Goal: Task Accomplishment & Management: Manage account settings

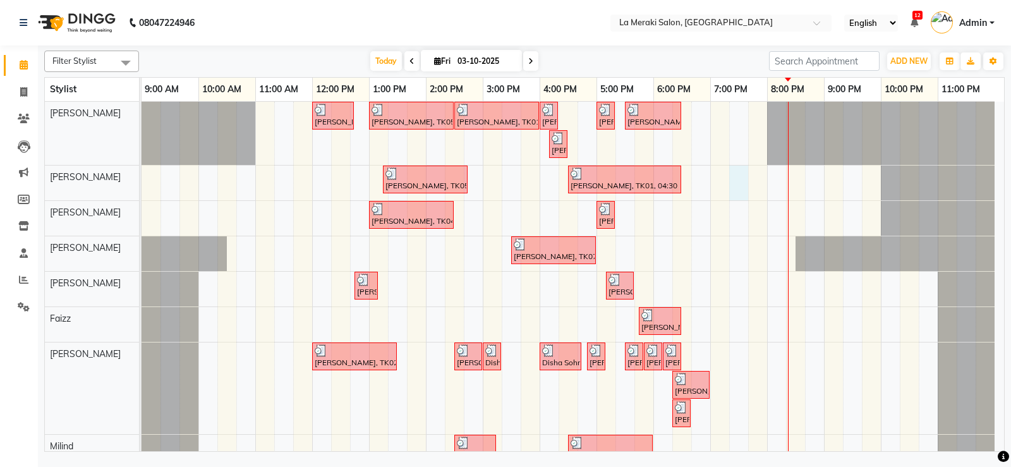
click at [741, 186] on div "[PERSON_NAME], TK03, 12:00 PM-12:45 PM, Stylist Level Men's Haircut [PERSON_NAM…" at bounding box center [573, 321] width 862 height 438
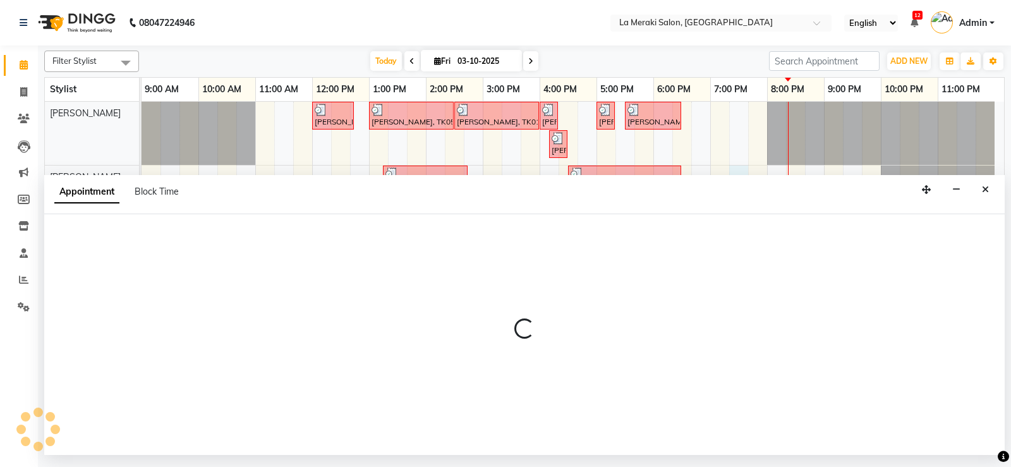
select select "5906"
select select "1155"
select select "tentative"
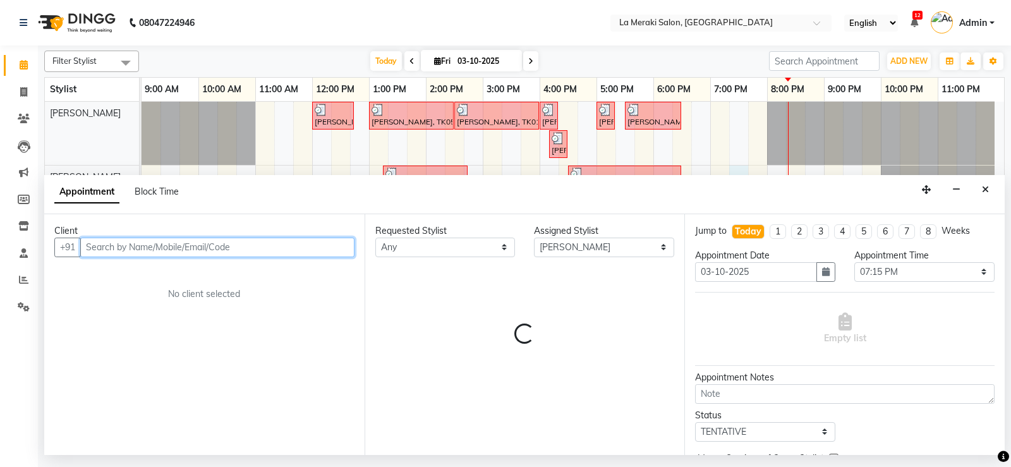
click at [193, 243] on input "text" at bounding box center [217, 248] width 274 height 20
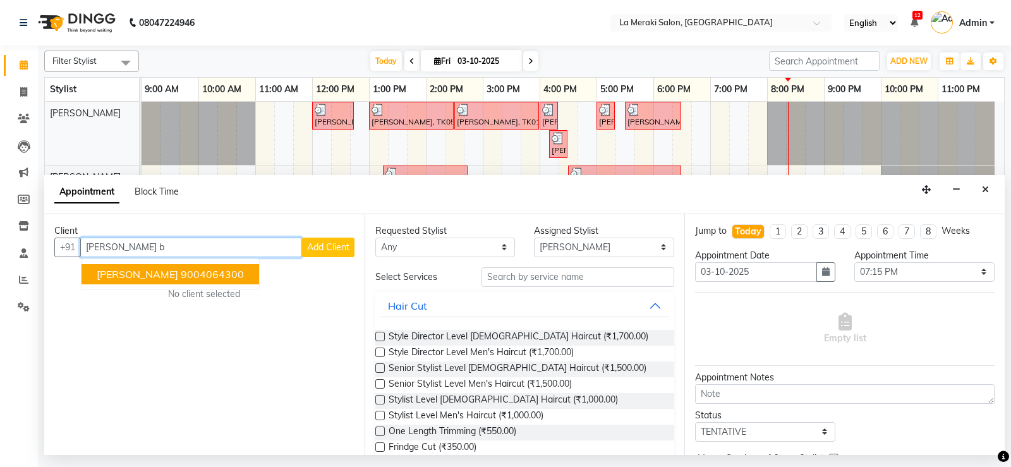
click at [151, 278] on span "[PERSON_NAME]" at bounding box center [137, 274] width 81 height 13
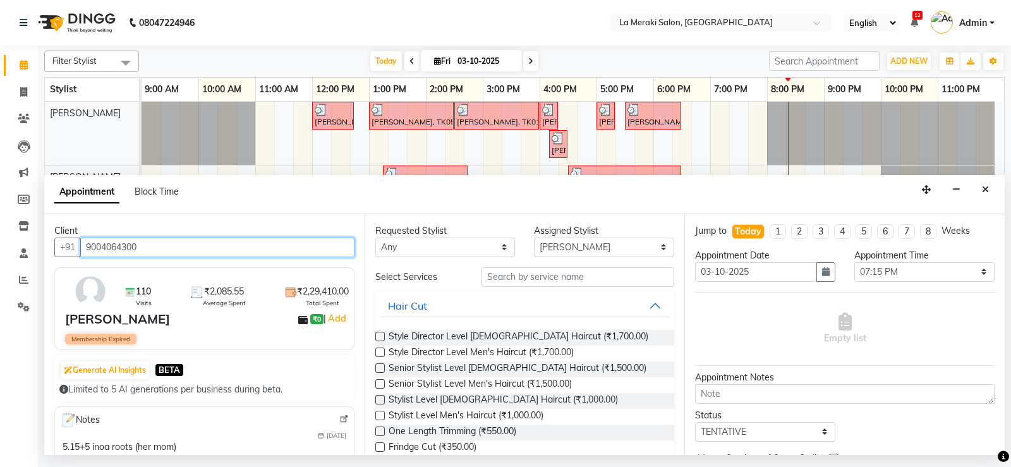
type input "9004064300"
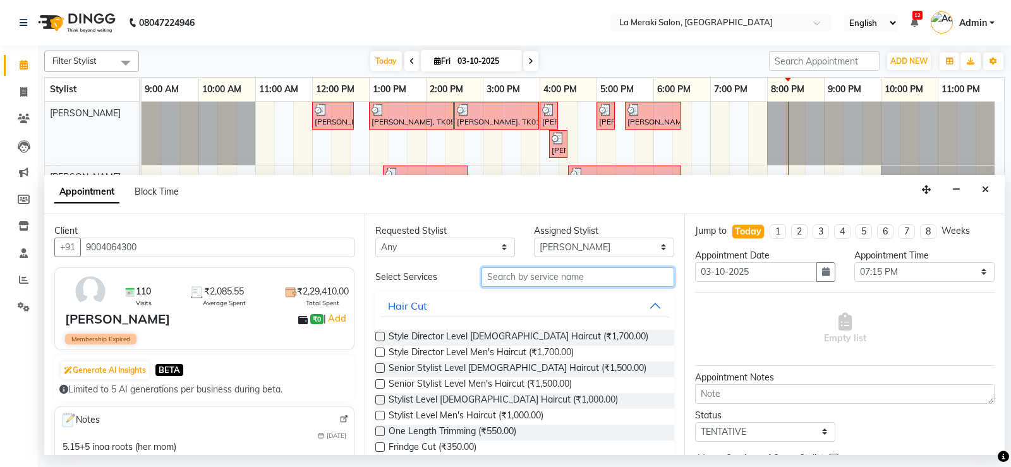
click at [591, 280] on input "text" at bounding box center [577, 277] width 193 height 20
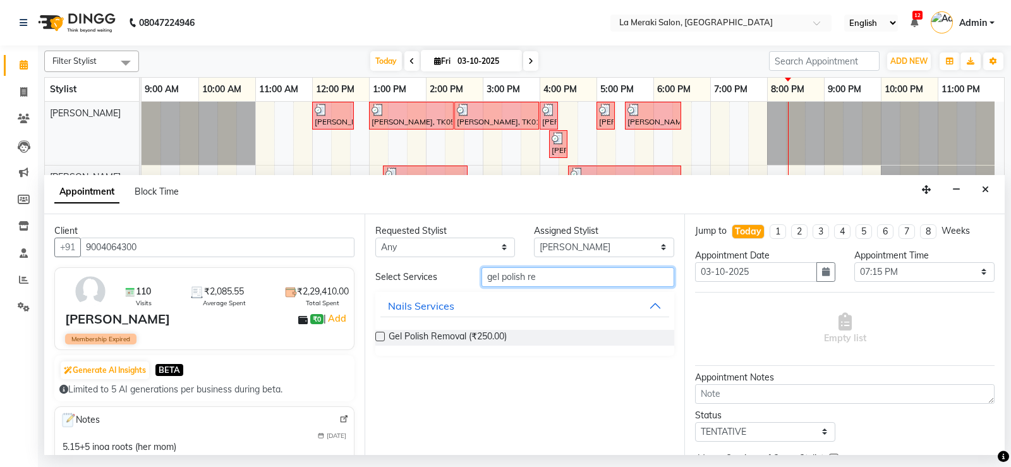
type input "gel polish re"
click at [378, 337] on label at bounding box center [379, 336] width 9 height 9
click at [378, 337] on input "checkbox" at bounding box center [379, 338] width 8 height 8
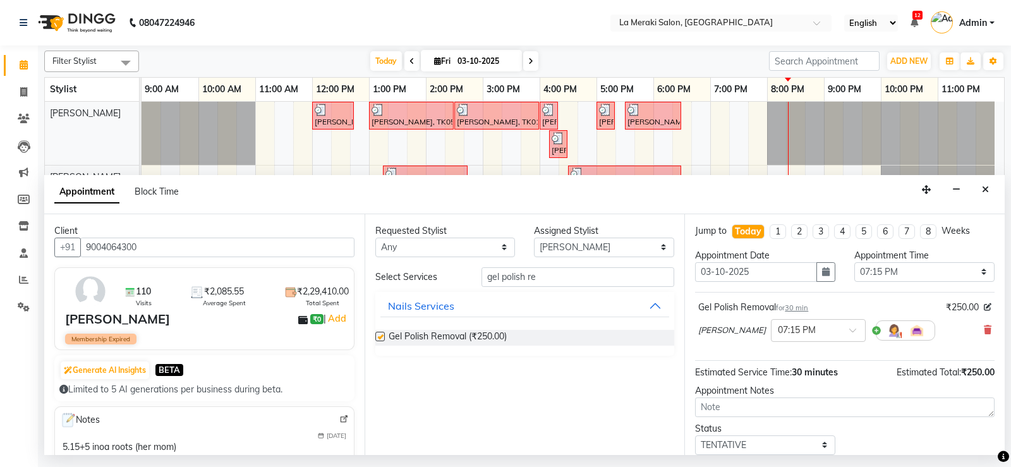
checkbox input "false"
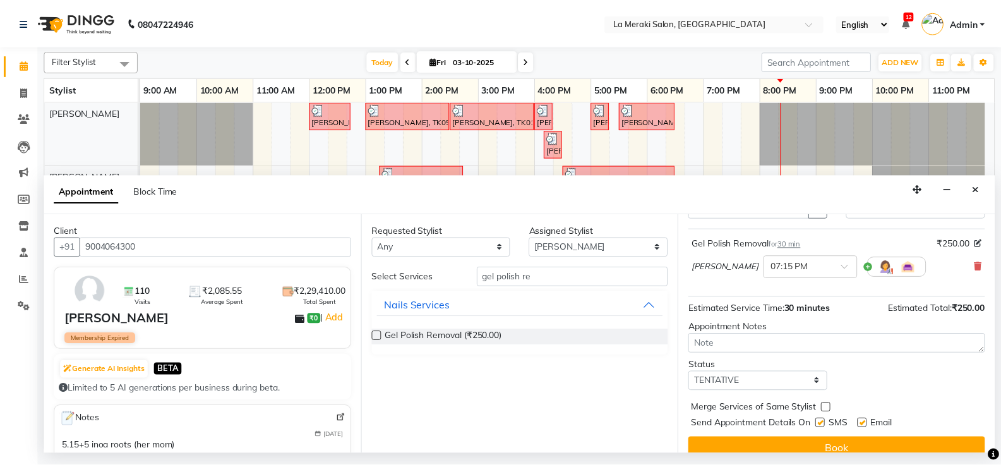
scroll to position [80, 0]
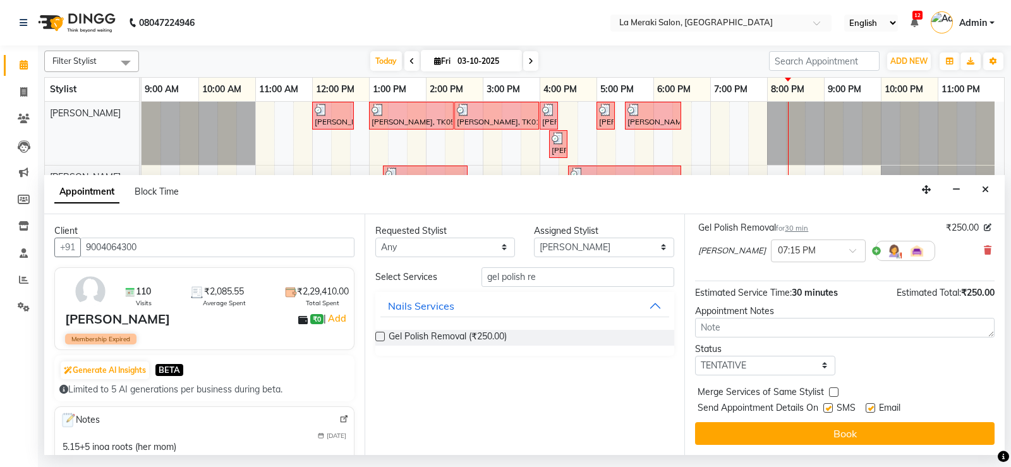
click at [827, 410] on label at bounding box center [827, 407] width 9 height 9
click at [827, 410] on input "checkbox" at bounding box center [827, 409] width 8 height 8
checkbox input "false"
click at [869, 406] on label at bounding box center [869, 407] width 9 height 9
click at [869, 406] on input "checkbox" at bounding box center [869, 409] width 8 height 8
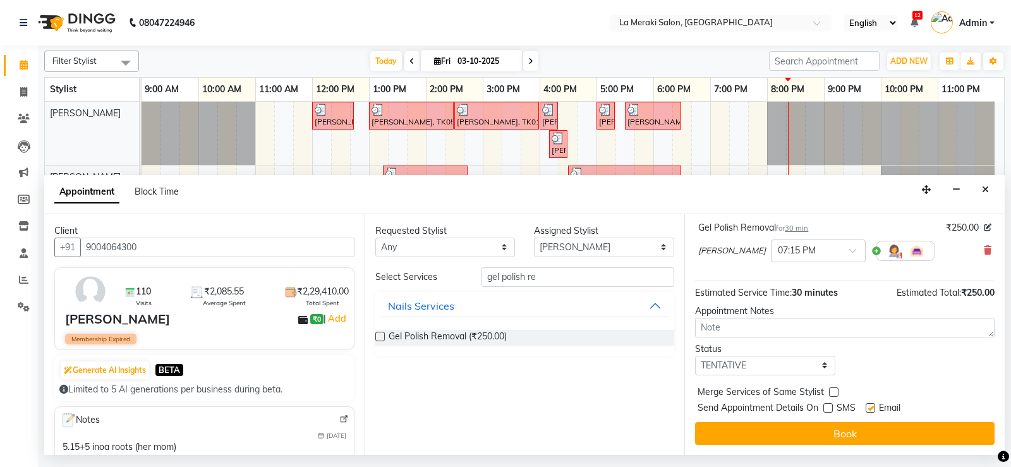
checkbox input "false"
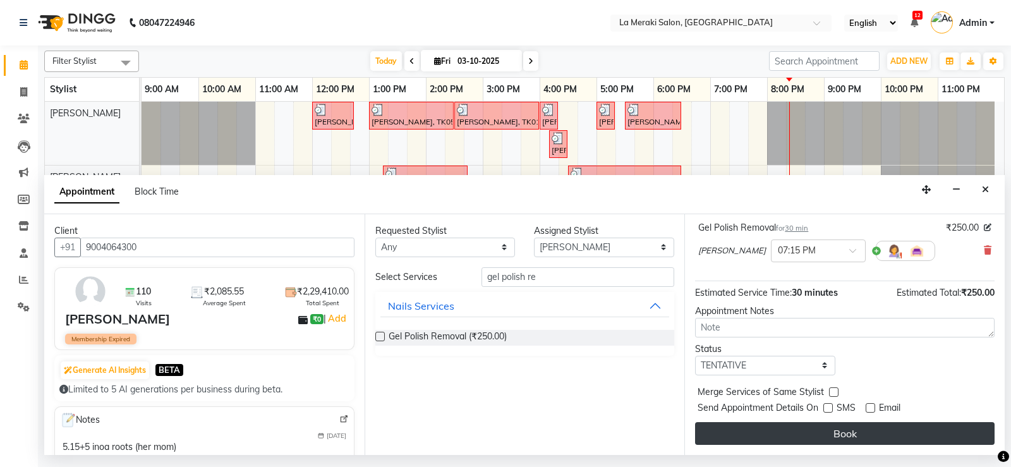
click at [869, 431] on button "Book" at bounding box center [844, 433] width 299 height 23
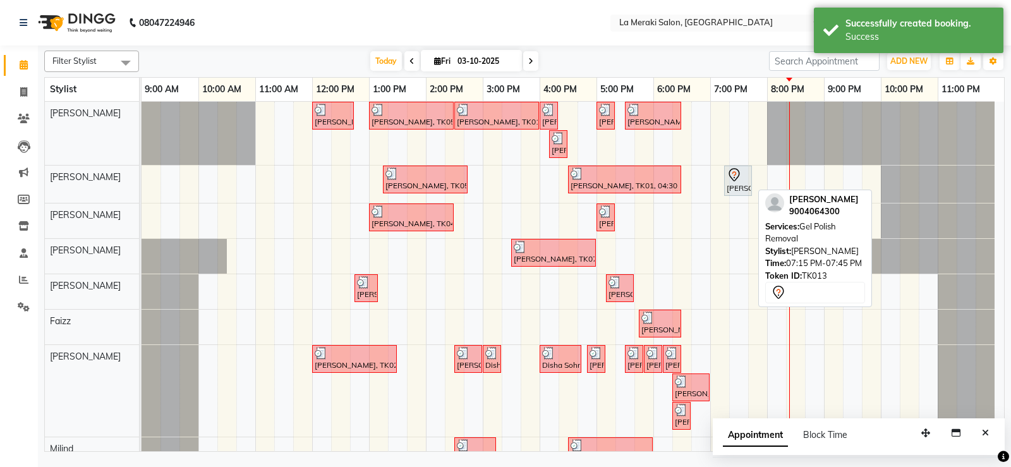
click at [739, 183] on div "[PERSON_NAME], TK13, 07:15 PM-07:45 PM, Gel Polish Removal" at bounding box center [737, 180] width 25 height 27
select select "7"
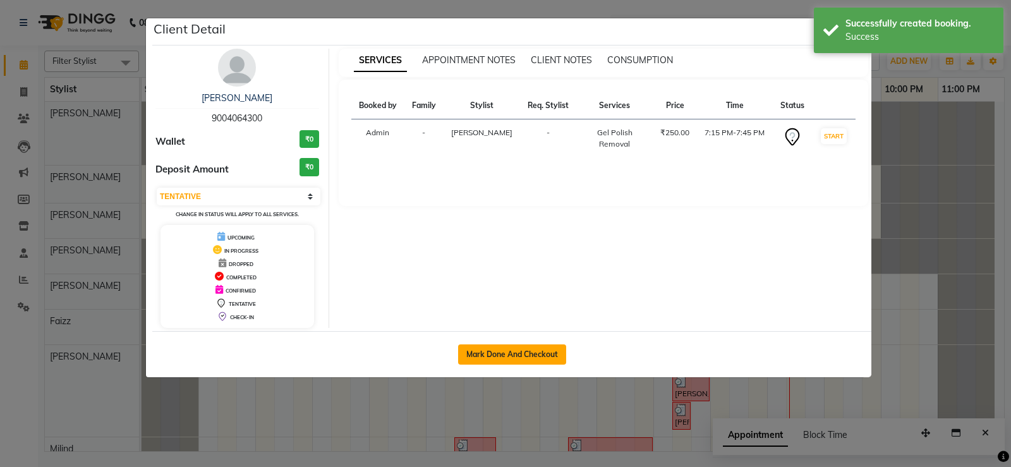
click at [550, 360] on button "Mark Done And Checkout" at bounding box center [512, 354] width 108 height 20
select select "438"
select select "service"
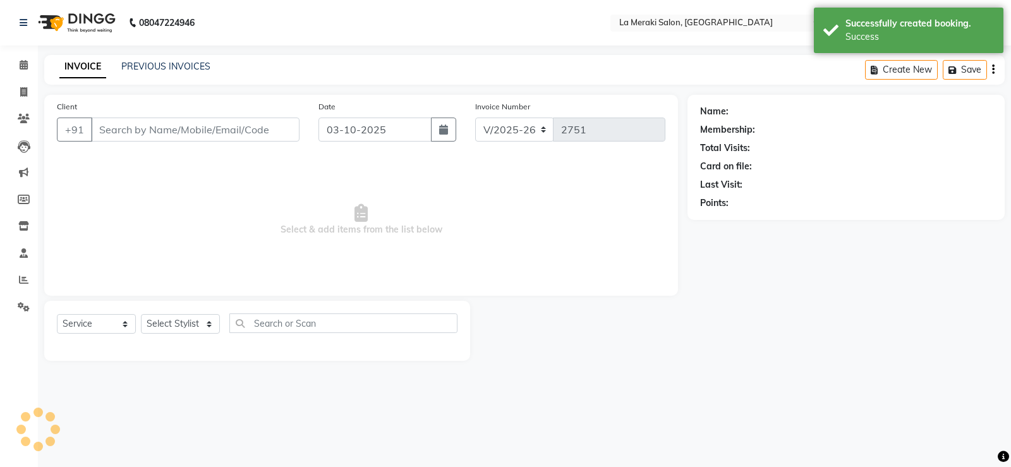
type input "9004064300"
select select "5906"
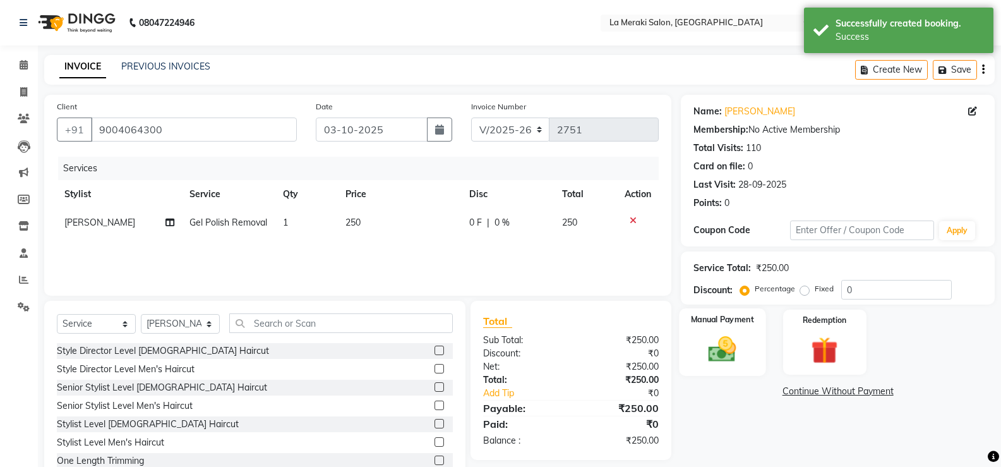
click at [731, 355] on img at bounding box center [722, 349] width 45 height 32
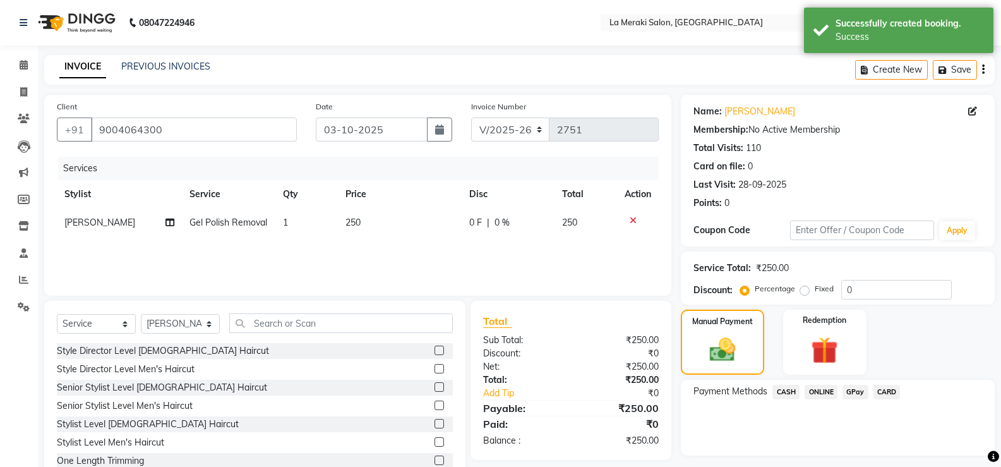
click at [783, 389] on span "CASH" at bounding box center [786, 392] width 27 height 15
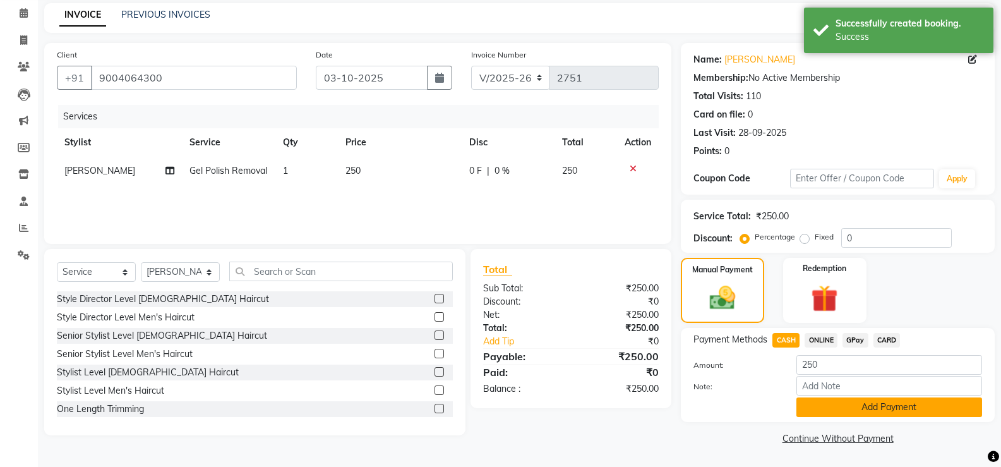
click at [806, 404] on button "Add Payment" at bounding box center [890, 407] width 186 height 20
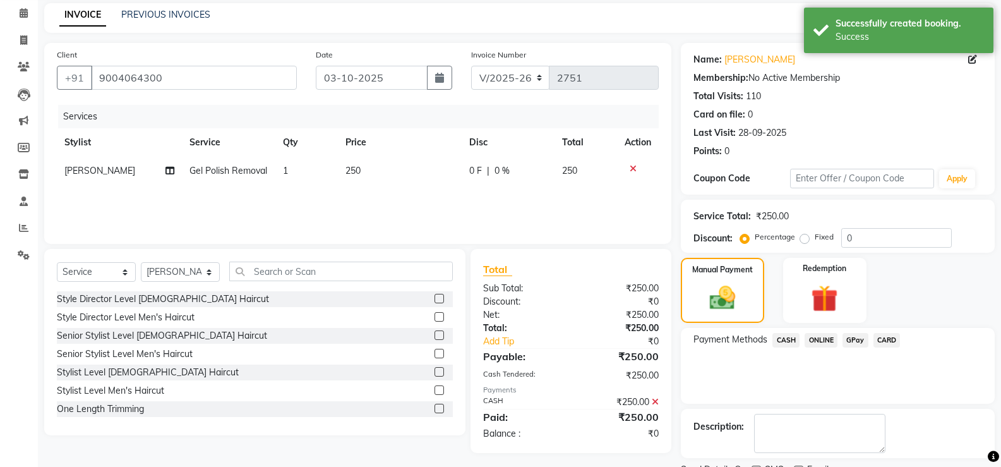
scroll to position [105, 0]
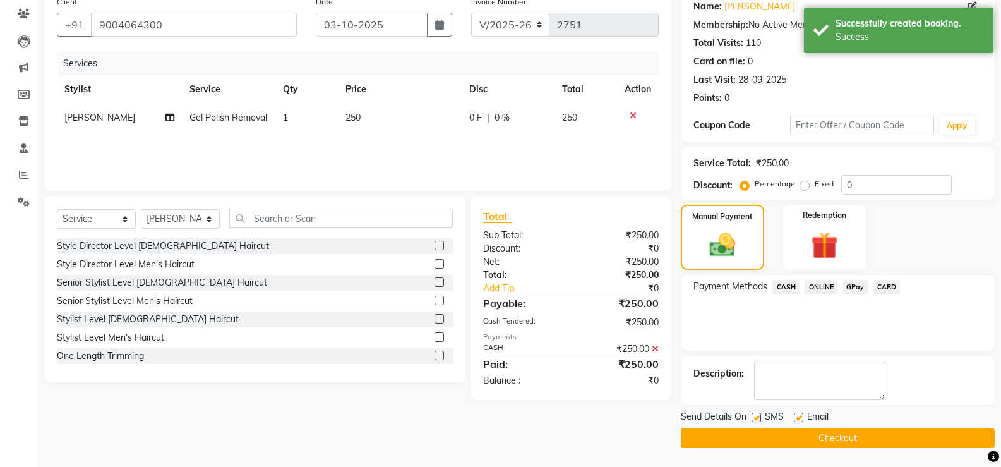
click at [755, 416] on label at bounding box center [756, 417] width 9 height 9
click at [755, 416] on input "checkbox" at bounding box center [756, 418] width 8 height 8
checkbox input "false"
click at [800, 414] on label at bounding box center [798, 417] width 9 height 9
click at [800, 414] on input "checkbox" at bounding box center [798, 418] width 8 height 8
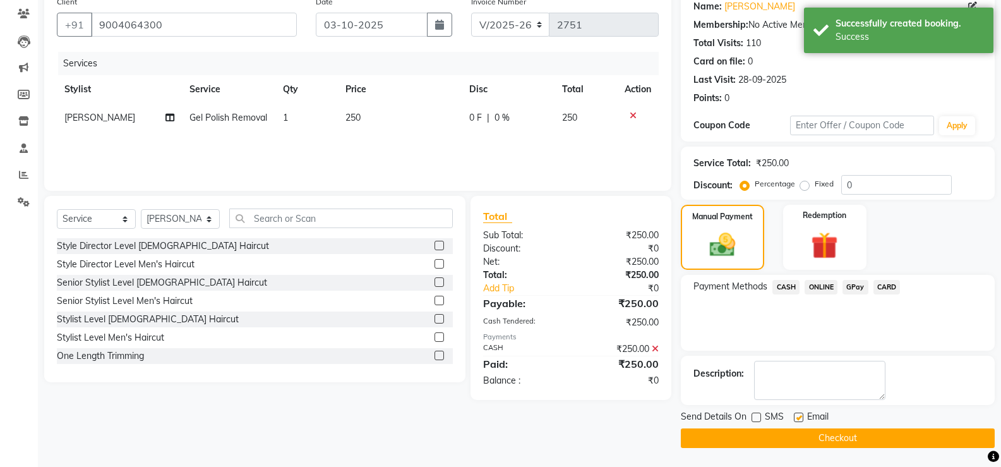
checkbox input "false"
click at [791, 442] on button "Checkout" at bounding box center [838, 438] width 314 height 20
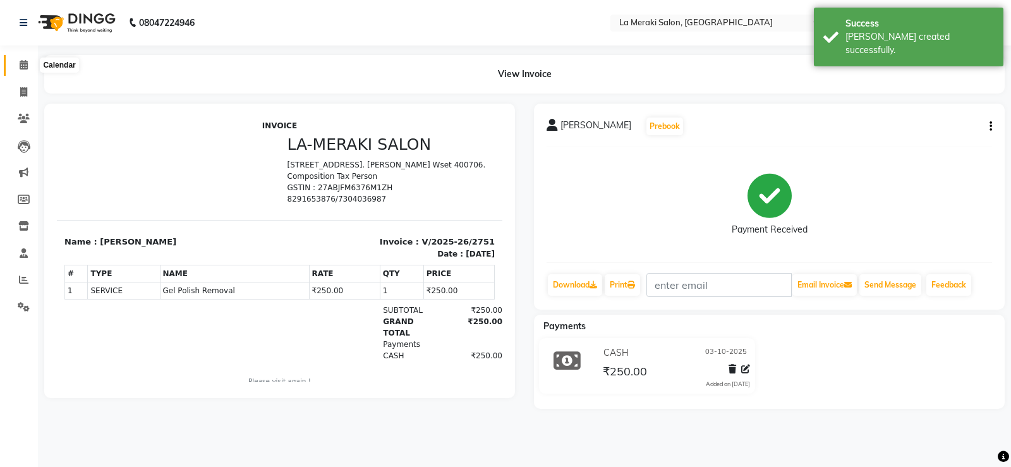
click at [23, 61] on icon at bounding box center [24, 64] width 8 height 9
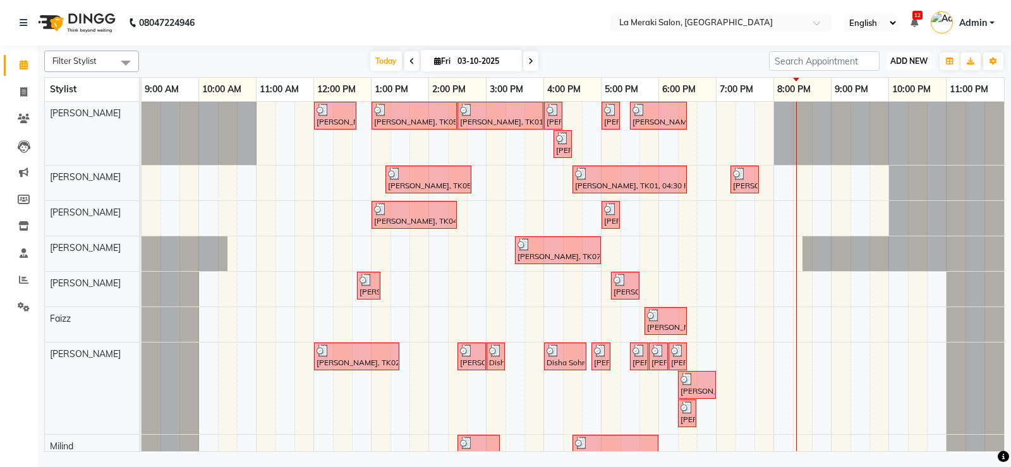
click at [909, 57] on span "ADD NEW" at bounding box center [908, 60] width 37 height 9
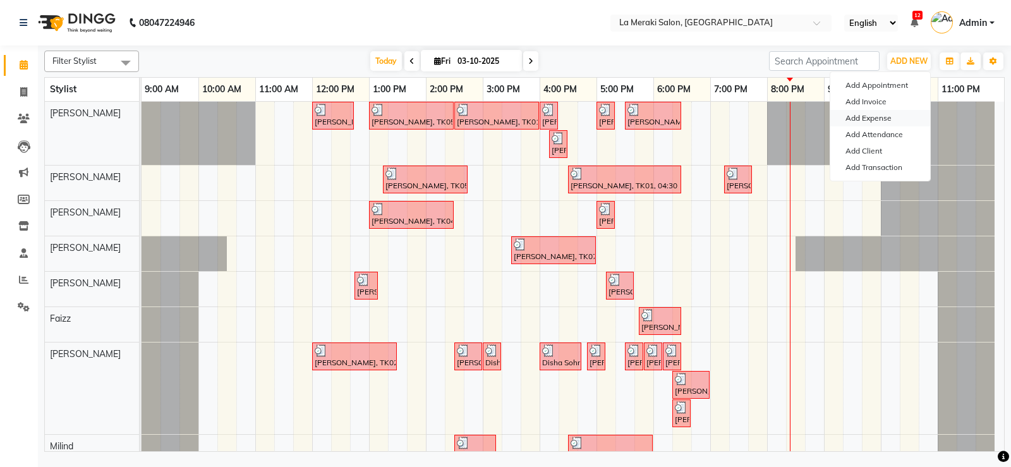
click at [855, 115] on link "Add Expense" at bounding box center [880, 118] width 100 height 16
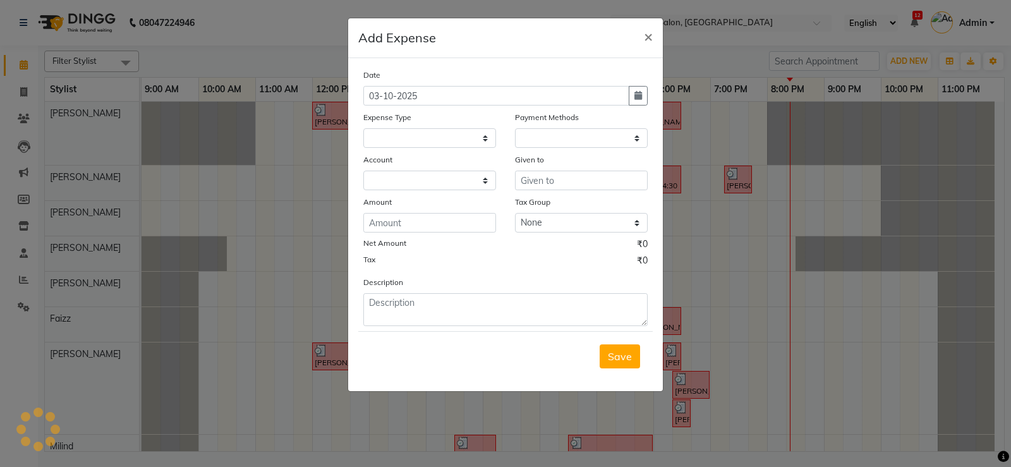
select select "1"
select select "2359"
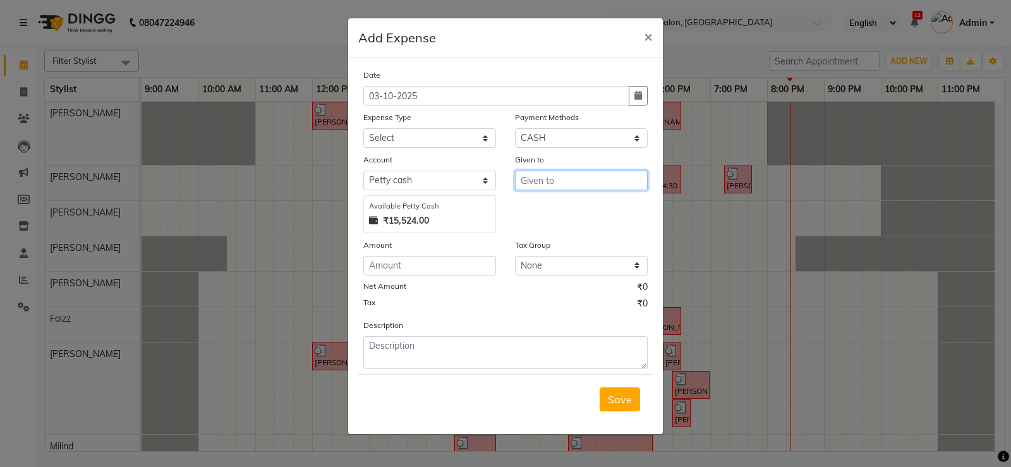
click at [586, 185] on input "text" at bounding box center [581, 181] width 133 height 20
type input "path pety"
click at [468, 138] on select "Select Advance Salary Bank charges Car maintenance Cash transfer to bank Cash t…" at bounding box center [429, 138] width 133 height 20
select select "6"
click at [363, 128] on select "Select Advance Salary Bank charges Car maintenance Cash transfer to bank Cash t…" at bounding box center [429, 138] width 133 height 20
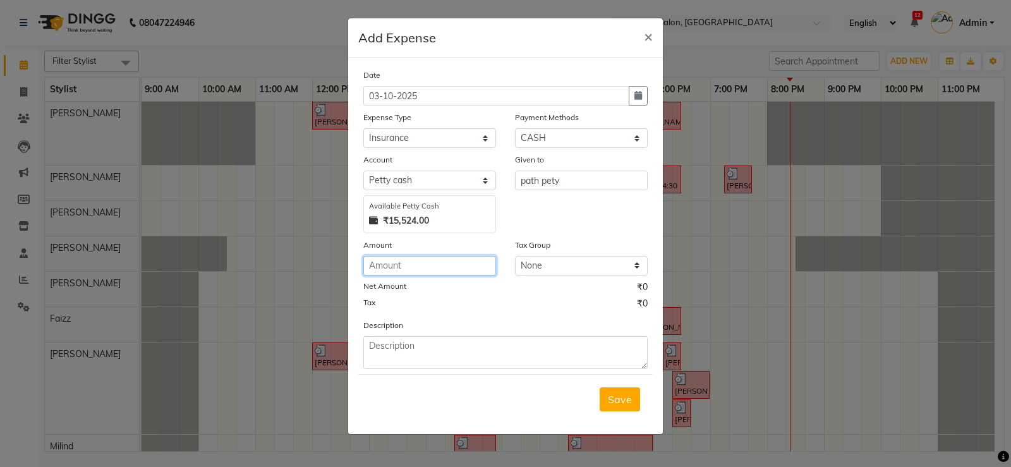
click at [428, 267] on input "number" at bounding box center [429, 266] width 133 height 20
type input "1000"
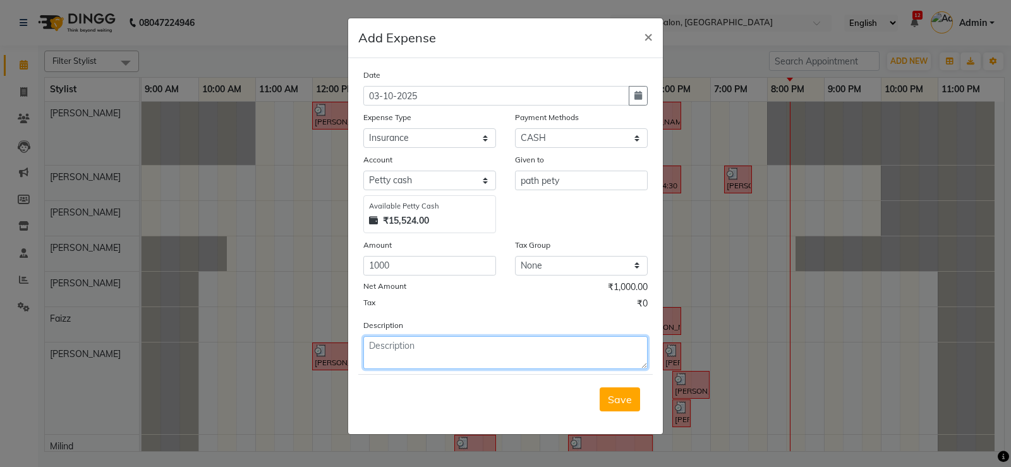
click at [413, 343] on textarea at bounding box center [505, 352] width 284 height 33
type textarea "path pety"
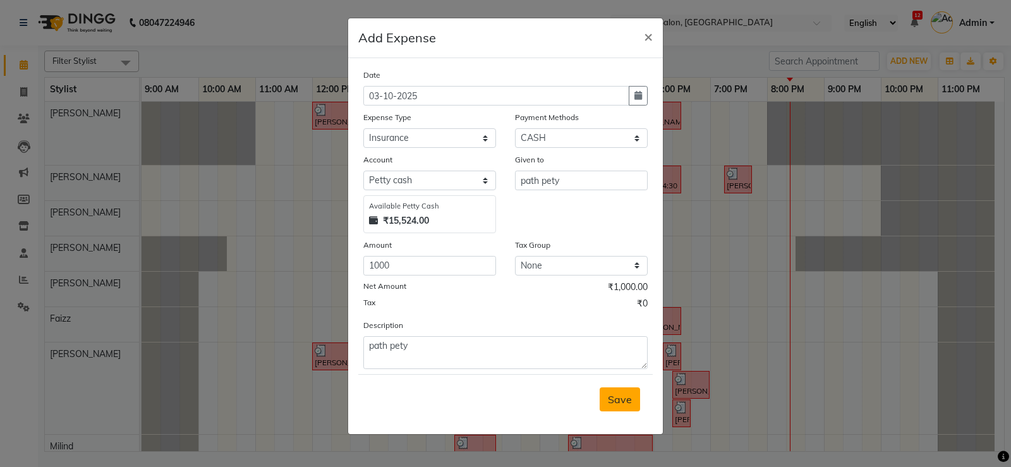
click at [632, 394] on button "Save" at bounding box center [620, 399] width 40 height 24
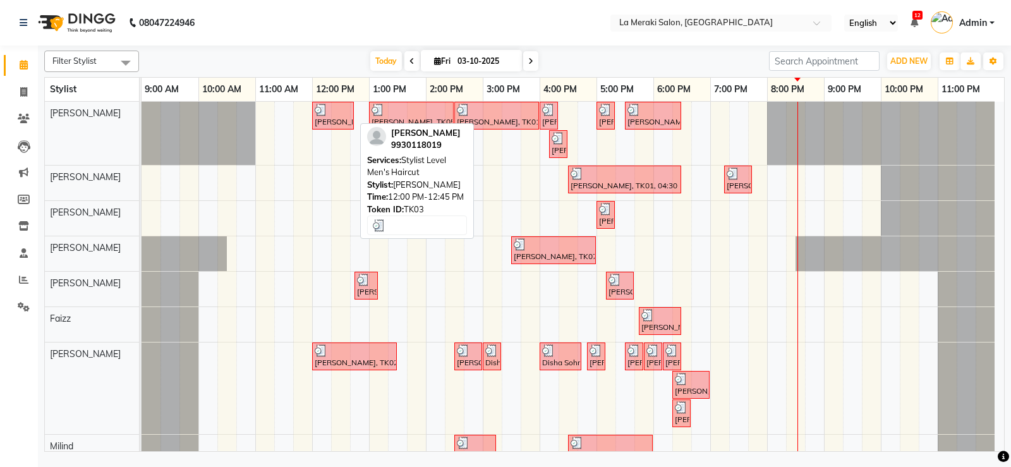
click at [343, 120] on div "[PERSON_NAME], TK03, 12:00 PM-12:45 PM, Stylist Level Men's Haircut" at bounding box center [332, 116] width 39 height 24
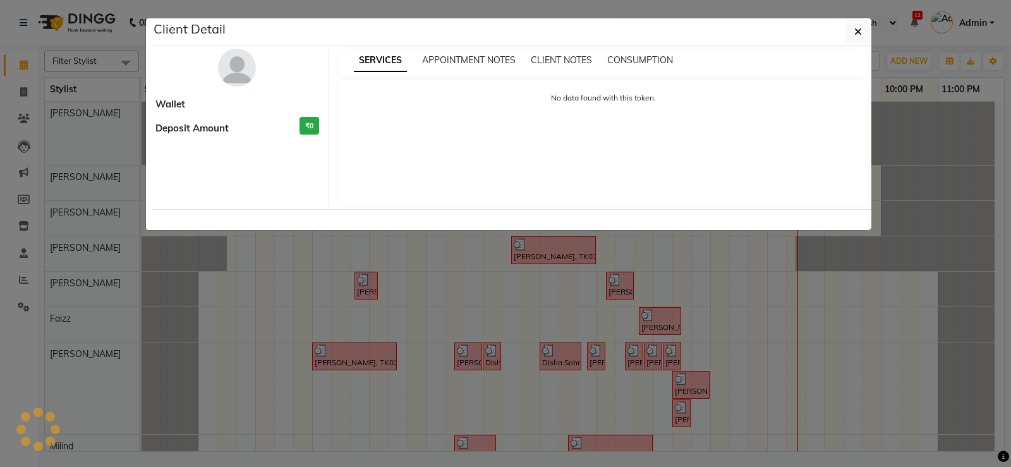
select select "3"
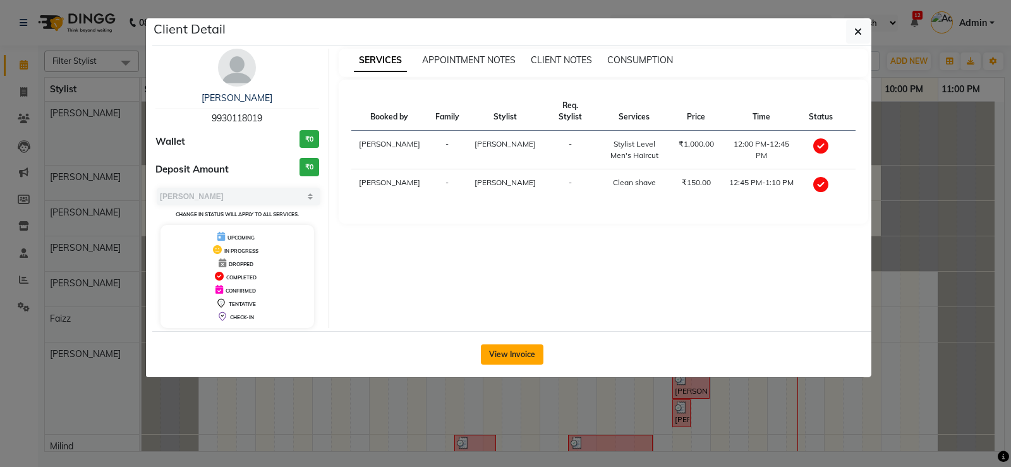
click at [522, 346] on button "View Invoice" at bounding box center [512, 354] width 63 height 20
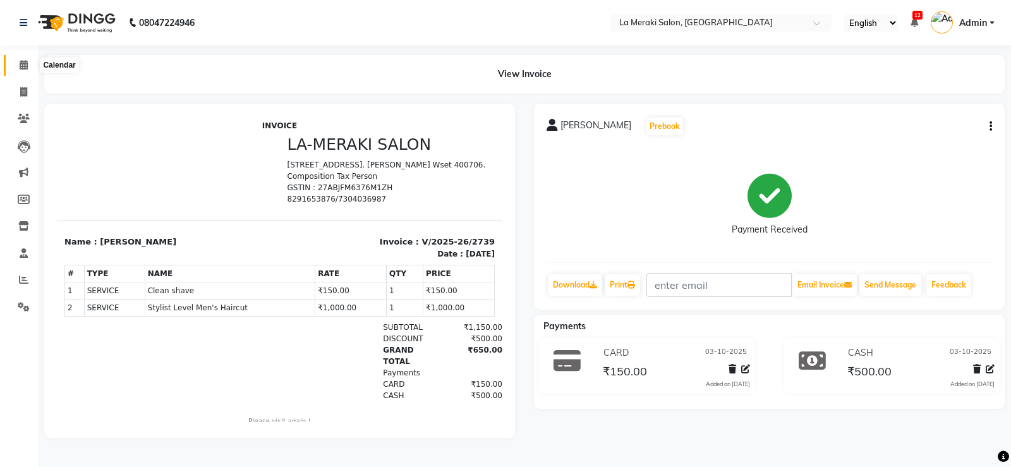
click at [23, 65] on icon at bounding box center [24, 64] width 8 height 9
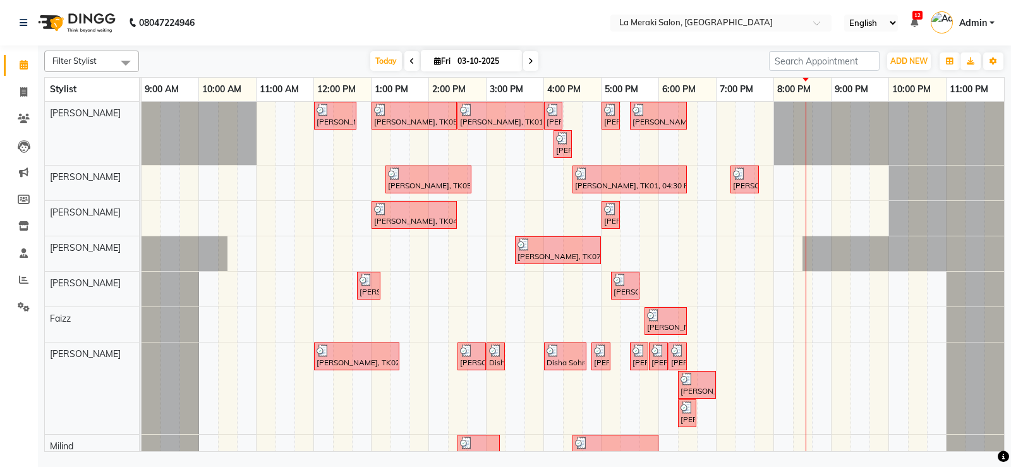
click at [980, 20] on span "Admin" at bounding box center [973, 22] width 28 height 13
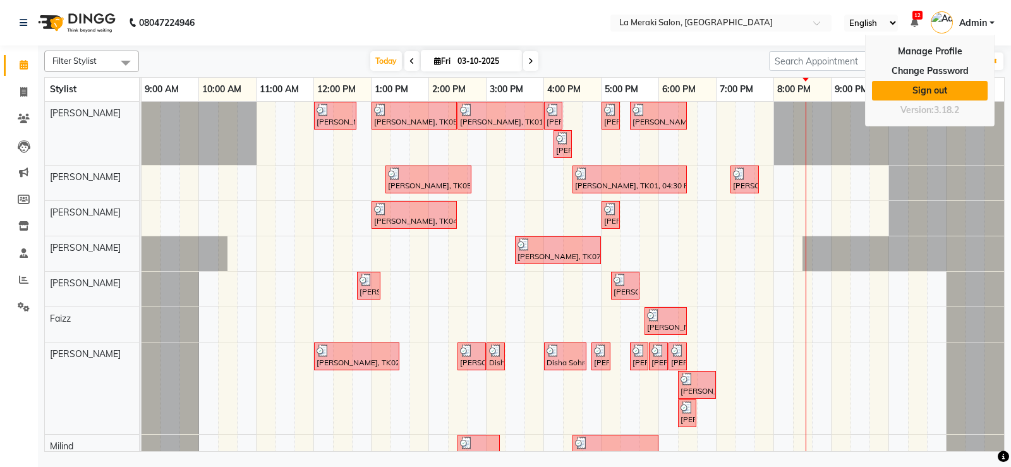
click at [947, 90] on link "Sign out" at bounding box center [930, 91] width 116 height 20
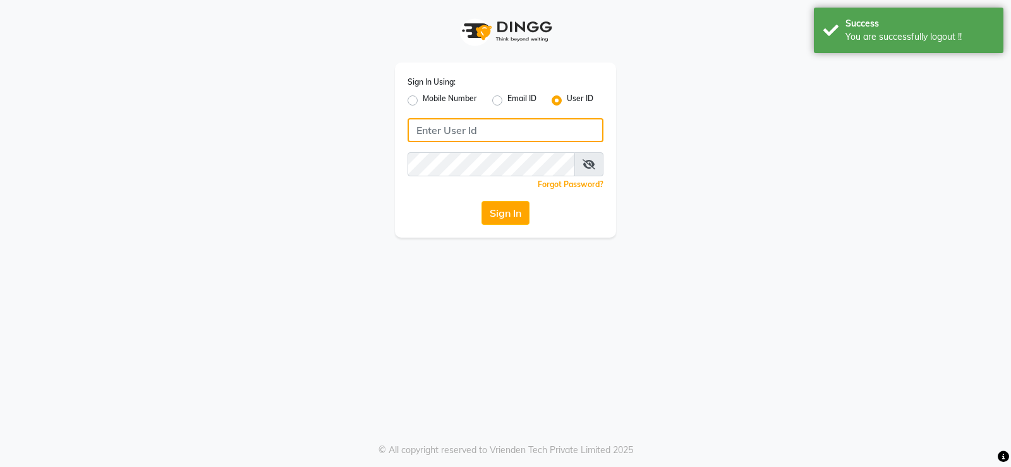
click at [463, 136] on input "Username" at bounding box center [505, 130] width 196 height 24
type input "lameraki"
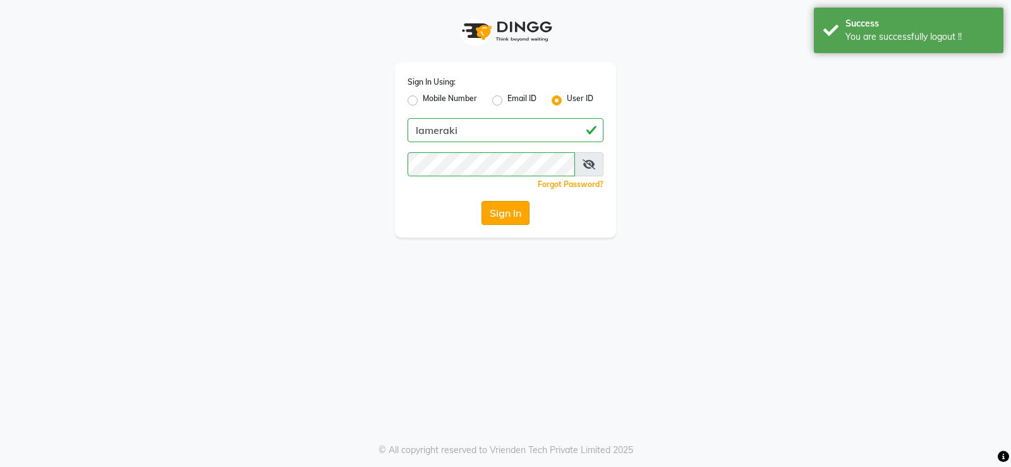
click at [500, 214] on button "Sign In" at bounding box center [505, 213] width 48 height 24
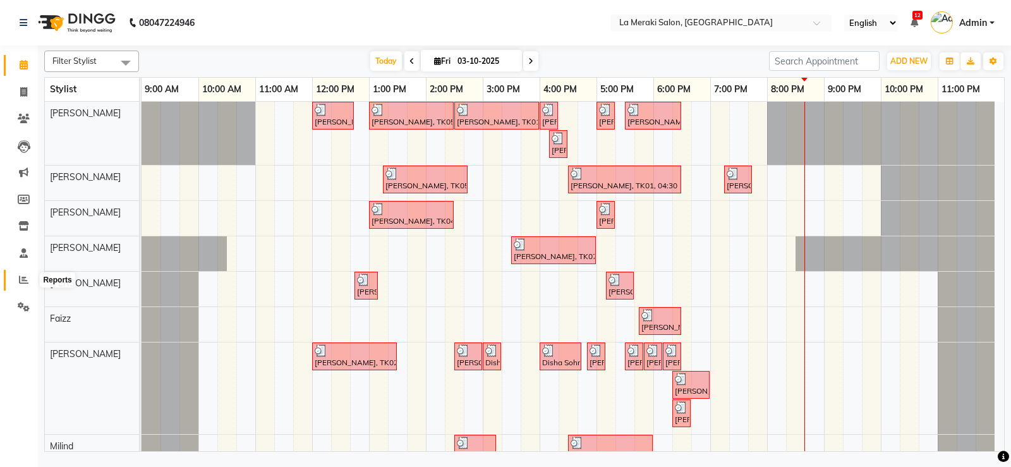
click at [25, 277] on icon at bounding box center [23, 279] width 9 height 9
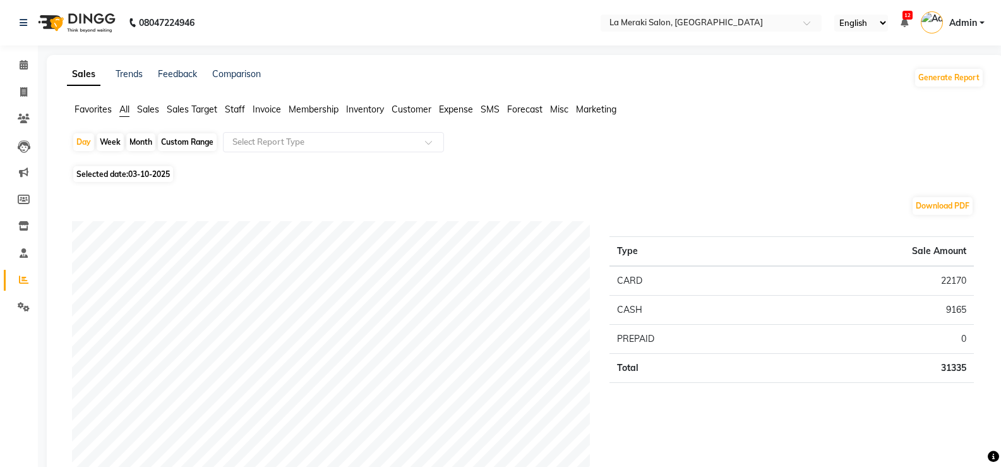
click at [450, 109] on span "Expense" at bounding box center [456, 109] width 34 height 11
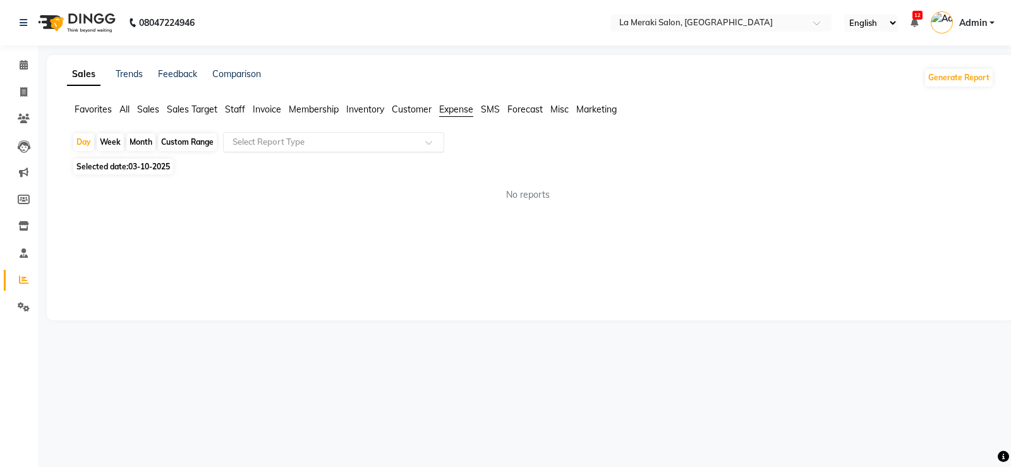
click at [389, 142] on input "text" at bounding box center [321, 142] width 182 height 13
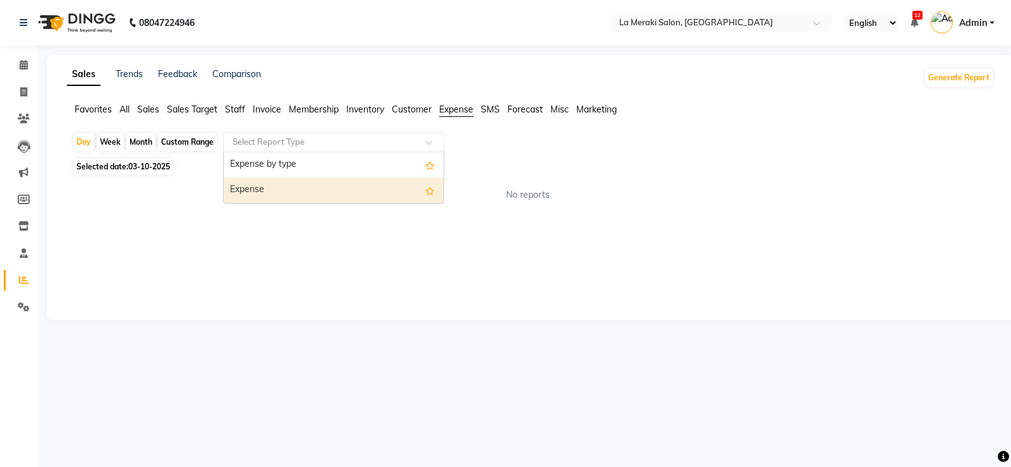
click at [363, 186] on div "Expense" at bounding box center [334, 190] width 220 height 25
select select "full_report"
select select "csv"
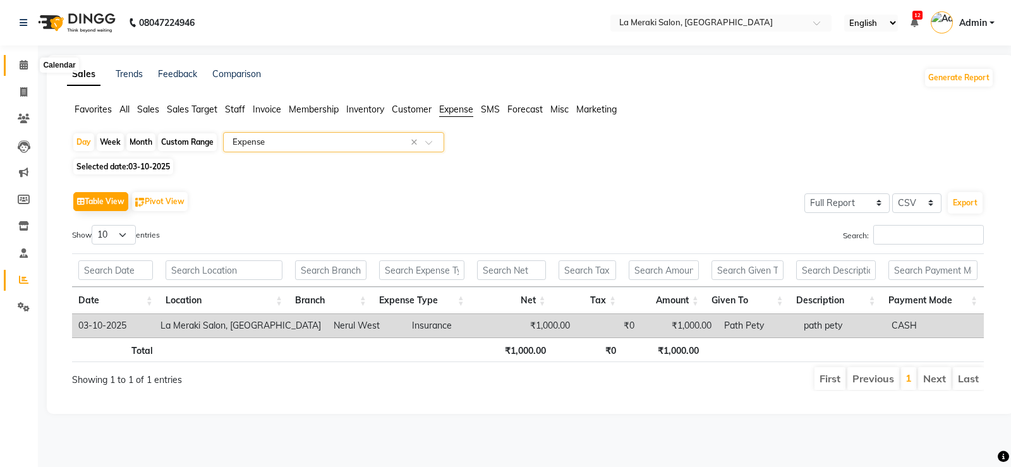
click at [16, 61] on span at bounding box center [24, 65] width 22 height 15
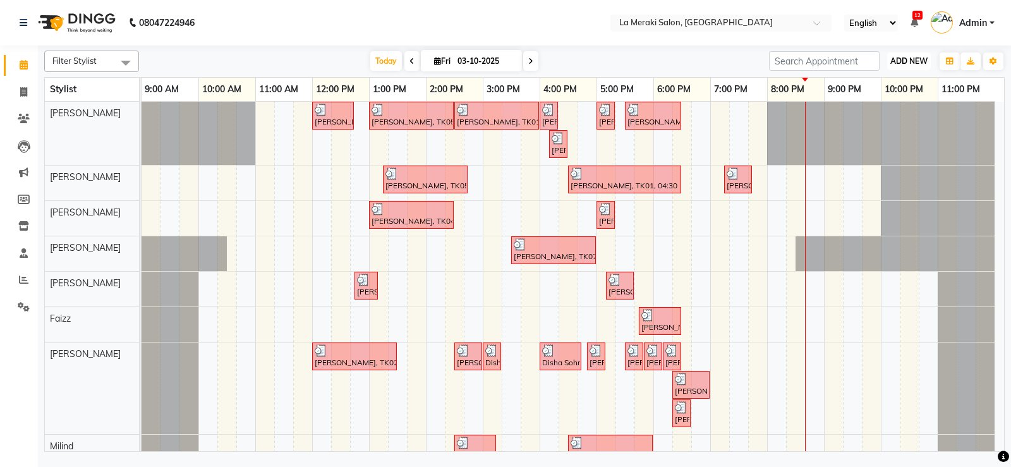
click at [890, 65] on span "ADD NEW" at bounding box center [908, 60] width 37 height 9
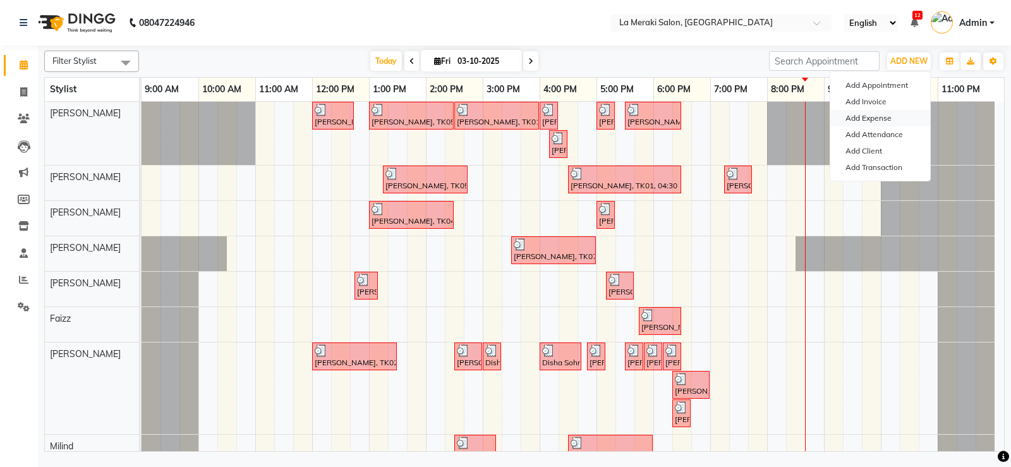
click at [875, 120] on link "Add Expense" at bounding box center [880, 118] width 100 height 16
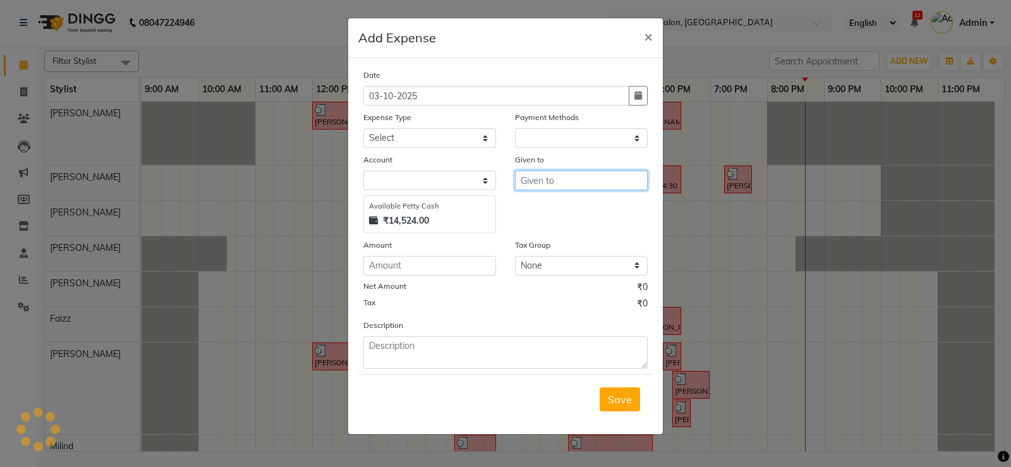
click at [572, 175] on input "text" at bounding box center [581, 181] width 133 height 20
select select "1"
select select "2359"
type input "c"
type input "[PERSON_NAME]"
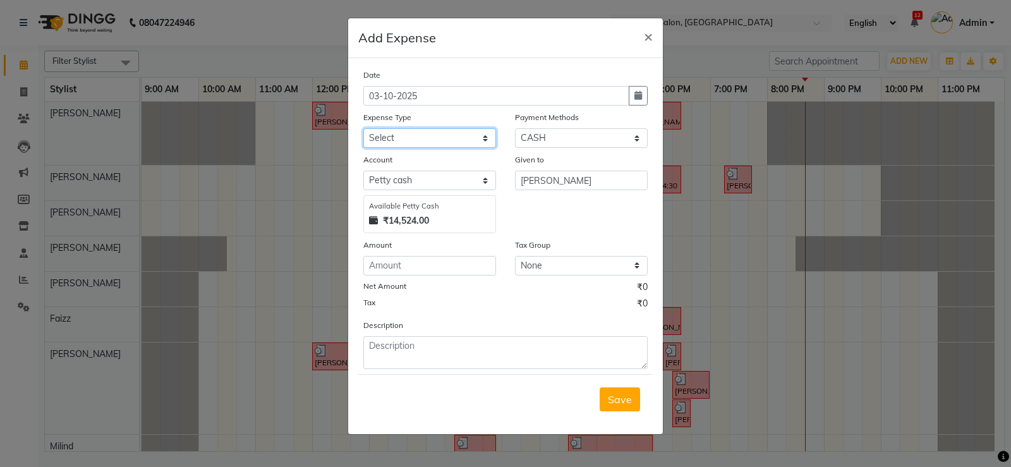
drag, startPoint x: 455, startPoint y: 136, endPoint x: 451, endPoint y: 147, distance: 11.6
click at [455, 136] on select "Select Advance Salary Bank charges Car maintenance Cash transfer to bank Cash t…" at bounding box center [429, 138] width 133 height 20
select select "18"
click at [363, 128] on select "Select Advance Salary Bank charges Car maintenance Cash transfer to bank Cash t…" at bounding box center [429, 138] width 133 height 20
click at [409, 270] on input "number" at bounding box center [429, 266] width 133 height 20
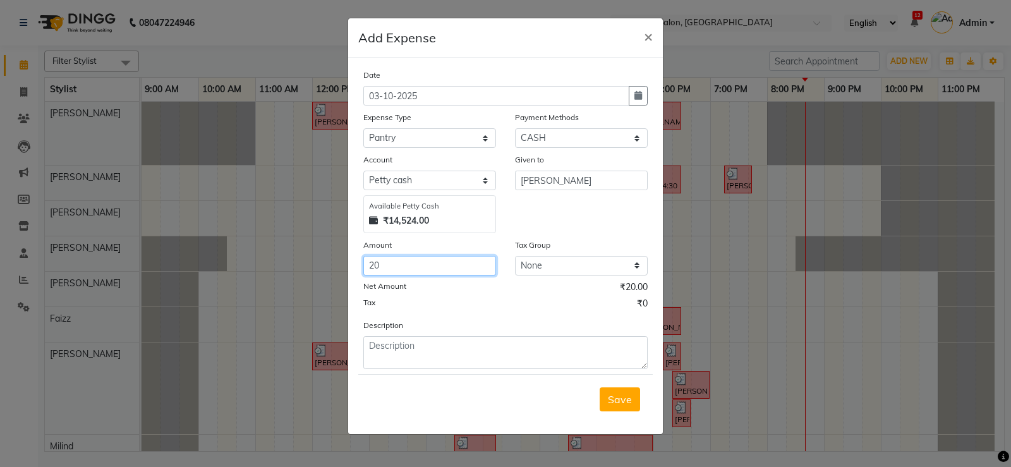
type input "20"
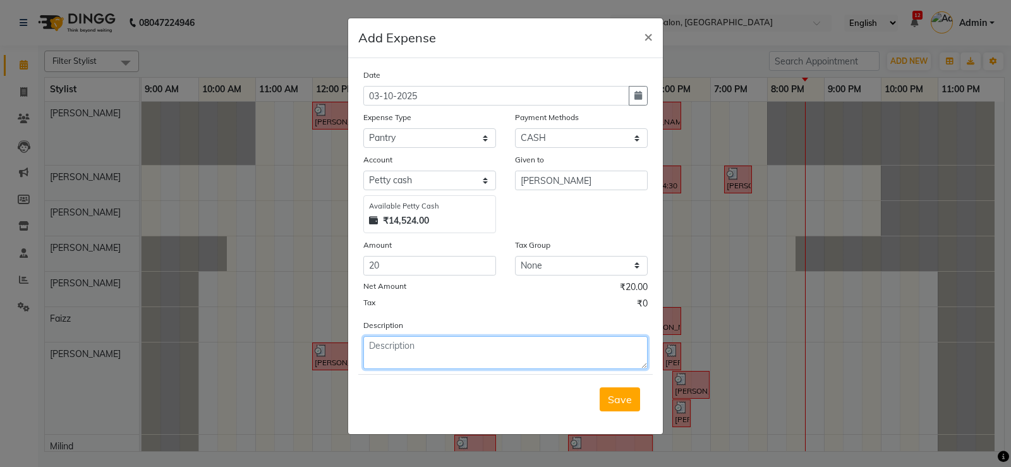
click at [436, 353] on textarea at bounding box center [505, 352] width 284 height 33
type textarea "milk"
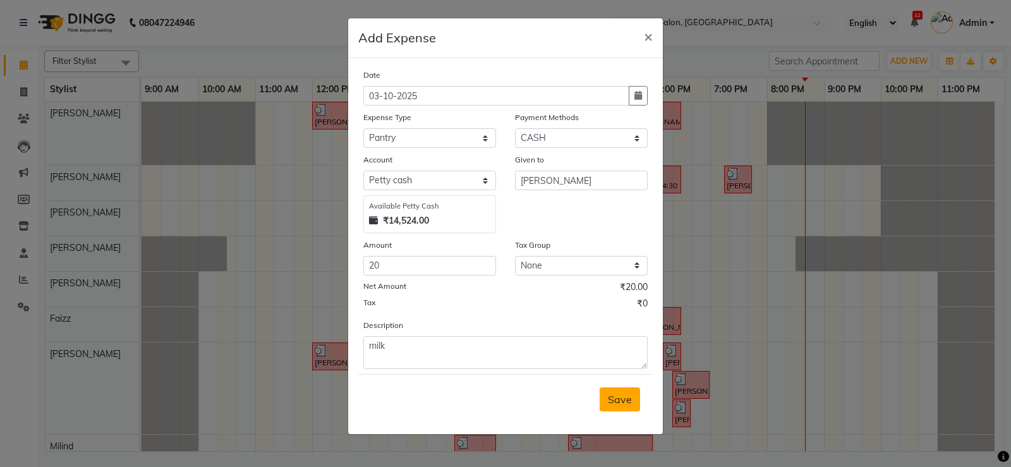
click at [619, 402] on span "Save" at bounding box center [620, 399] width 24 height 13
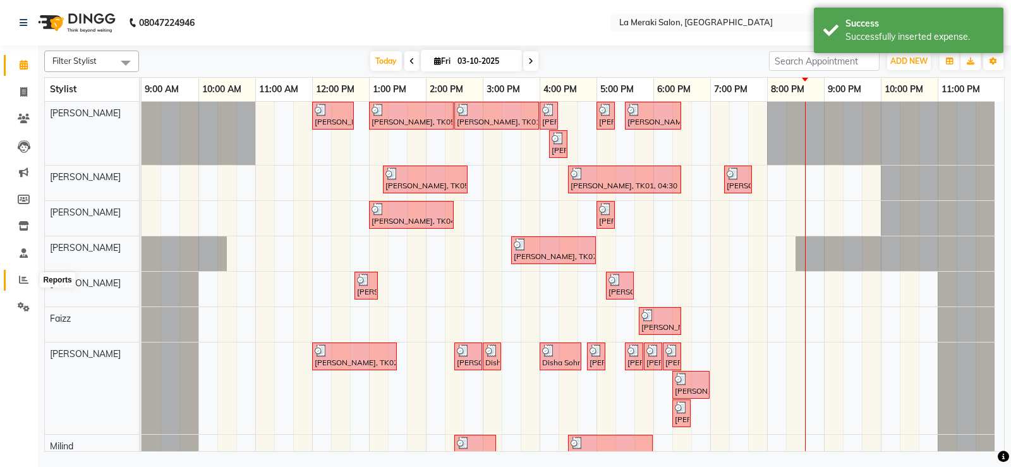
click at [24, 281] on icon at bounding box center [23, 279] width 9 height 9
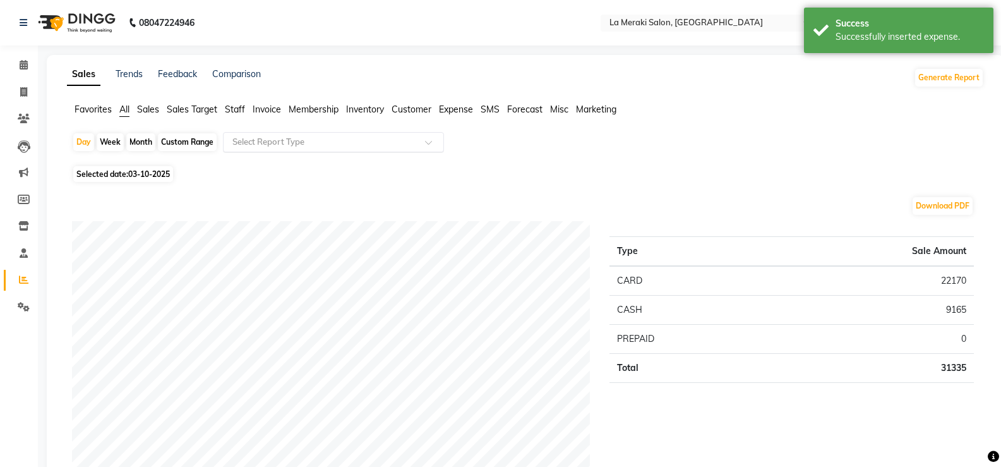
click at [286, 132] on div "Select Report Type" at bounding box center [333, 142] width 221 height 20
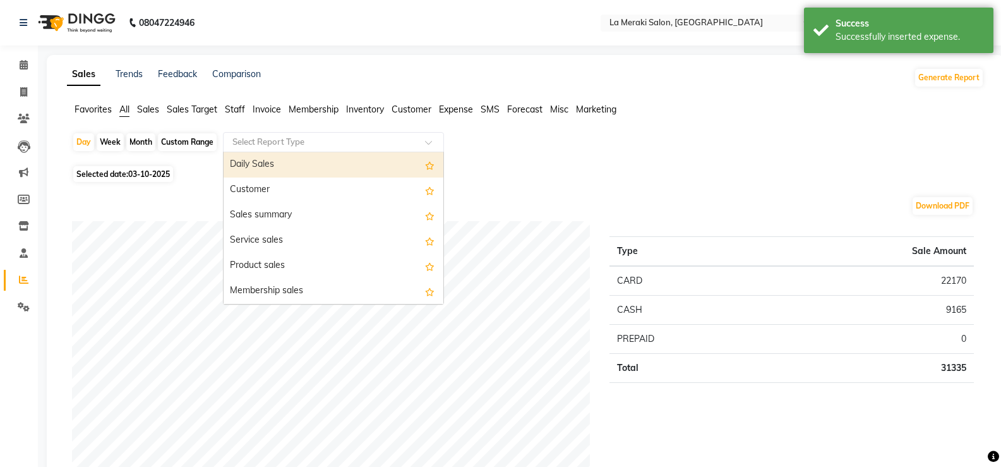
click at [280, 143] on input "text" at bounding box center [321, 142] width 182 height 13
click at [267, 160] on div "Daily Sales" at bounding box center [334, 164] width 220 height 25
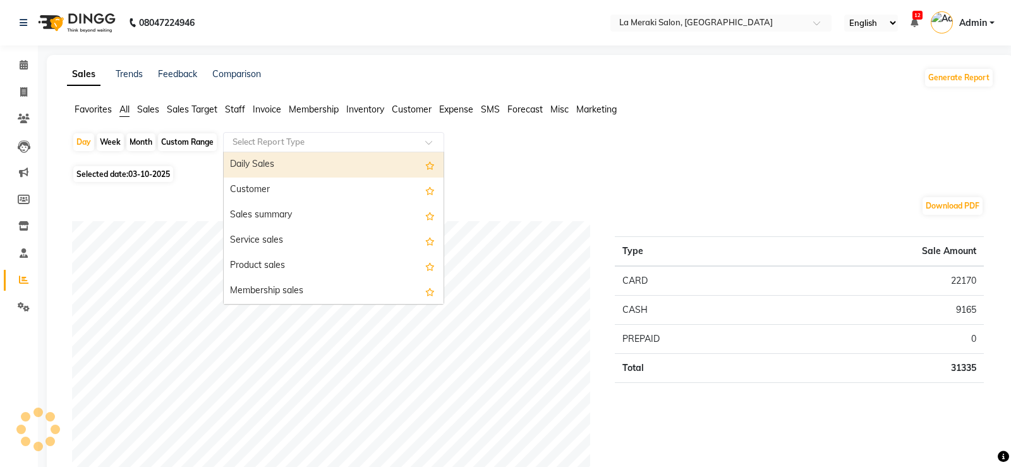
select select "full_report"
select select "csv"
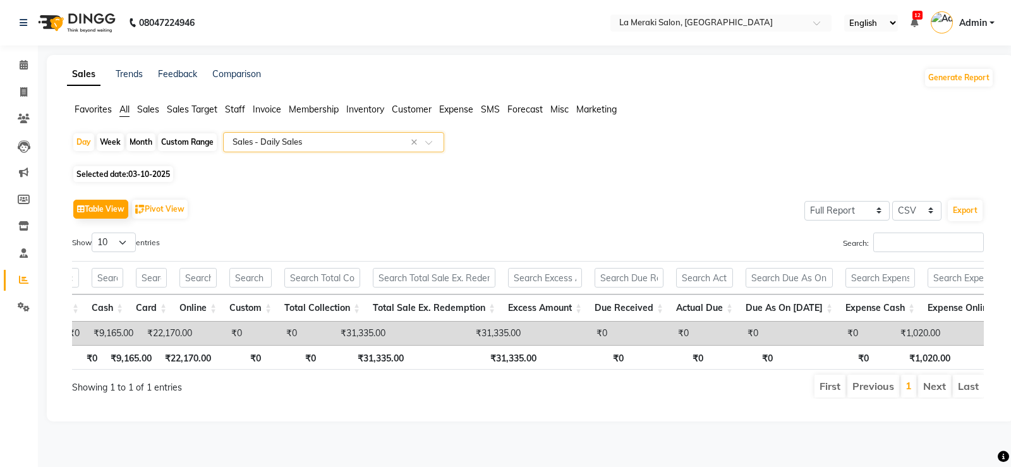
scroll to position [0, 798]
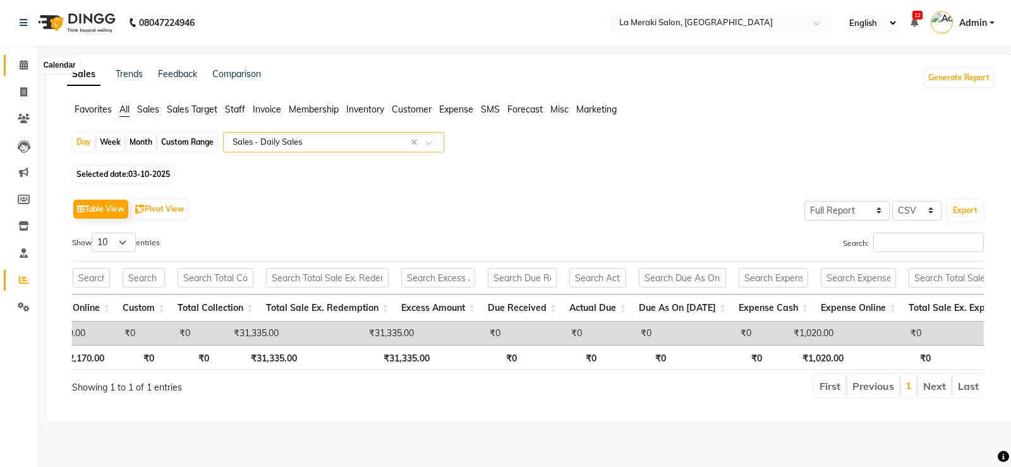
click at [23, 66] on icon at bounding box center [24, 64] width 8 height 9
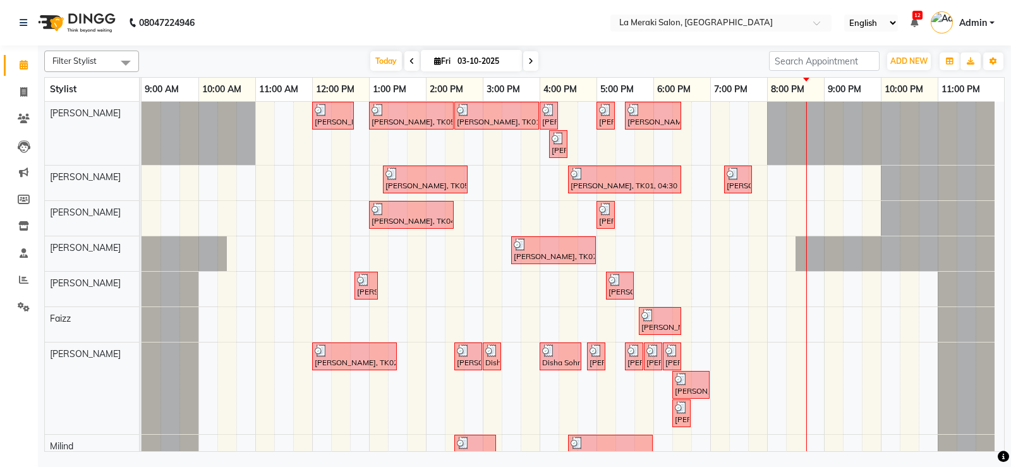
click at [757, 325] on div "[PERSON_NAME], TK03, 12:00 PM-12:45 PM, Stylist Level Men's Haircut [PERSON_NAM…" at bounding box center [573, 321] width 862 height 438
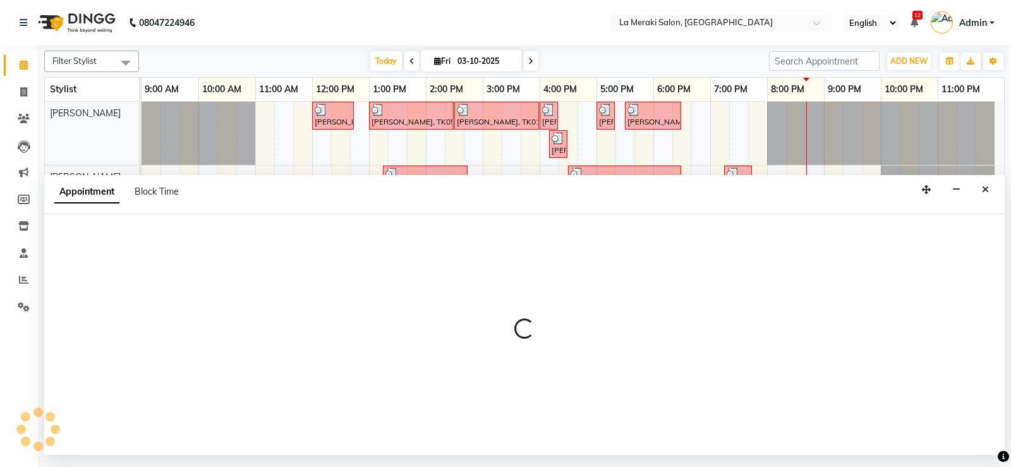
select select "75545"
select select "tentative"
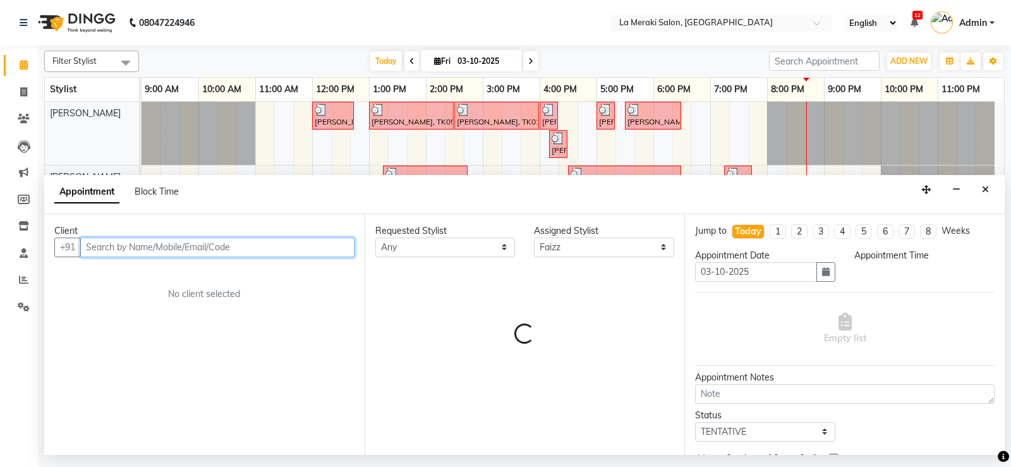
select select "1185"
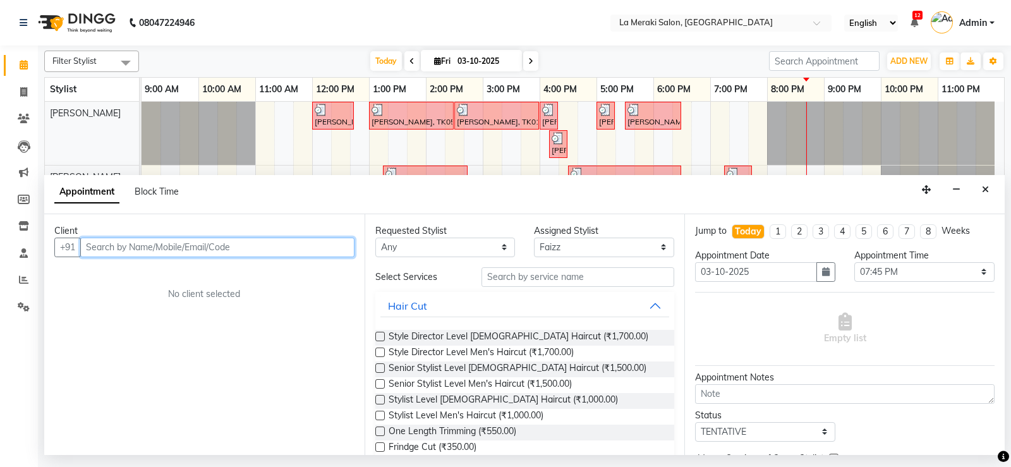
click at [244, 252] on input "text" at bounding box center [217, 248] width 274 height 20
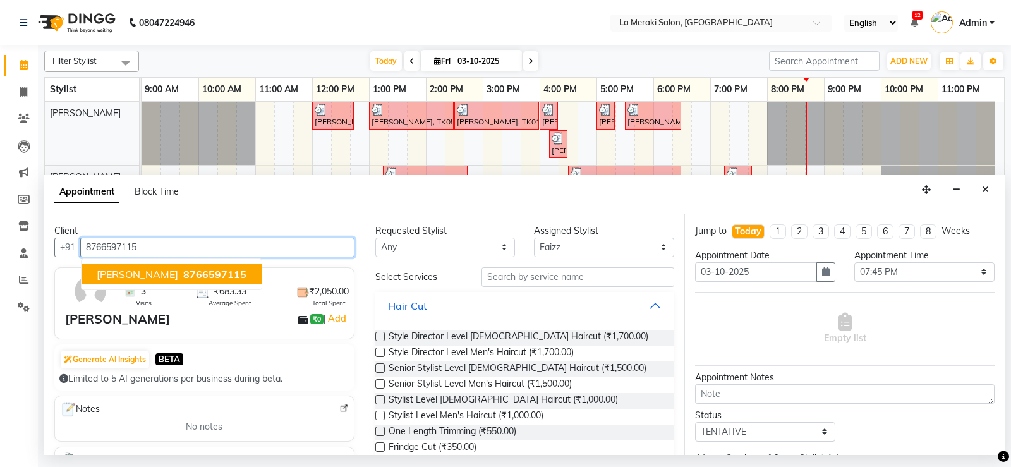
click at [226, 272] on span "8766597115" at bounding box center [214, 274] width 63 height 13
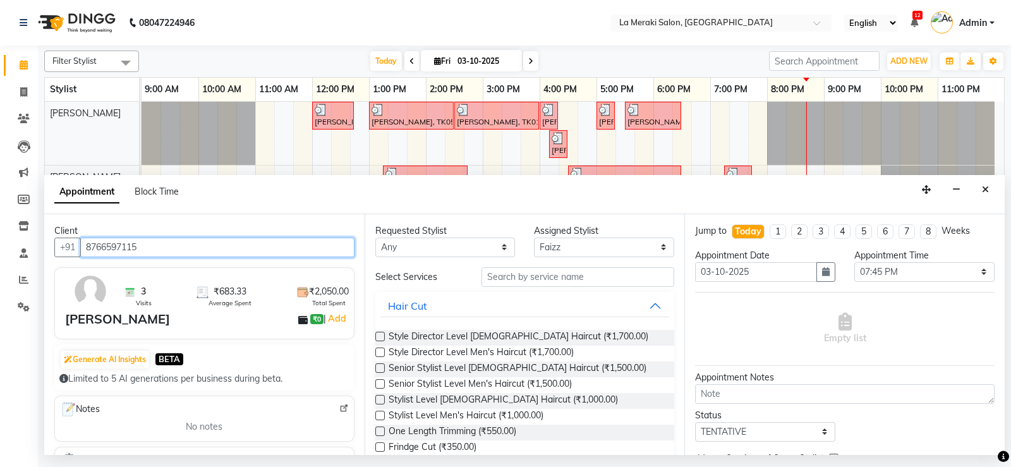
type input "8766597115"
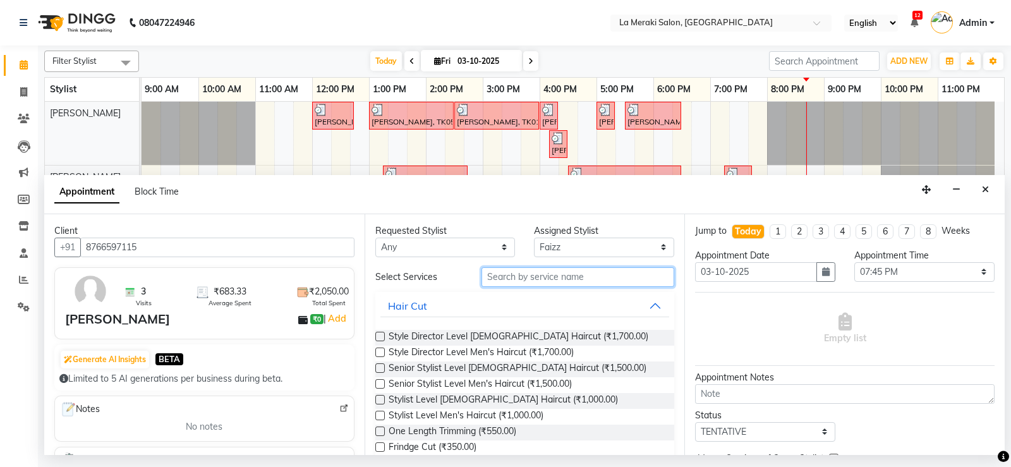
click at [532, 275] on input "text" at bounding box center [577, 277] width 193 height 20
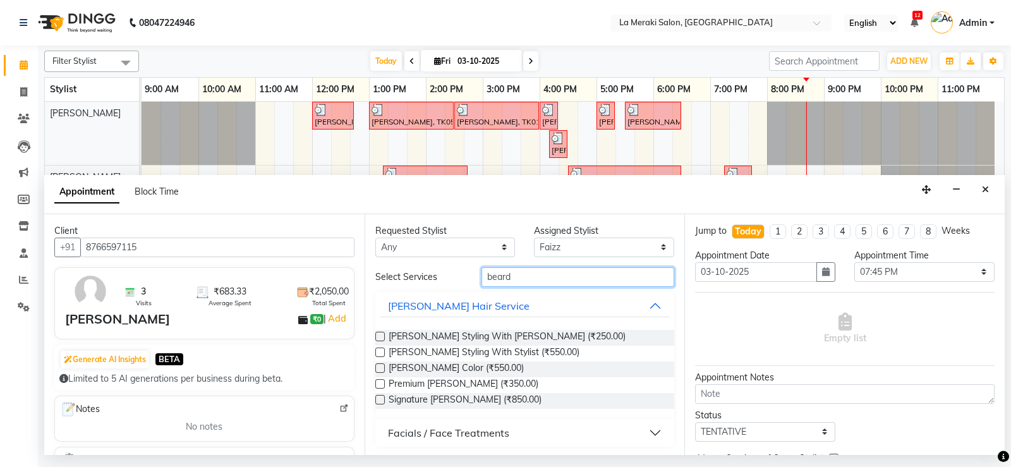
type input "beard"
click at [379, 337] on label at bounding box center [379, 336] width 9 height 9
click at [379, 337] on input "checkbox" at bounding box center [379, 338] width 8 height 8
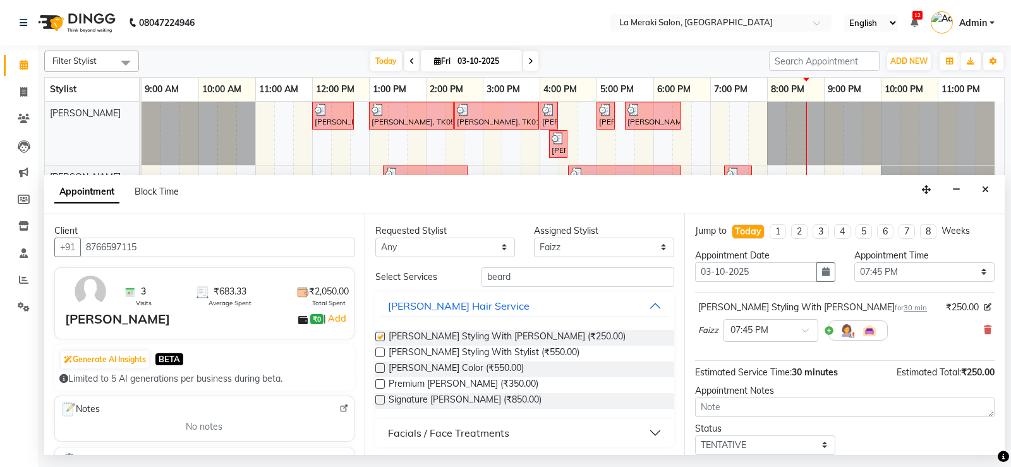
checkbox input "false"
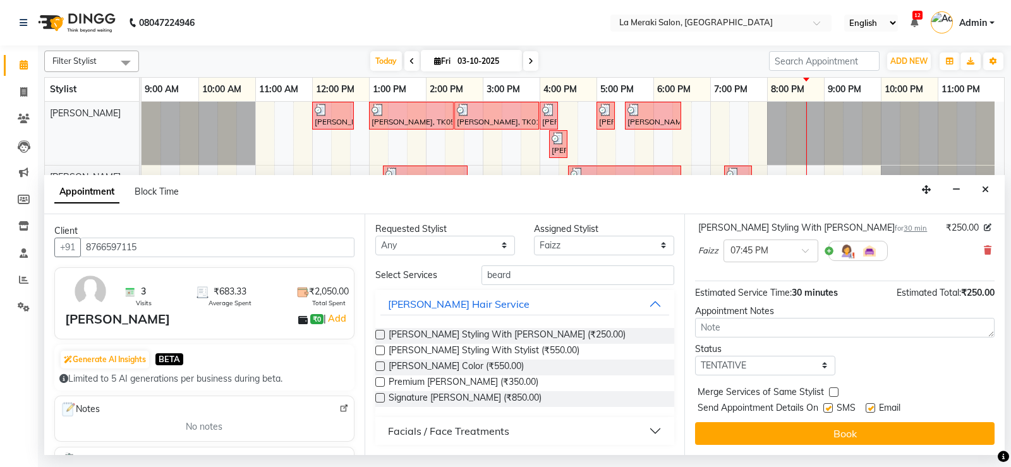
click at [827, 408] on label at bounding box center [827, 407] width 9 height 9
click at [827, 408] on input "checkbox" at bounding box center [827, 409] width 8 height 8
checkbox input "false"
click at [867, 409] on label at bounding box center [869, 407] width 9 height 9
click at [867, 409] on input "checkbox" at bounding box center [869, 409] width 8 height 8
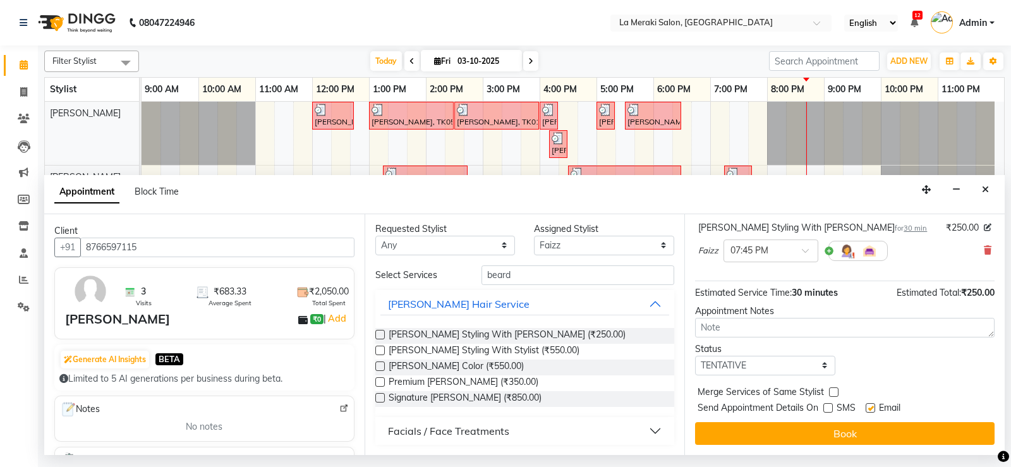
checkbox input "false"
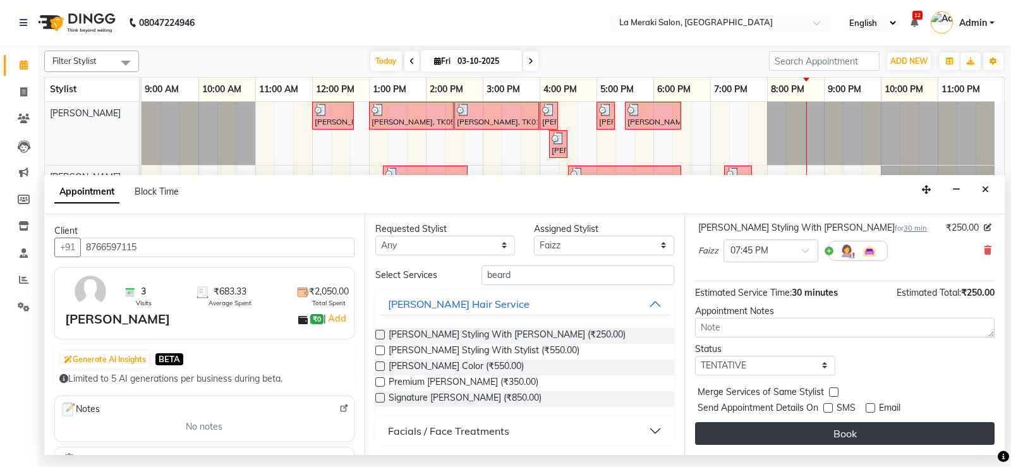
click at [838, 438] on button "Book" at bounding box center [844, 433] width 299 height 23
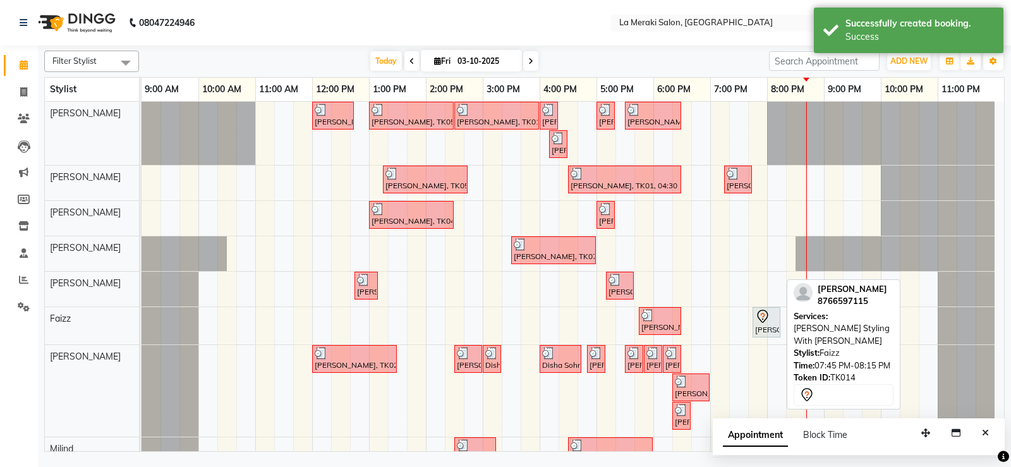
click at [760, 330] on div "[PERSON_NAME], TK14, 07:45 PM-08:15 PM, [PERSON_NAME] Styling With [PERSON_NAME]" at bounding box center [766, 322] width 25 height 27
select select "7"
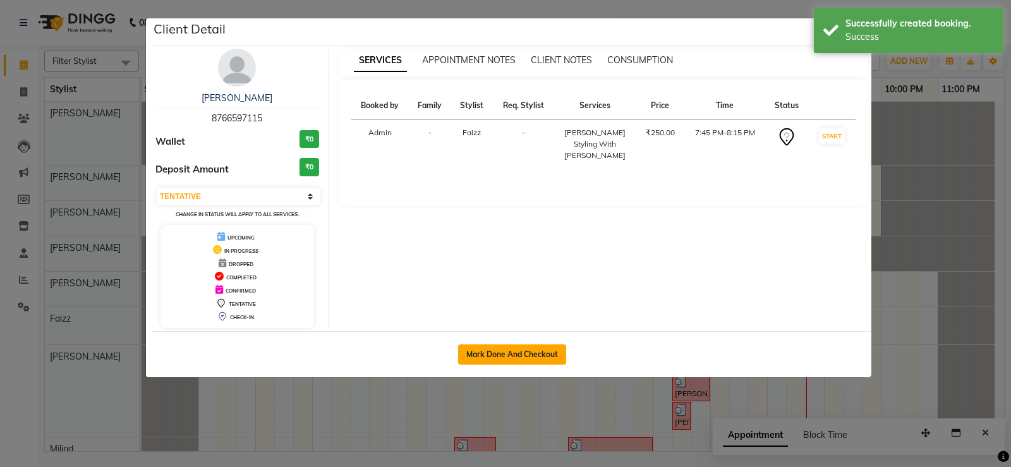
click at [527, 356] on button "Mark Done And Checkout" at bounding box center [512, 354] width 108 height 20
select select "service"
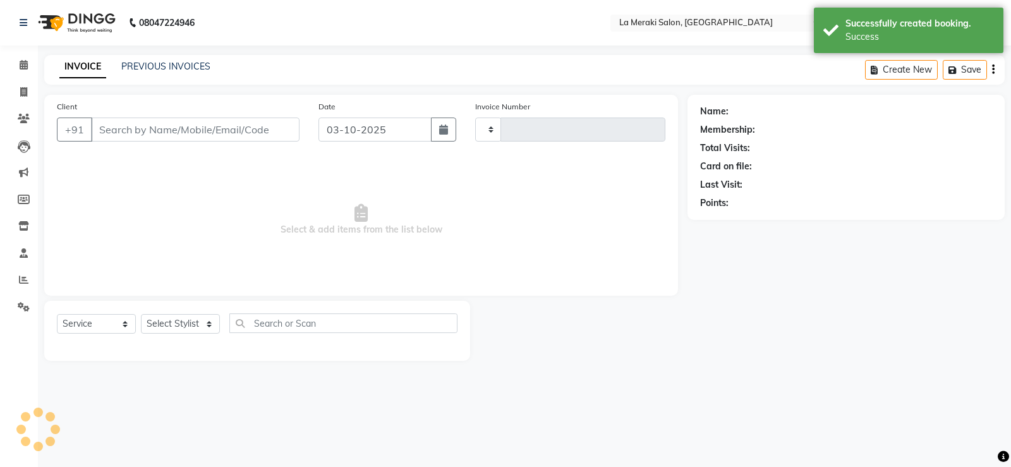
type input "2752"
select select "438"
type input "8766597115"
select select "75545"
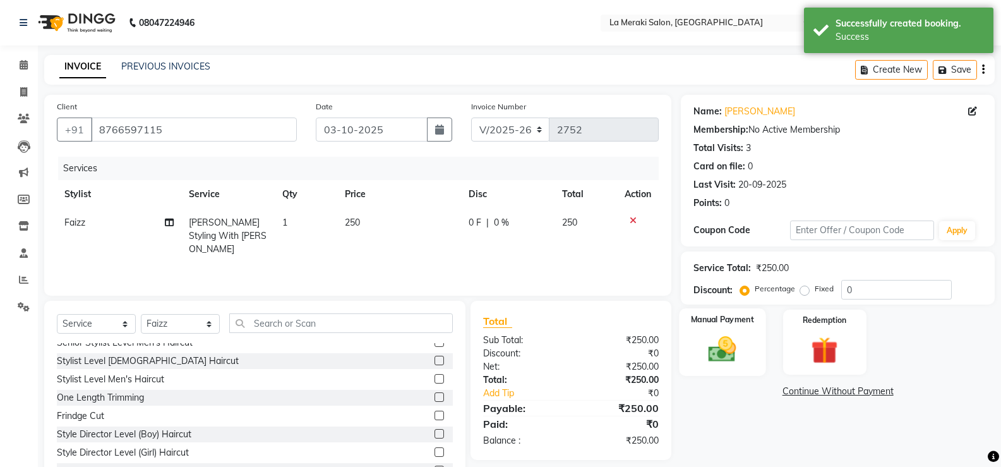
click at [716, 349] on img at bounding box center [722, 349] width 45 height 32
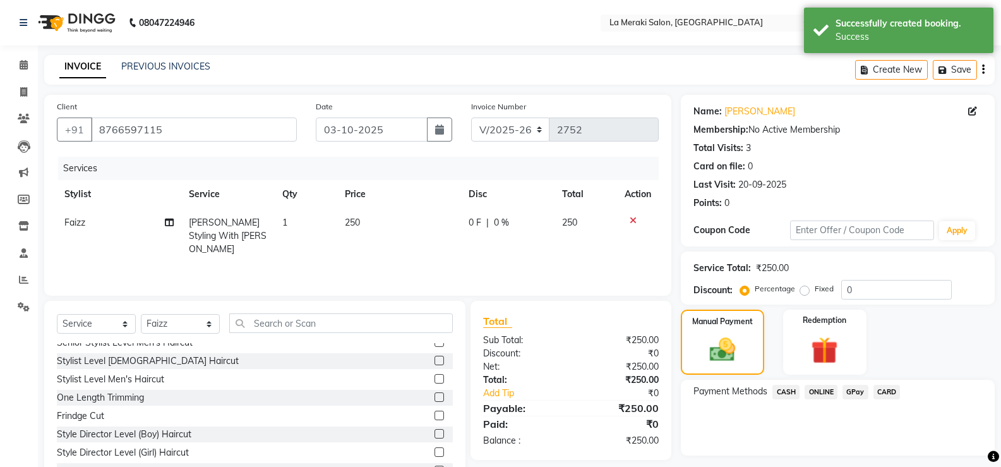
click at [888, 394] on span "CARD" at bounding box center [887, 392] width 27 height 15
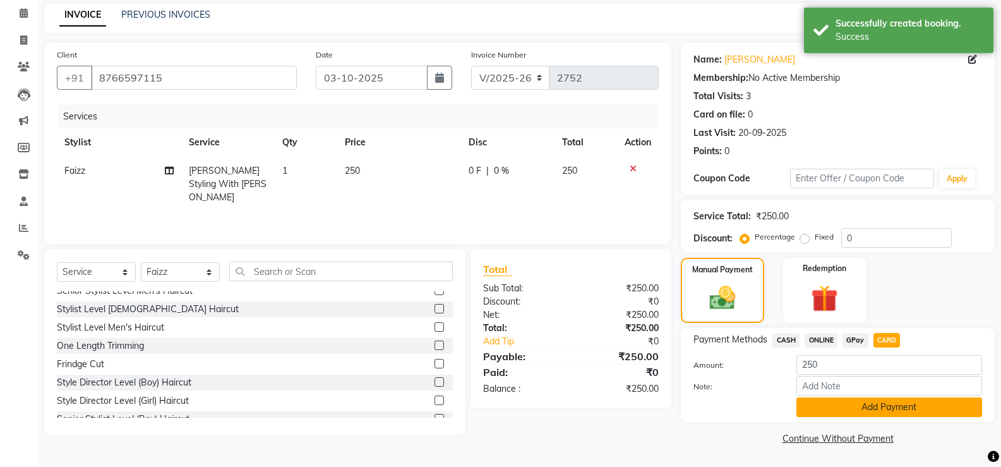
click at [884, 402] on button "Add Payment" at bounding box center [890, 407] width 186 height 20
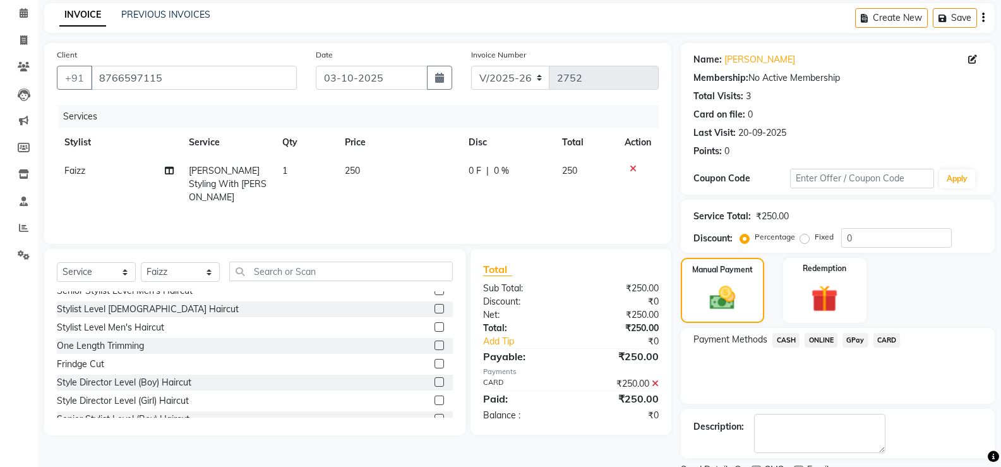
scroll to position [105, 0]
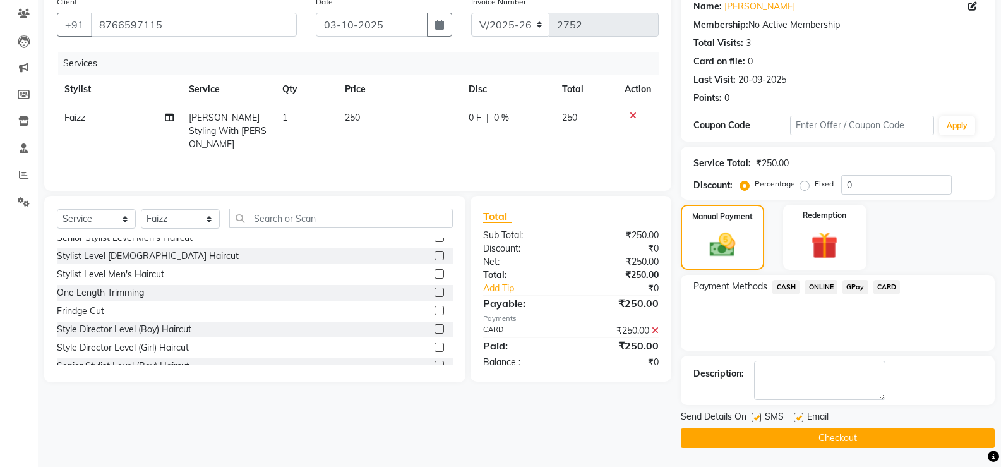
click at [759, 418] on label at bounding box center [756, 417] width 9 height 9
click at [759, 418] on input "checkbox" at bounding box center [756, 418] width 8 height 8
checkbox input "false"
click at [798, 419] on label at bounding box center [798, 417] width 9 height 9
click at [798, 419] on input "checkbox" at bounding box center [798, 418] width 8 height 8
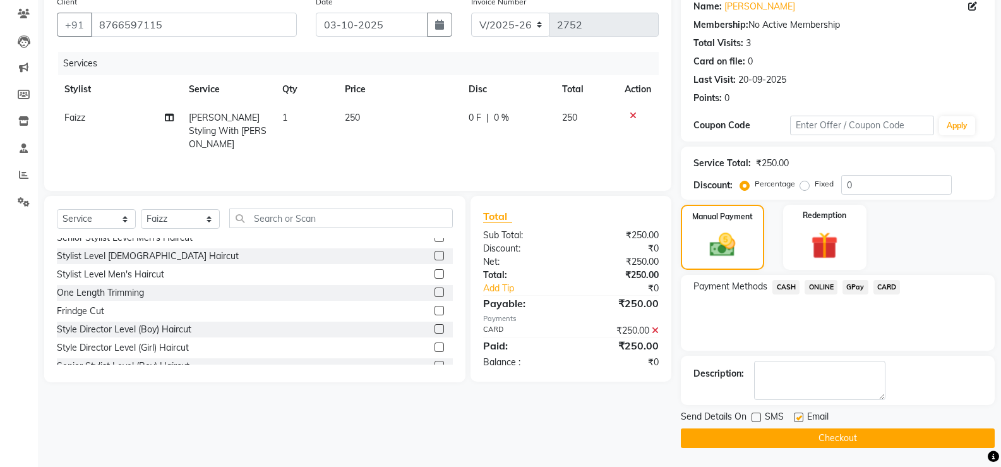
checkbox input "false"
click at [786, 440] on button "Checkout" at bounding box center [838, 438] width 314 height 20
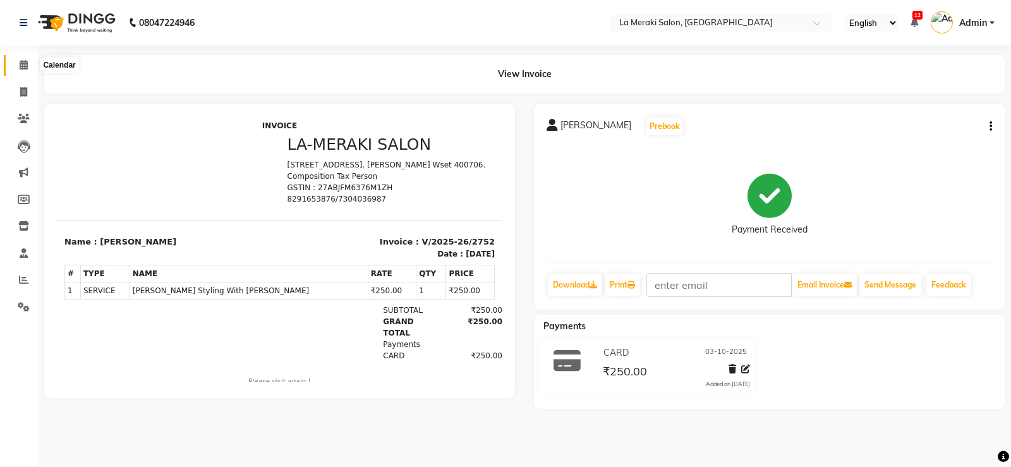
click at [26, 61] on icon at bounding box center [24, 64] width 8 height 9
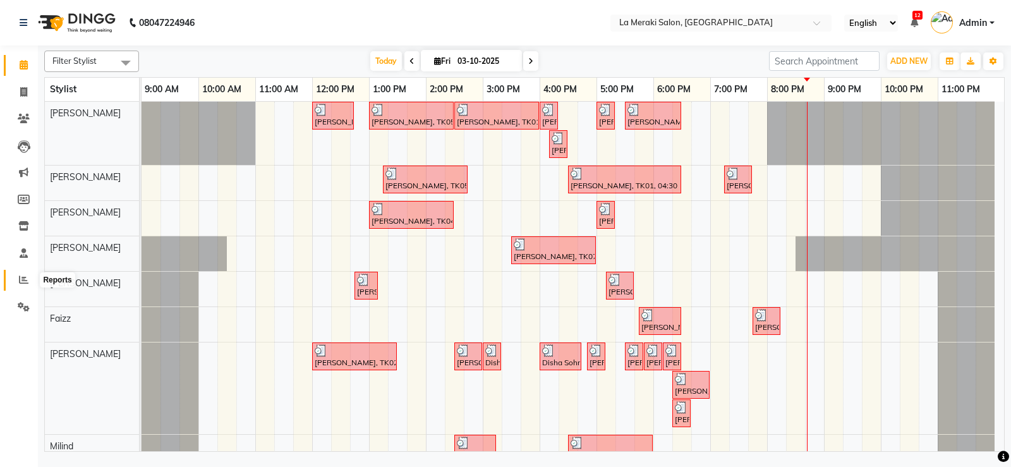
click at [23, 275] on icon at bounding box center [23, 279] width 9 height 9
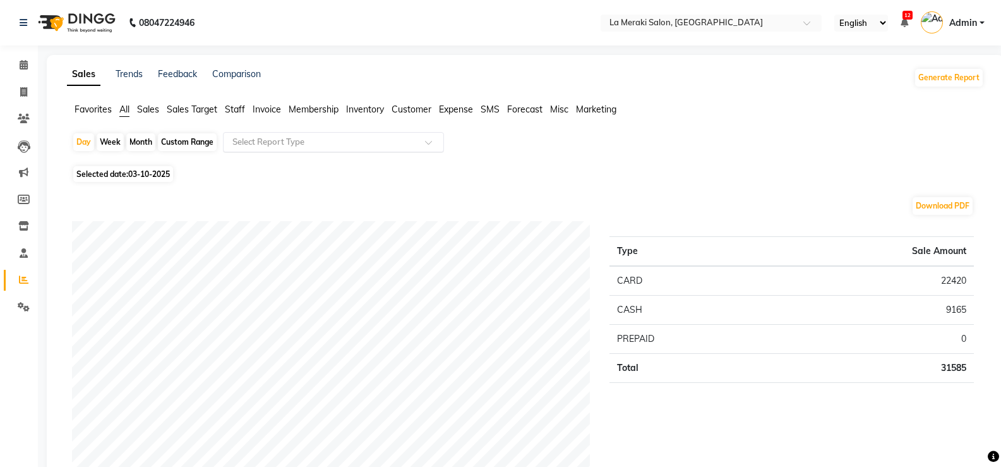
click at [344, 140] on input "text" at bounding box center [321, 142] width 182 height 13
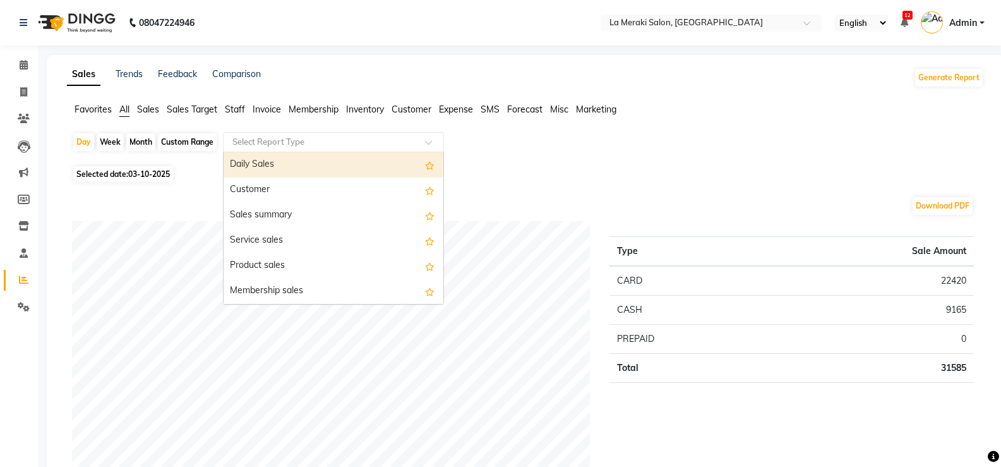
click at [317, 166] on div "Daily Sales" at bounding box center [334, 164] width 220 height 25
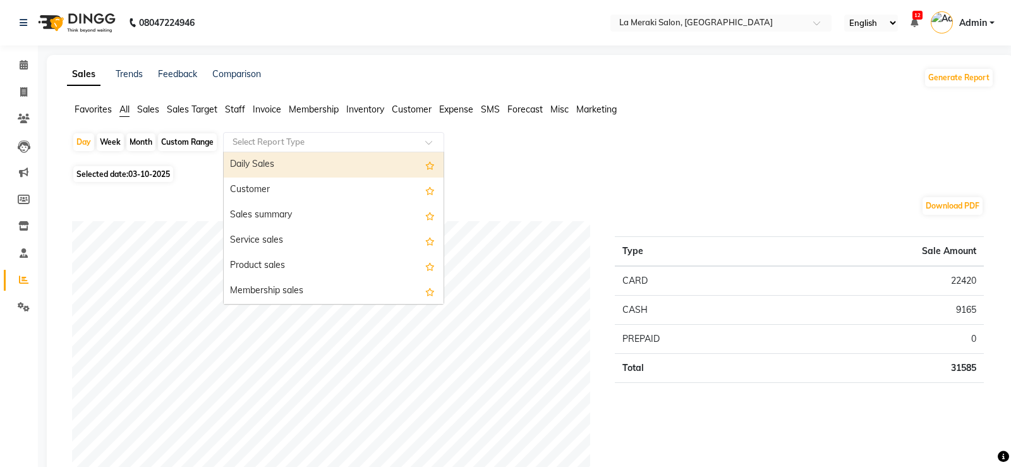
select select "full_report"
select select "csv"
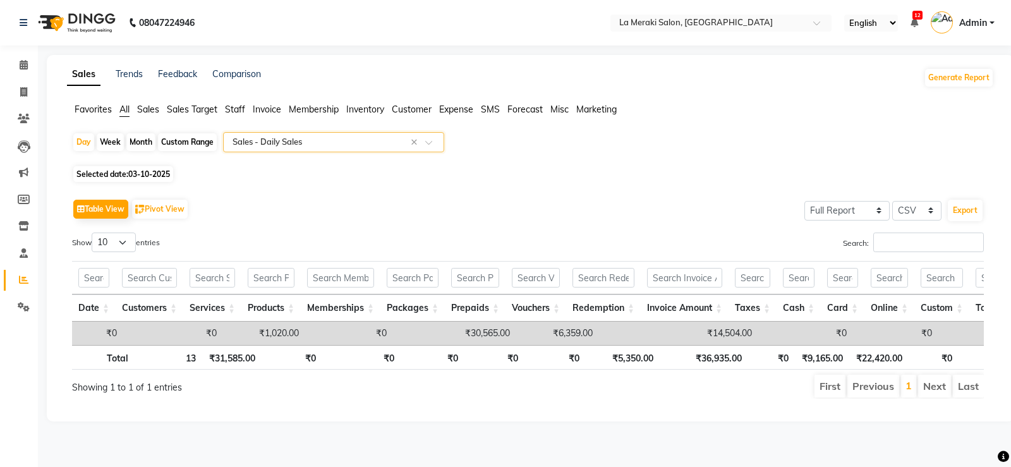
scroll to position [0, 1332]
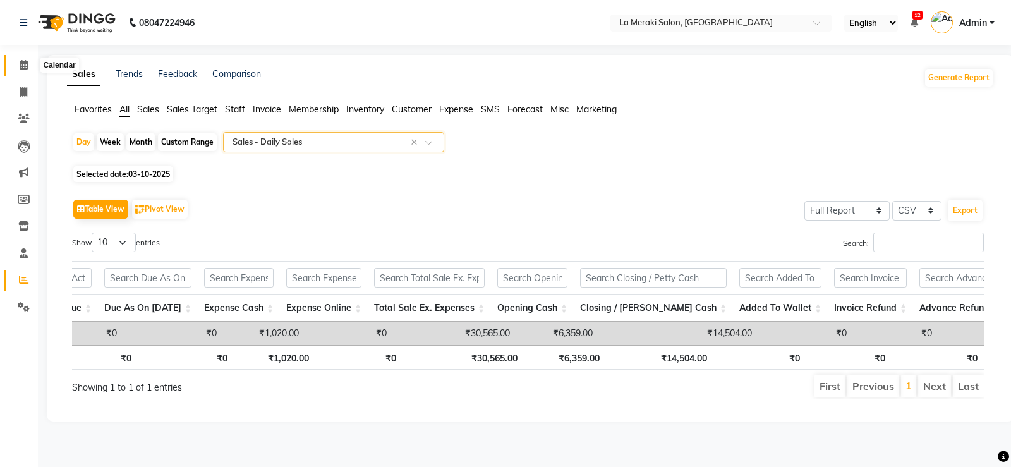
click at [27, 62] on icon at bounding box center [24, 64] width 8 height 9
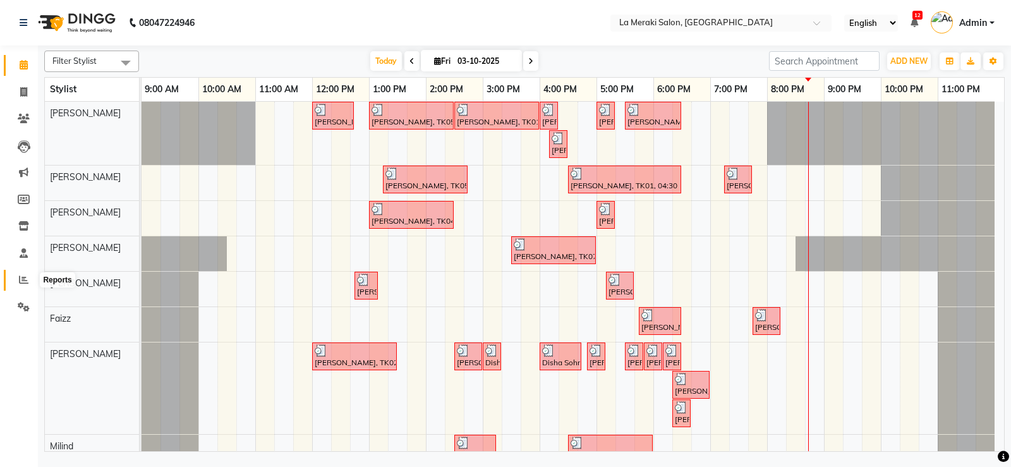
click at [23, 279] on icon at bounding box center [23, 279] width 9 height 9
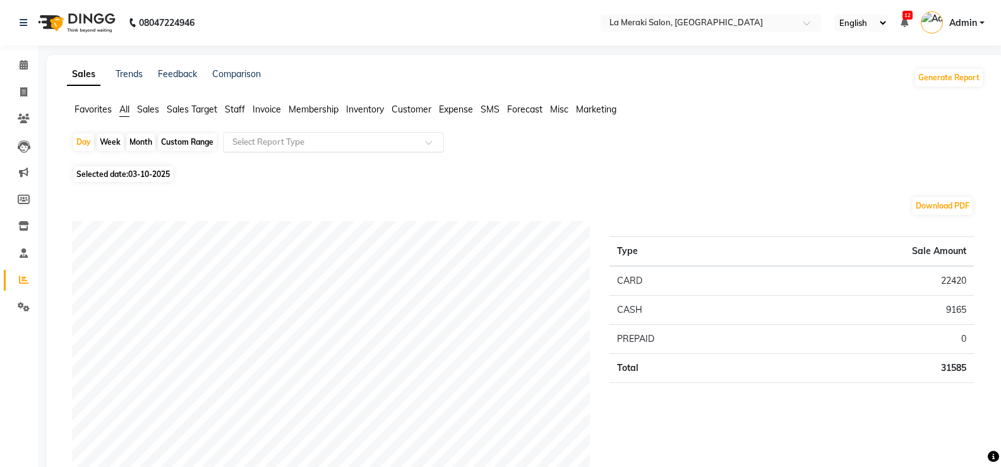
click at [278, 138] on input "text" at bounding box center [321, 142] width 182 height 13
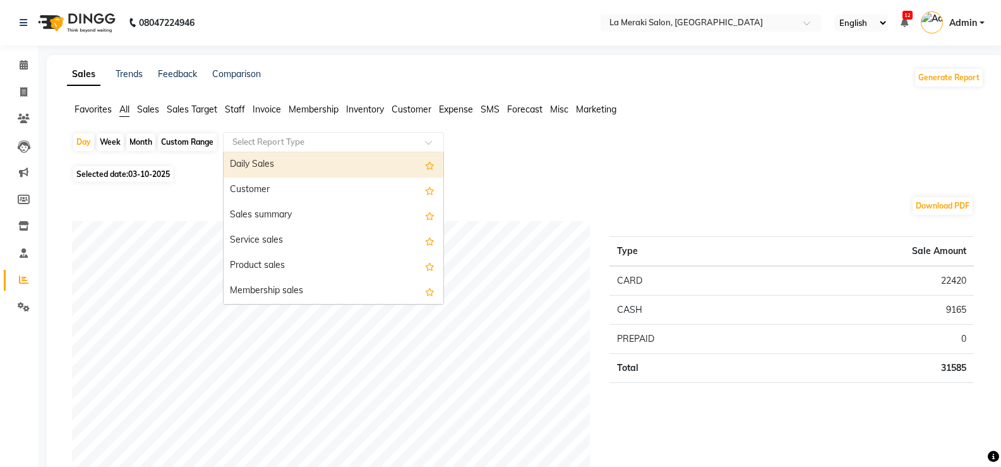
click at [268, 157] on div "Daily Sales" at bounding box center [334, 164] width 220 height 25
select select "full_report"
select select "csv"
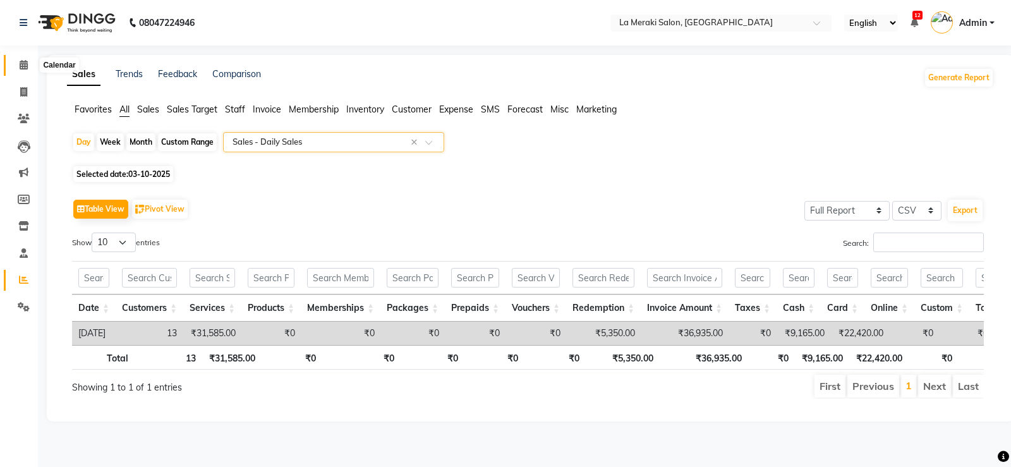
click at [23, 69] on icon at bounding box center [24, 64] width 8 height 9
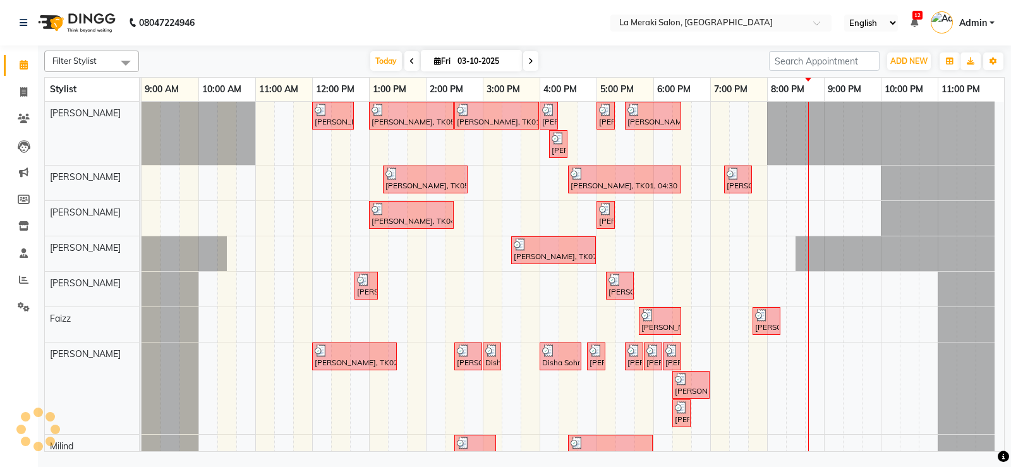
click at [409, 64] on icon at bounding box center [411, 61] width 5 height 8
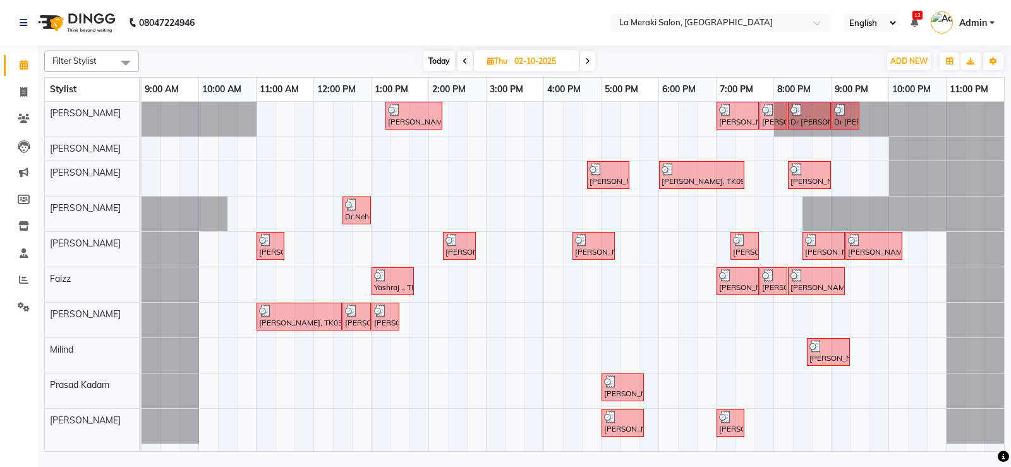
click at [588, 61] on icon at bounding box center [587, 61] width 5 height 8
type input "03-10-2025"
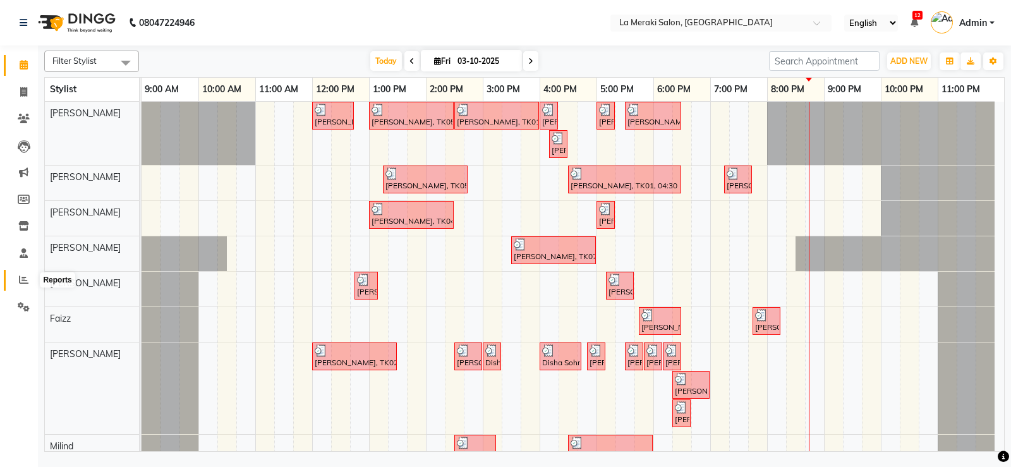
click at [20, 280] on icon at bounding box center [23, 279] width 9 height 9
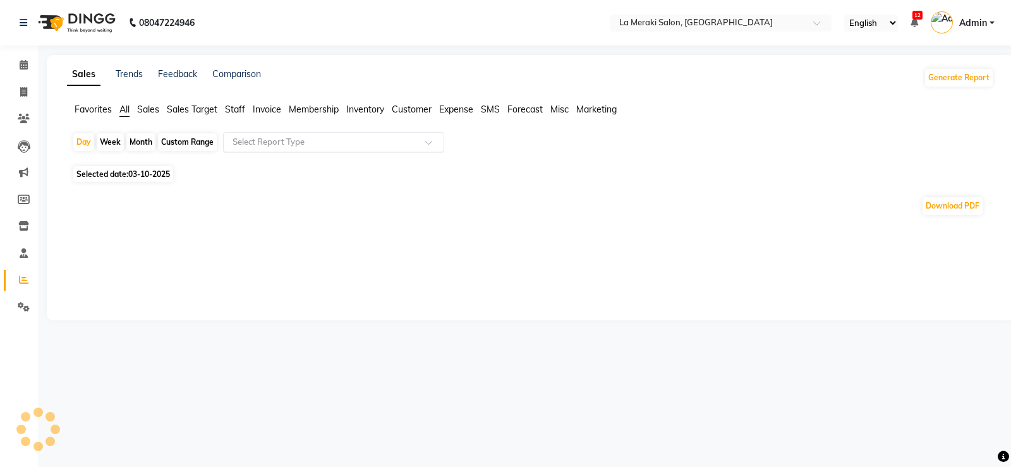
click at [230, 138] on input "text" at bounding box center [321, 142] width 182 height 13
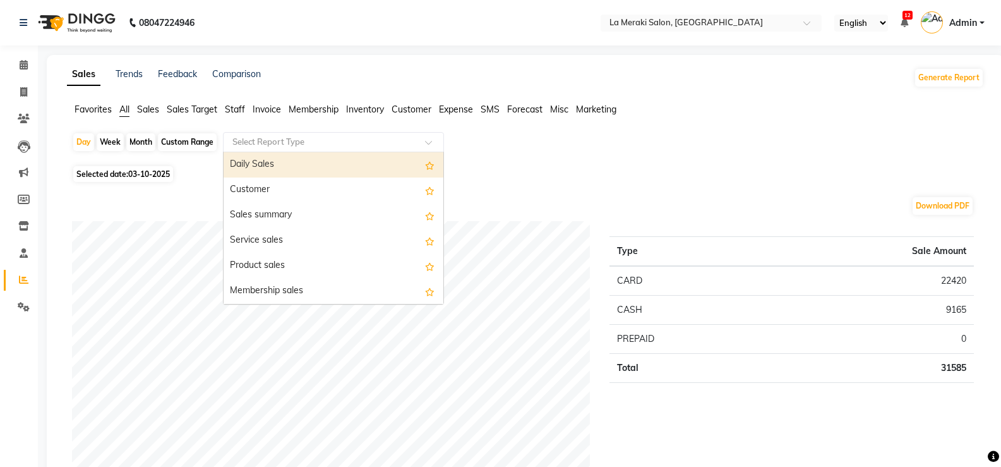
click at [243, 162] on div "Daily Sales" at bounding box center [334, 164] width 220 height 25
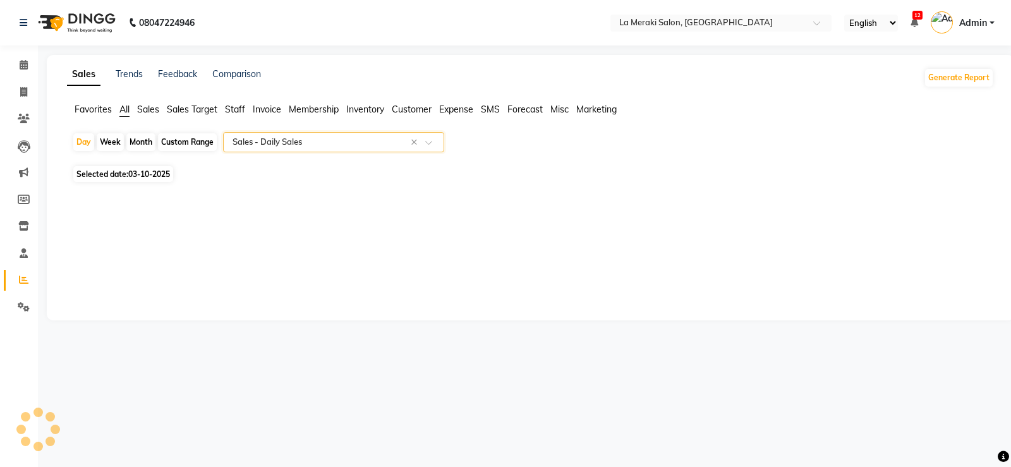
select select "full_report"
select select "csv"
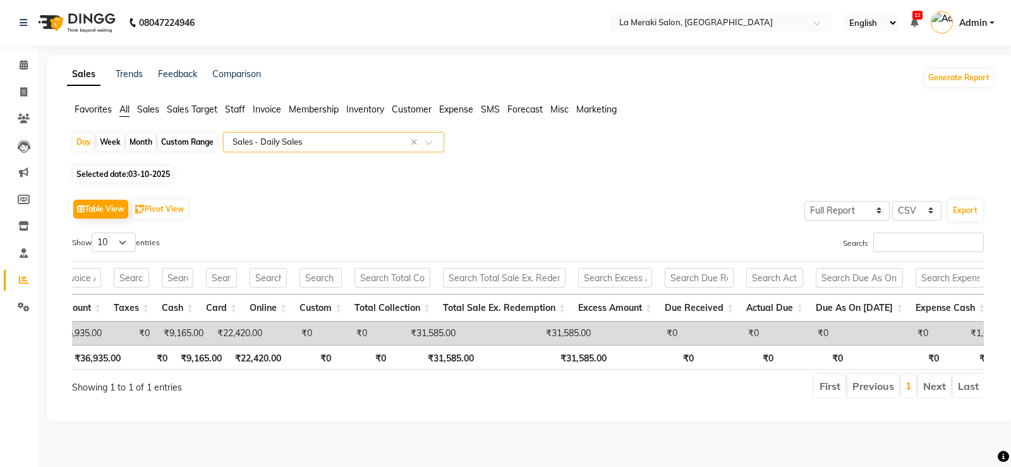
scroll to position [0, 616]
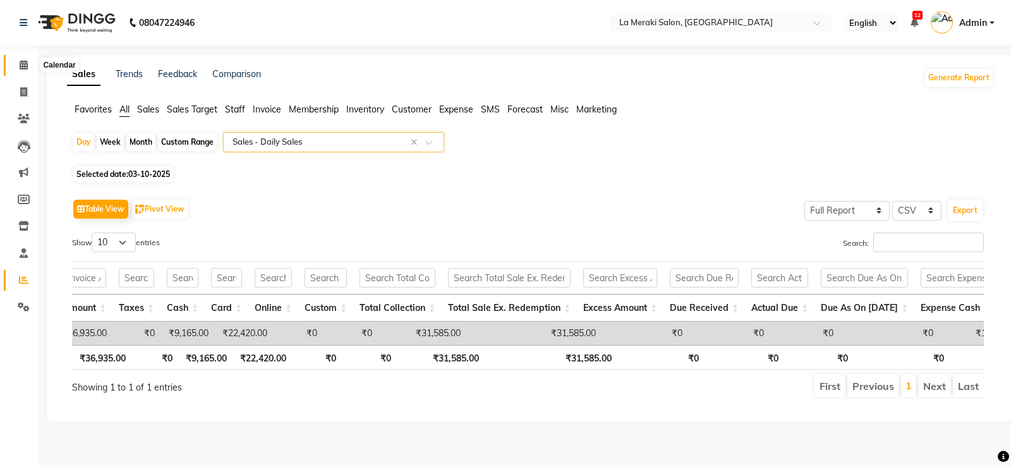
click at [25, 59] on span at bounding box center [24, 65] width 22 height 15
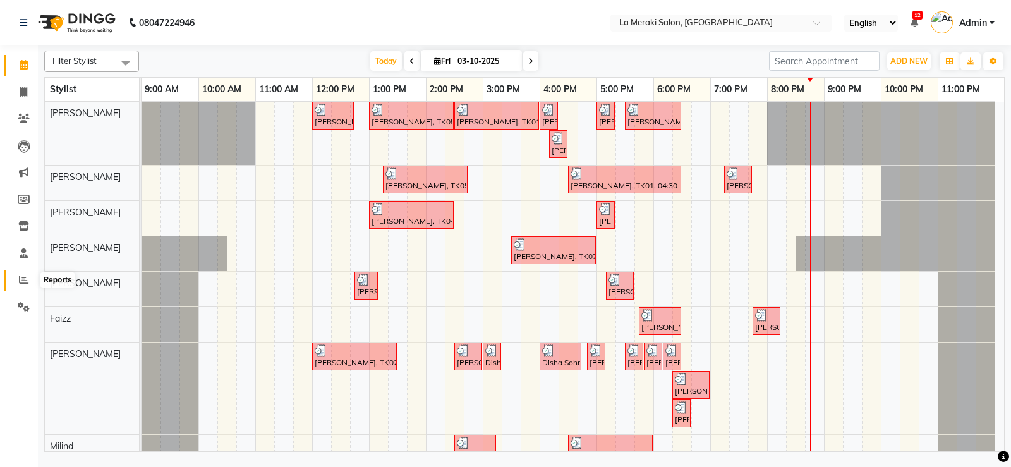
click at [21, 277] on icon at bounding box center [23, 279] width 9 height 9
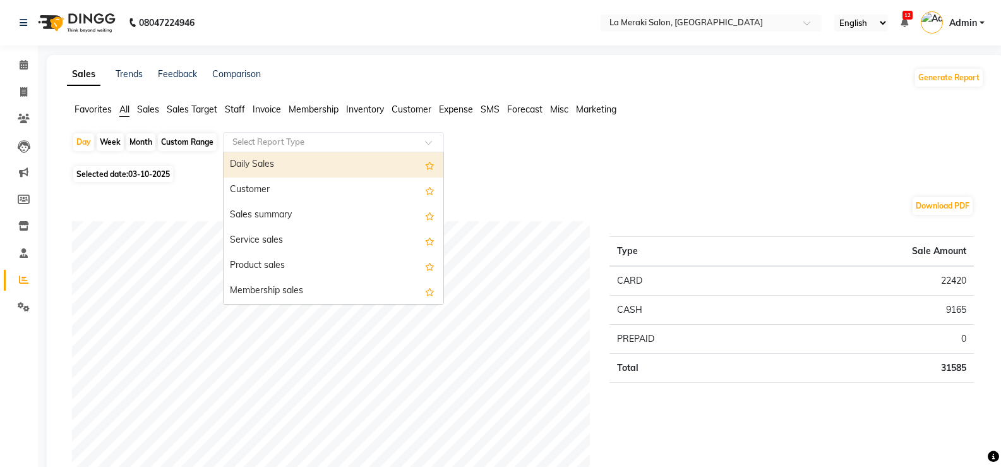
click at [300, 140] on input "text" at bounding box center [321, 142] width 182 height 13
click at [271, 166] on div "Daily Sales" at bounding box center [334, 164] width 220 height 25
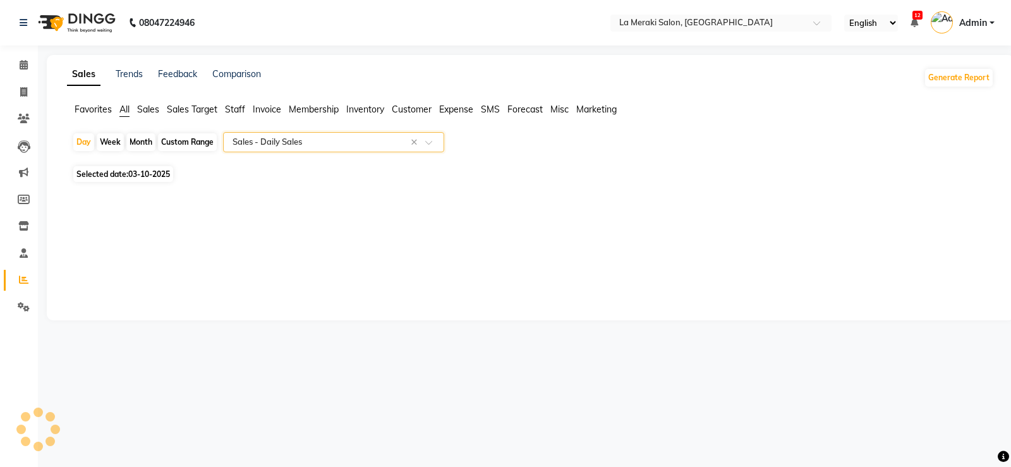
select select "full_report"
select select "csv"
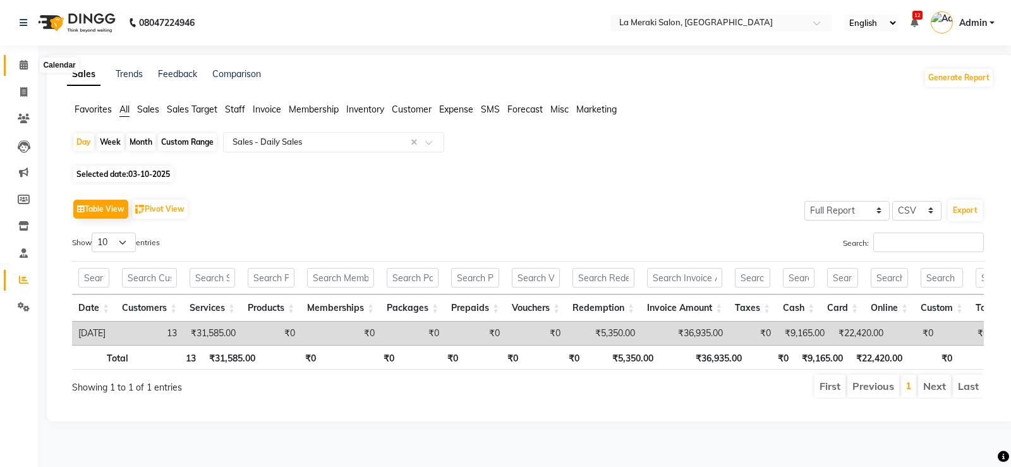
click at [25, 61] on icon at bounding box center [24, 64] width 8 height 9
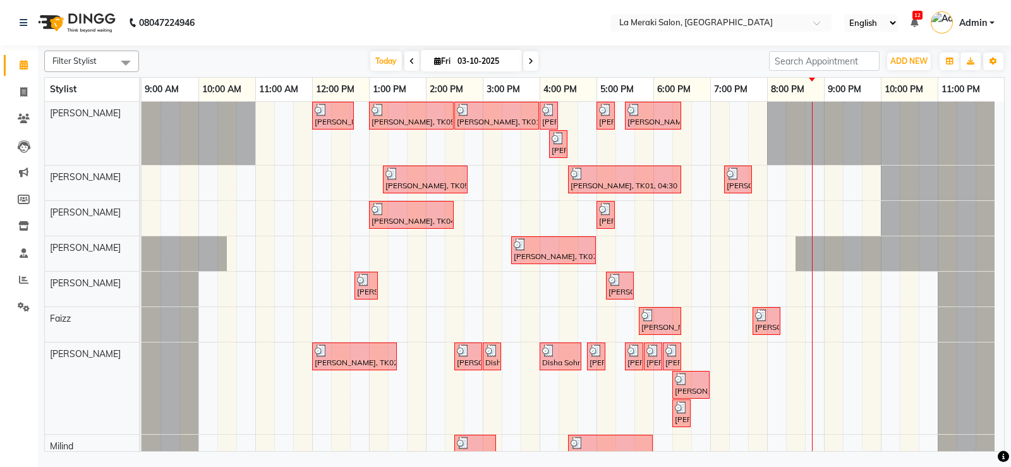
scroll to position [89, 0]
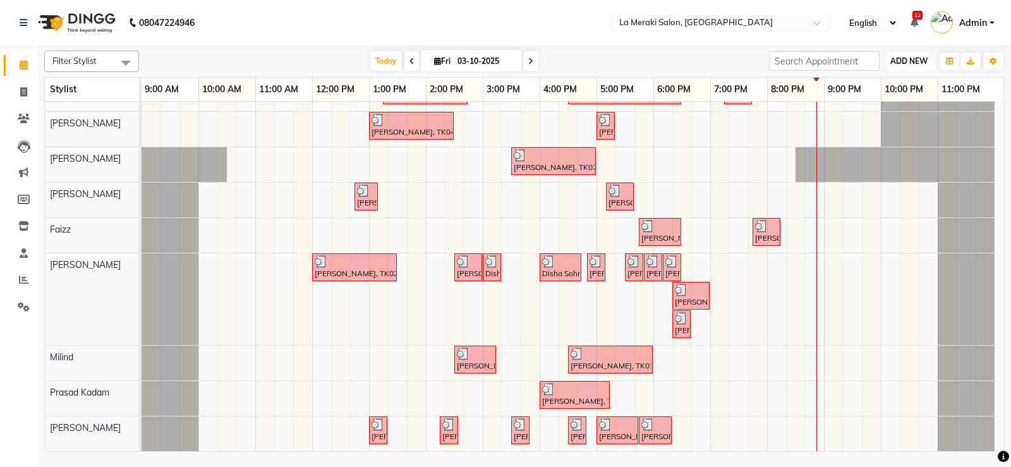
click at [910, 62] on span "ADD NEW" at bounding box center [908, 60] width 37 height 9
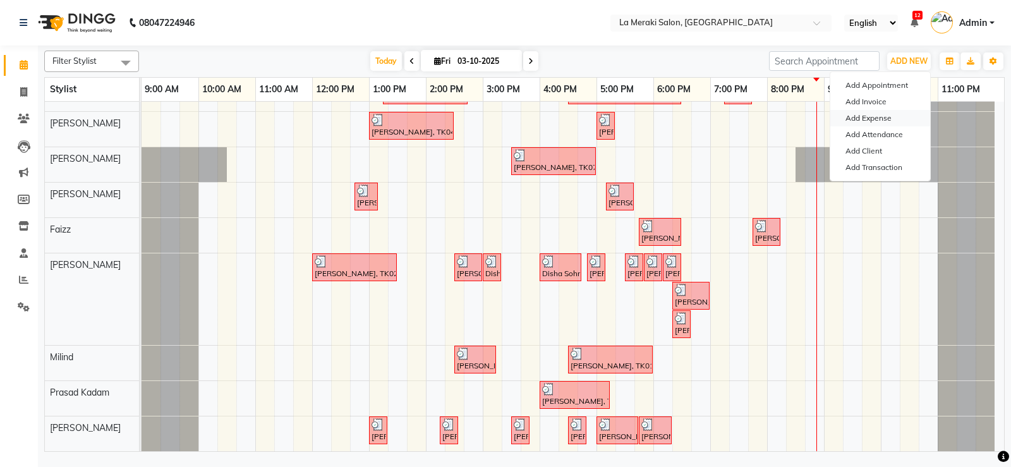
click at [875, 117] on link "Add Expense" at bounding box center [880, 118] width 100 height 16
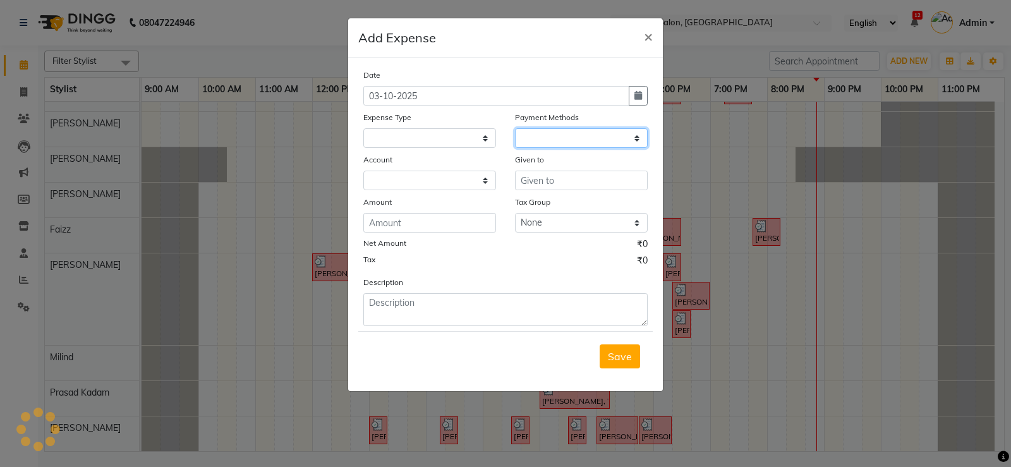
click at [561, 140] on select at bounding box center [581, 138] width 133 height 20
select select
select select "1"
select select "2359"
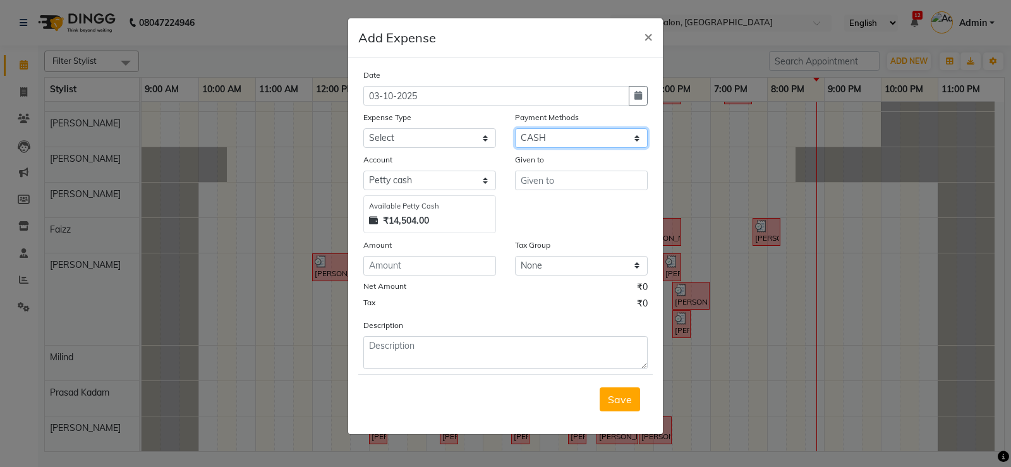
click at [515, 128] on select "Select CASH ONLINE GPay CARD Package Prepaid Wallet" at bounding box center [581, 138] width 133 height 20
click at [578, 191] on div "Given to" at bounding box center [581, 193] width 152 height 80
click at [581, 183] on input "text" at bounding box center [581, 181] width 133 height 20
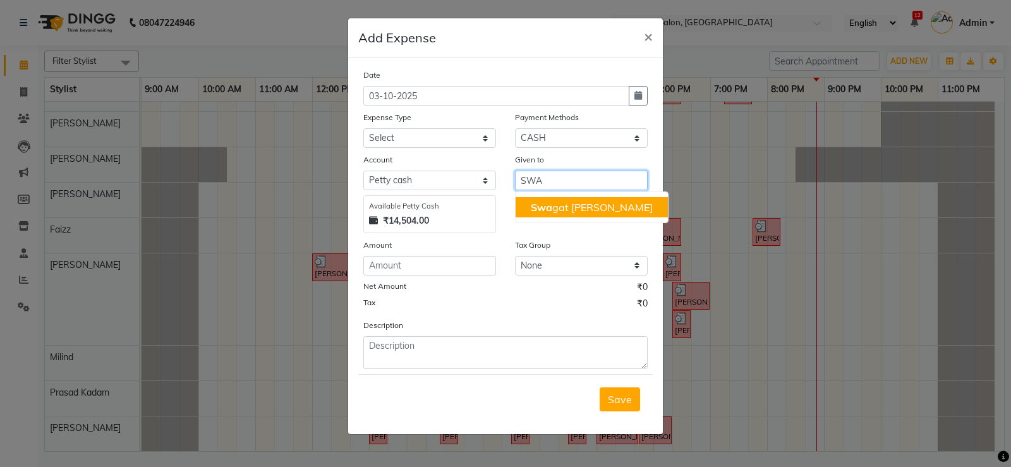
click at [565, 206] on ngb-highlight "Swa gat [PERSON_NAME]" at bounding box center [592, 207] width 122 height 13
type input "[PERSON_NAME]"
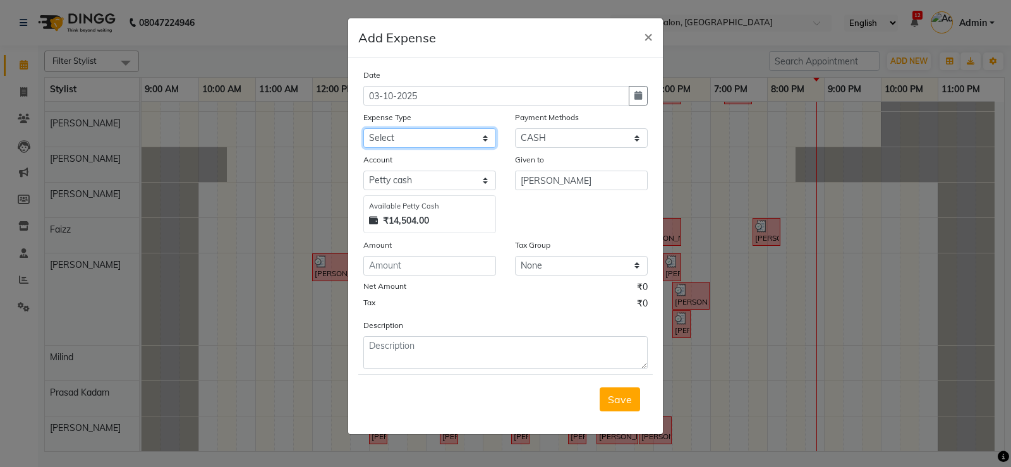
click at [463, 140] on select "Select Advance Salary Bank charges Car maintenance Cash transfer to bank Cash t…" at bounding box center [429, 138] width 133 height 20
select select "14"
click at [363, 128] on select "Select Advance Salary Bank charges Car maintenance Cash transfer to bank Cash t…" at bounding box center [429, 138] width 133 height 20
click at [449, 260] on input "number" at bounding box center [429, 266] width 133 height 20
type input "7000"
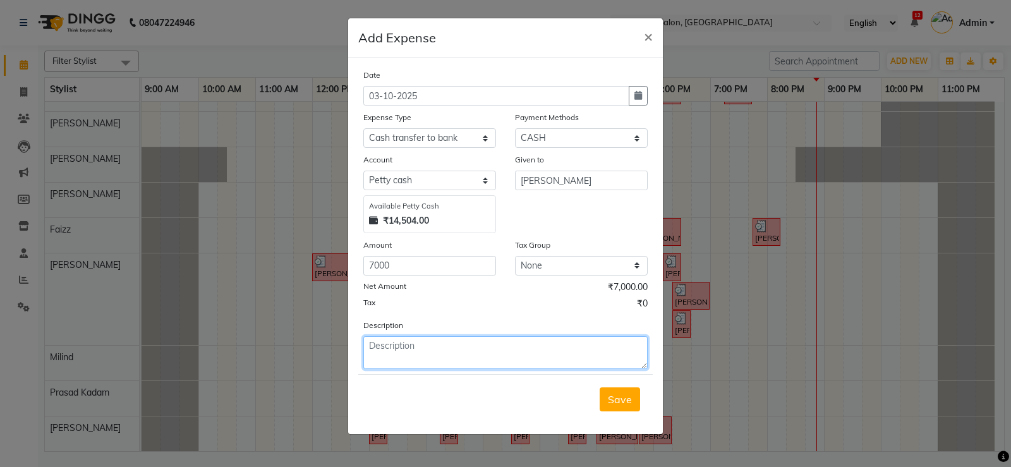
click at [438, 361] on textarea at bounding box center [505, 352] width 284 height 33
type textarea "HOME"
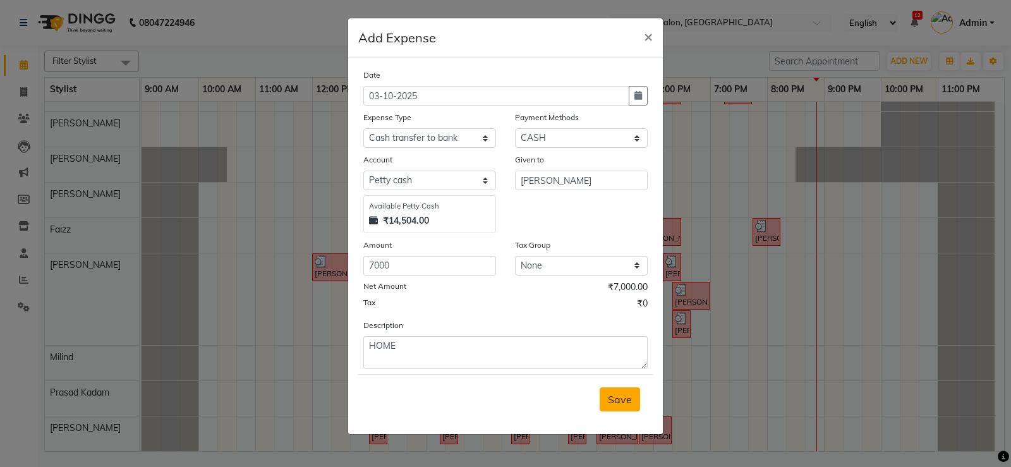
click at [634, 395] on button "Save" at bounding box center [620, 399] width 40 height 24
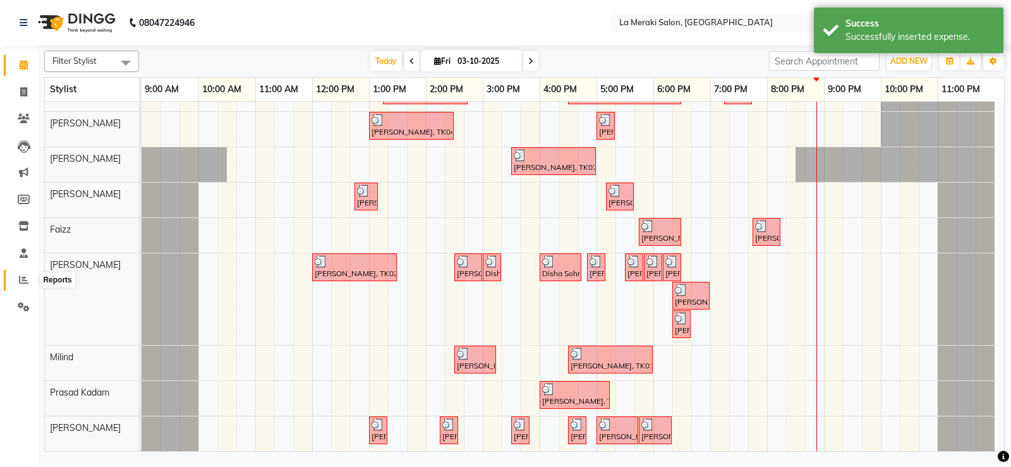
click at [21, 282] on icon at bounding box center [23, 279] width 9 height 9
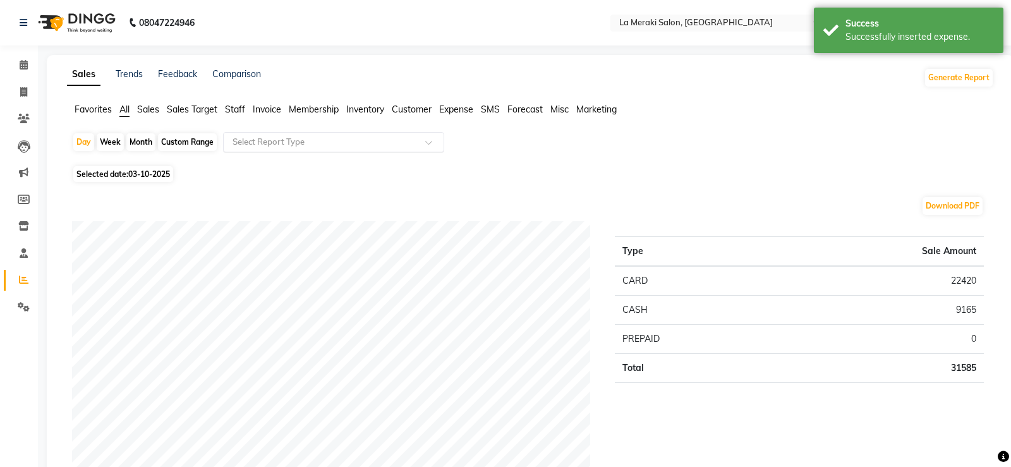
click at [290, 137] on input "text" at bounding box center [321, 142] width 182 height 13
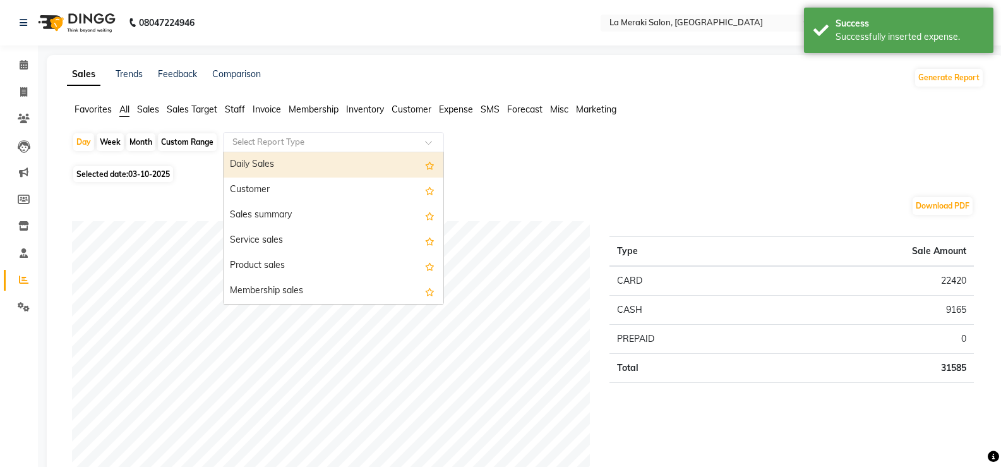
click at [257, 162] on div "Daily Sales" at bounding box center [334, 164] width 220 height 25
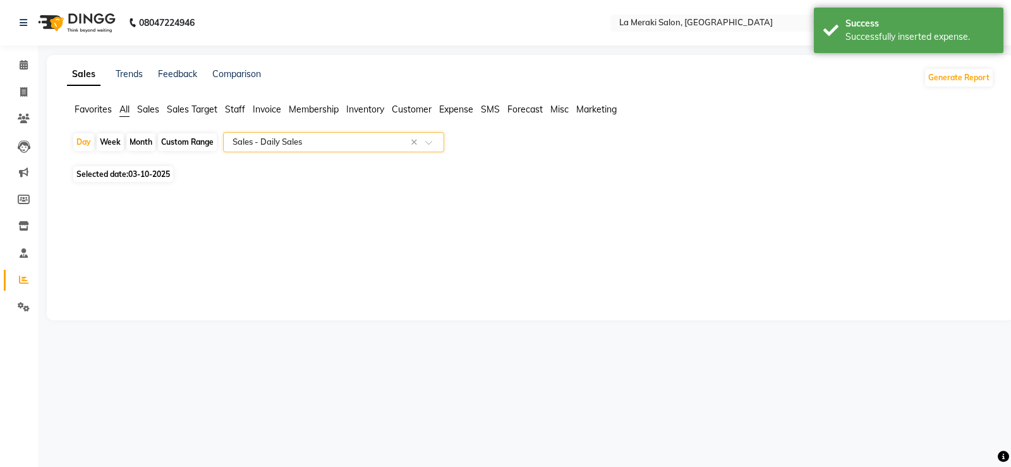
select select "full_report"
select select "csv"
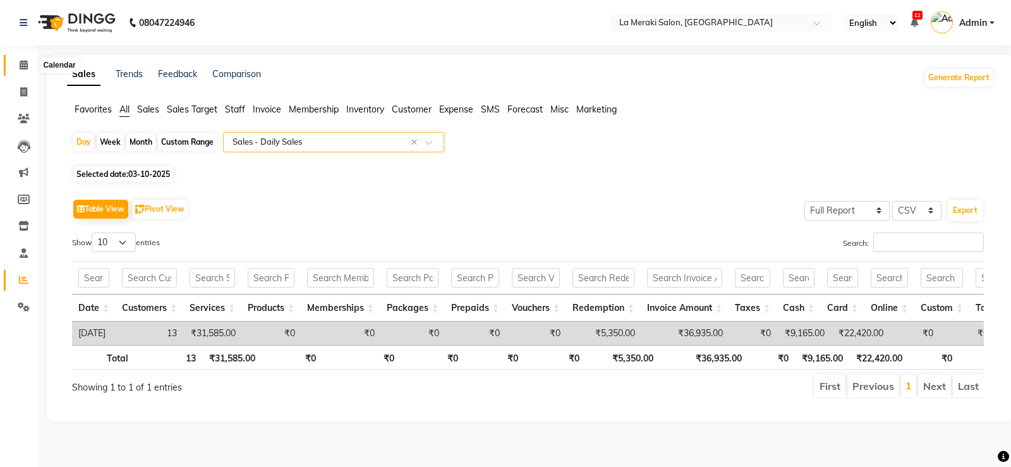
click at [23, 67] on icon at bounding box center [24, 64] width 8 height 9
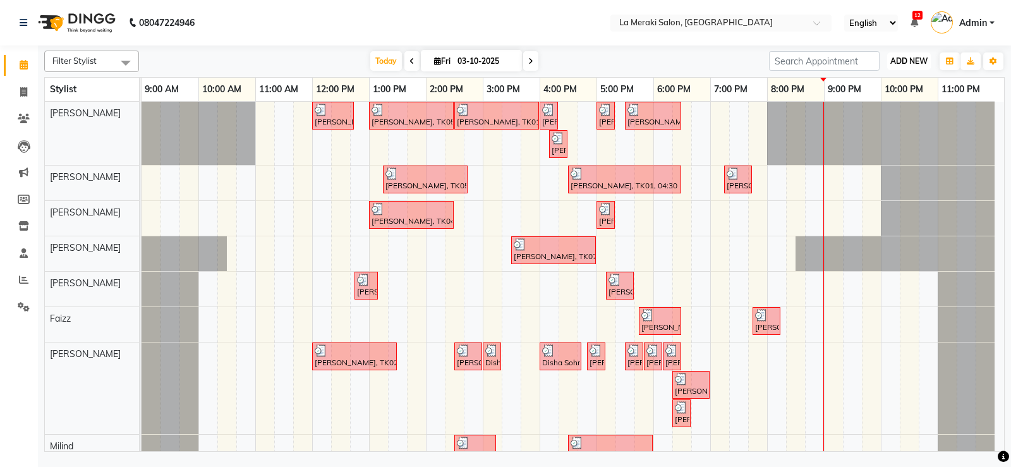
click at [910, 59] on span "ADD NEW" at bounding box center [908, 60] width 37 height 9
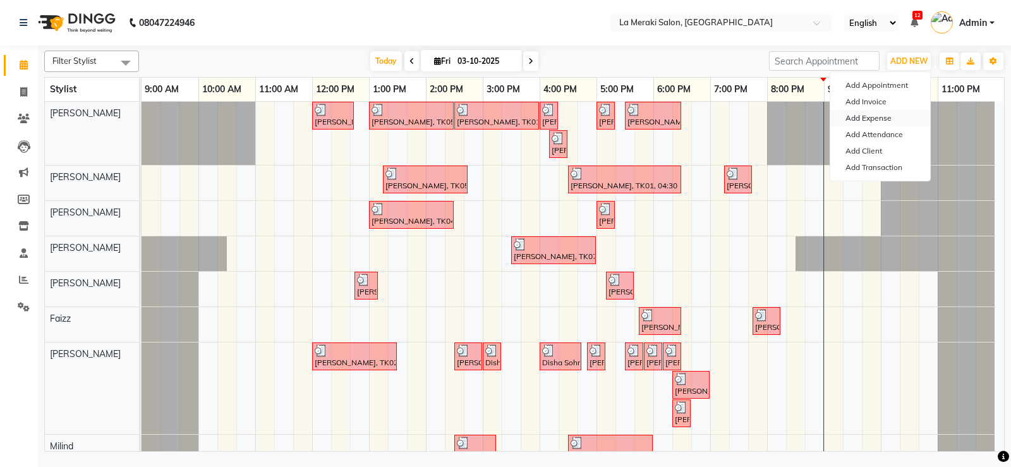
click at [865, 116] on link "Add Expense" at bounding box center [880, 118] width 100 height 16
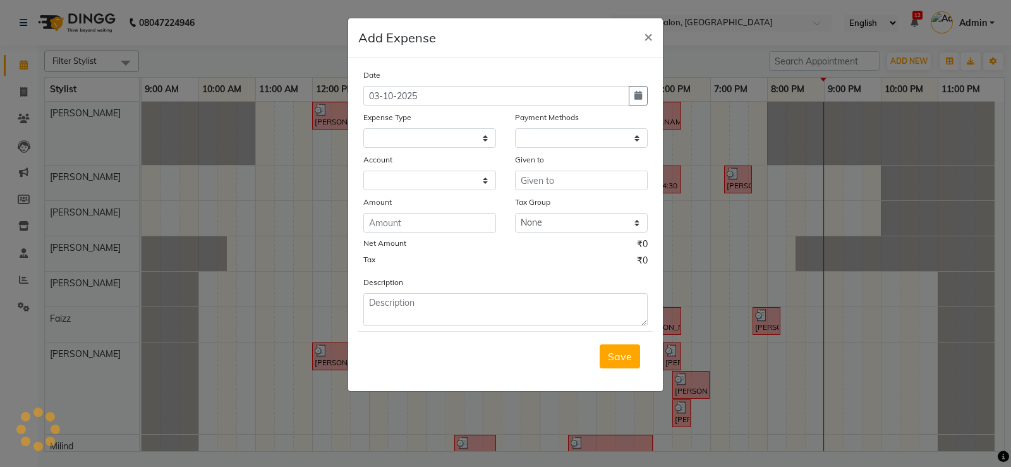
select select
select select "1"
select select "2359"
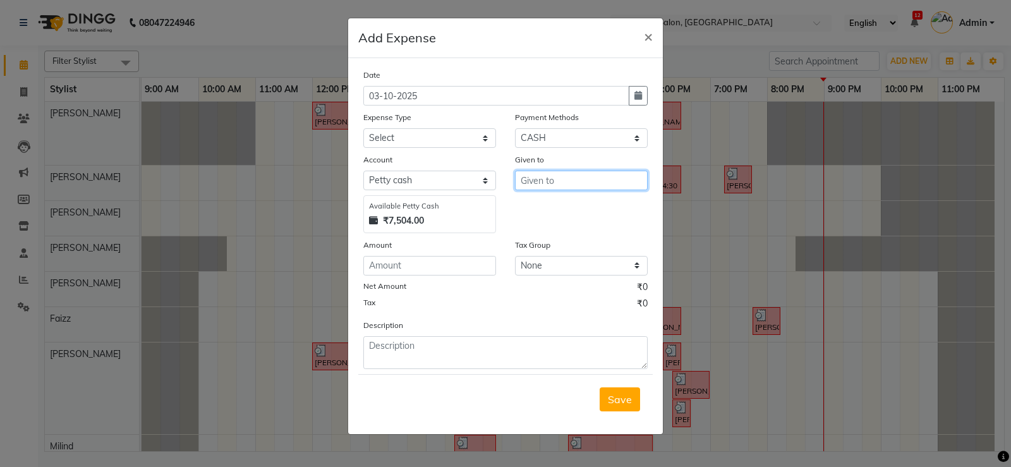
click at [583, 183] on input "text" at bounding box center [581, 181] width 133 height 20
type input "M"
type input "s"
type input "Shiv Dairy"
click at [423, 131] on select "Select Advance Salary Bank charges Car maintenance Cash transfer to bank Cash t…" at bounding box center [429, 138] width 133 height 20
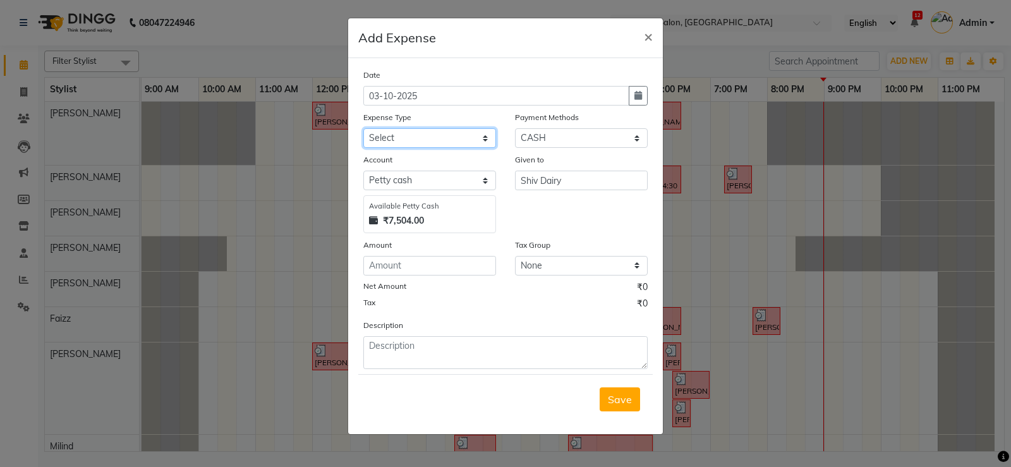
select select "18"
click at [363, 128] on select "Select Advance Salary Bank charges Car maintenance Cash transfer to bank Cash t…" at bounding box center [429, 138] width 133 height 20
click at [436, 269] on input "number" at bounding box center [429, 266] width 133 height 20
type input "1560"
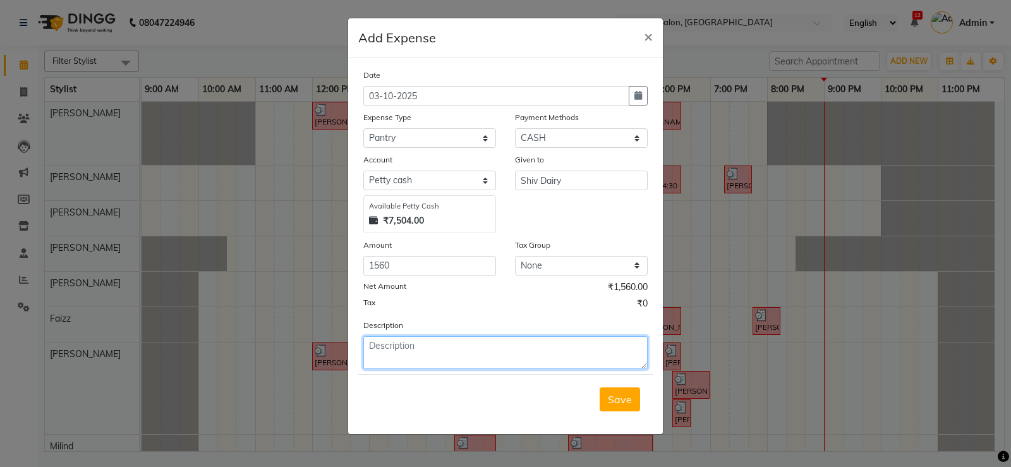
click at [435, 361] on textarea at bounding box center [505, 352] width 284 height 33
type textarea "milk bill"
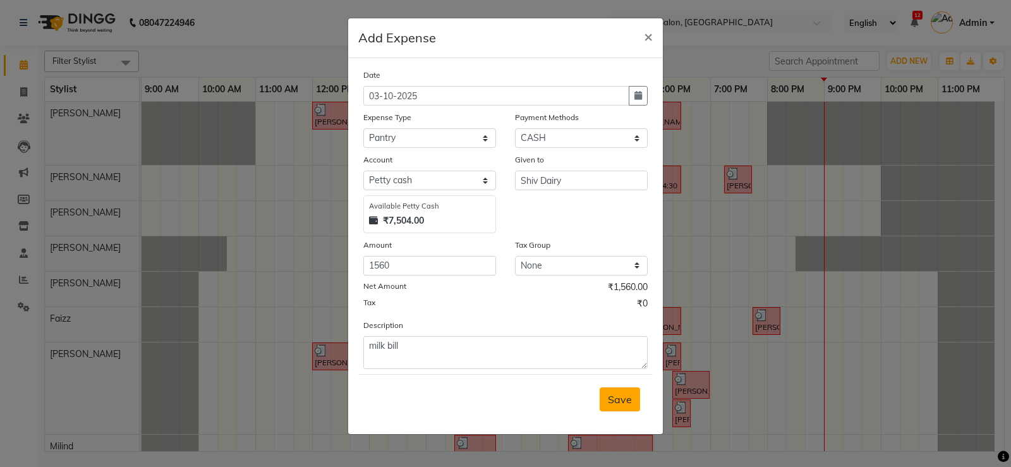
click at [617, 397] on span "Save" at bounding box center [620, 399] width 24 height 13
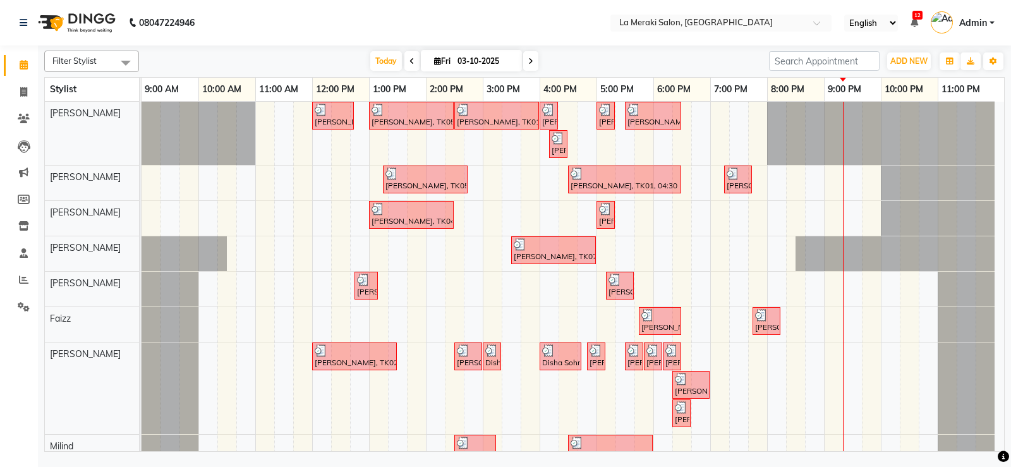
click at [142, 128] on div at bounding box center [142, 133] width 0 height 63
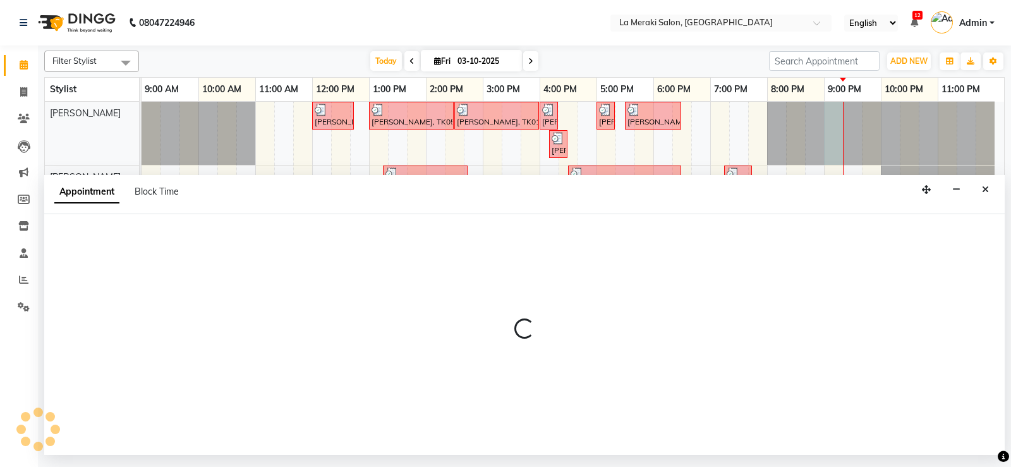
select select "5904"
select select "tentative"
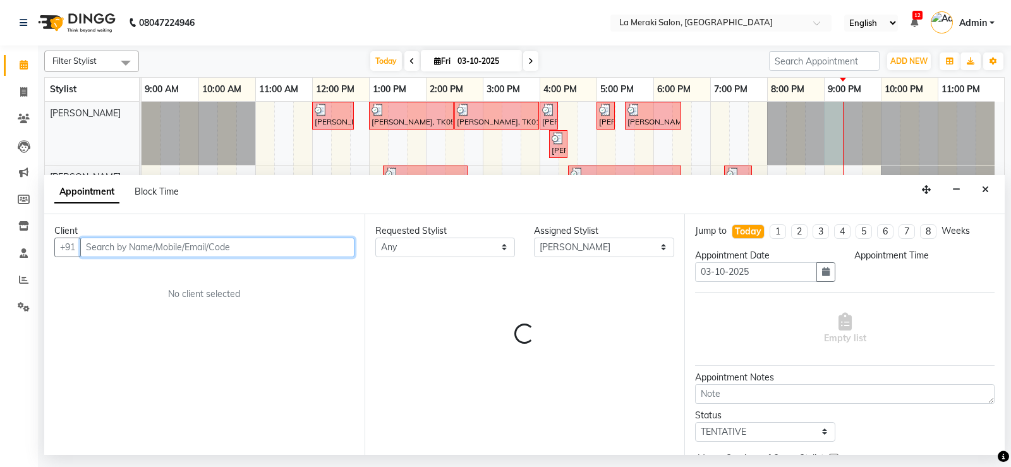
select select "1260"
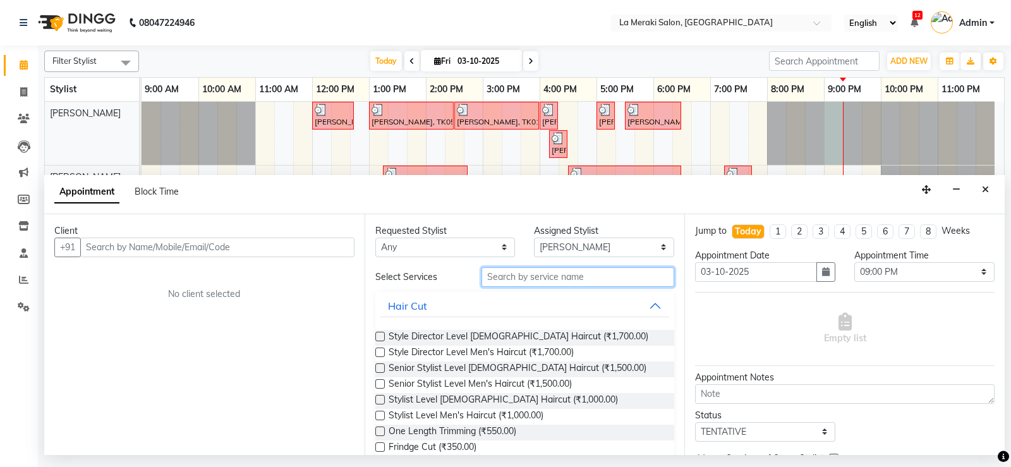
click at [536, 278] on input "text" at bounding box center [577, 277] width 193 height 20
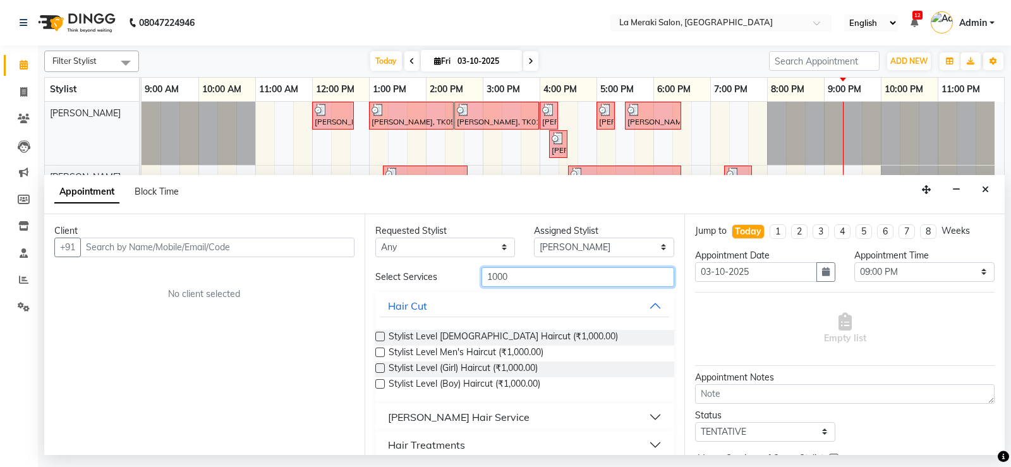
type input "1000"
click at [378, 352] on label at bounding box center [379, 351] width 9 height 9
click at [378, 352] on input "checkbox" at bounding box center [379, 353] width 8 height 8
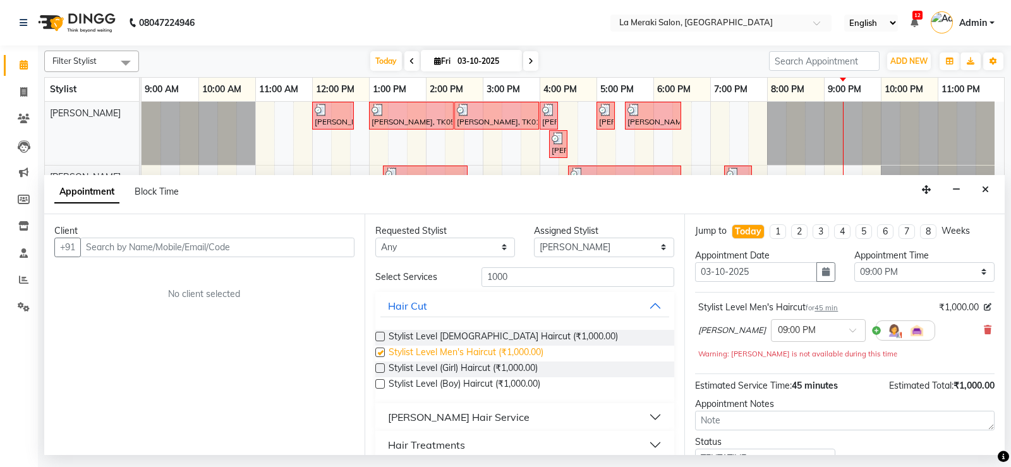
checkbox input "false"
click at [622, 248] on select "Select [PERSON_NAME] Anus [PERSON_NAME] Faizz [PERSON_NAME] [PERSON_NAME] Kadam…" at bounding box center [604, 248] width 140 height 20
select select "24557"
click at [534, 238] on select "Select [PERSON_NAME] Anus [PERSON_NAME] Faizz [PERSON_NAME] [PERSON_NAME] Kadam…" at bounding box center [604, 248] width 140 height 20
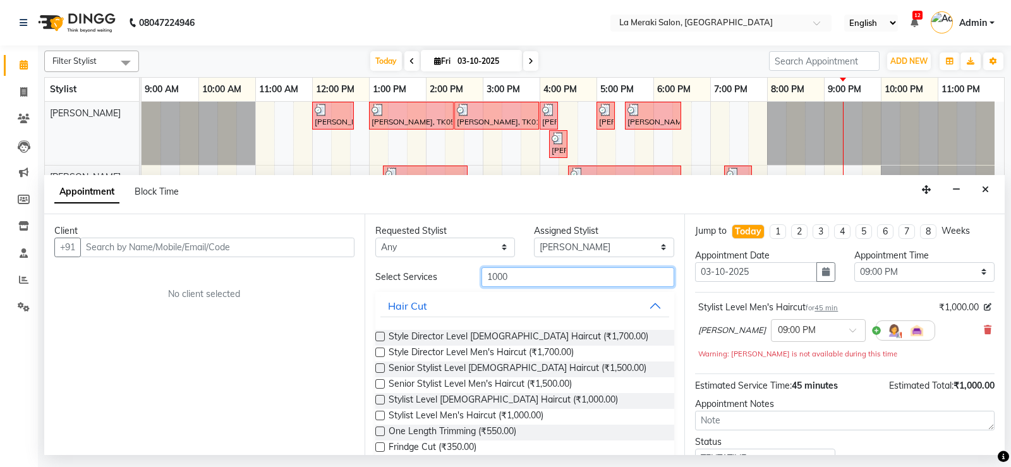
drag, startPoint x: 536, startPoint y: 272, endPoint x: 299, endPoint y: 274, distance: 236.3
click at [303, 274] on div "Client +91 No client selected Requested Stylist Any [PERSON_NAME] Anus [PERSON_…" at bounding box center [524, 334] width 960 height 241
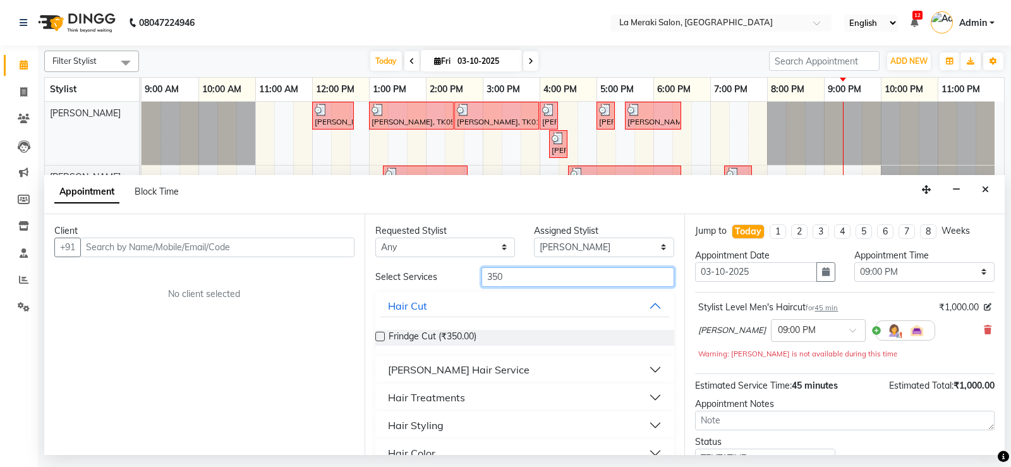
type input "350"
click at [648, 362] on button "[PERSON_NAME] Hair Service" at bounding box center [524, 369] width 289 height 23
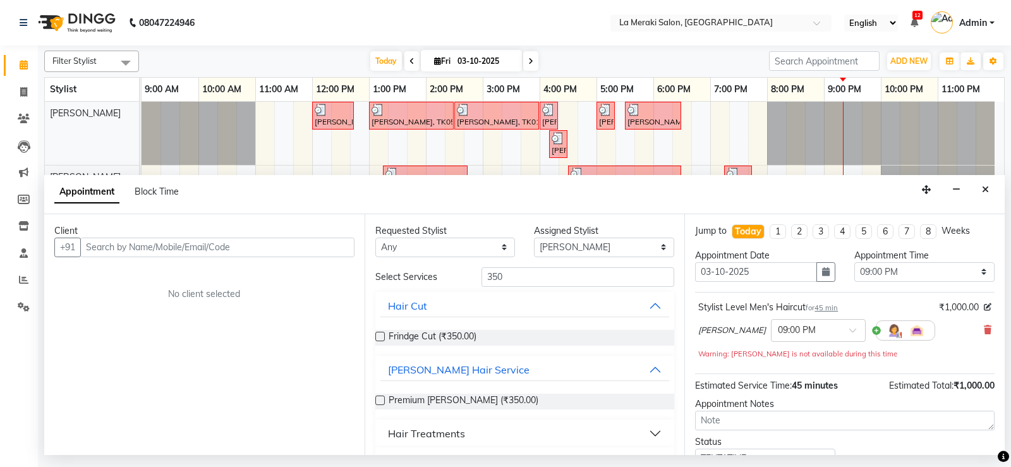
click at [377, 399] on label at bounding box center [379, 399] width 9 height 9
click at [377, 399] on input "checkbox" at bounding box center [379, 401] width 8 height 8
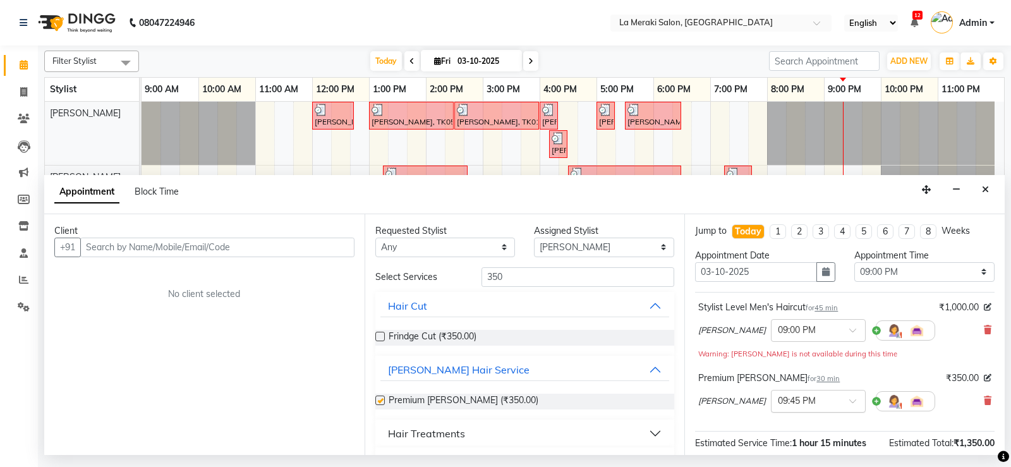
checkbox input "false"
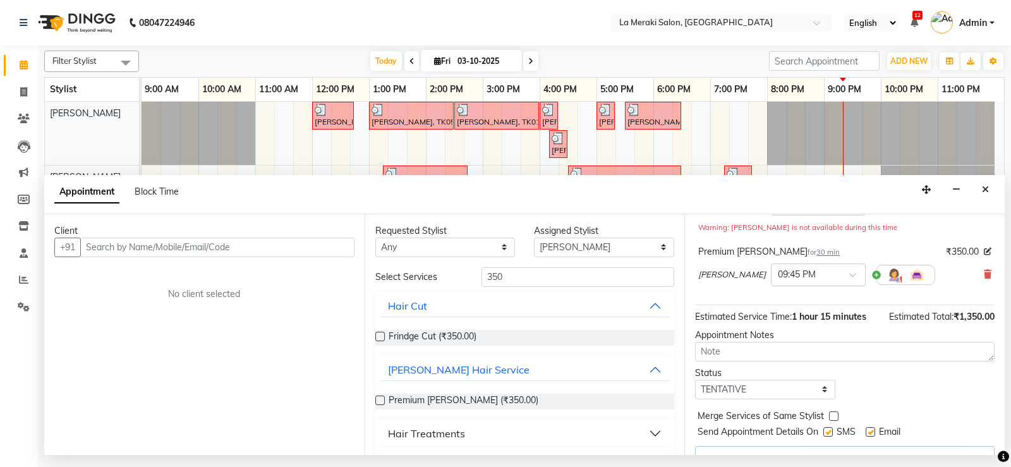
click at [828, 432] on label at bounding box center [827, 431] width 9 height 9
click at [828, 432] on input "checkbox" at bounding box center [827, 433] width 8 height 8
checkbox input "false"
click at [871, 432] on label at bounding box center [869, 431] width 9 height 9
click at [871, 432] on input "checkbox" at bounding box center [869, 433] width 8 height 8
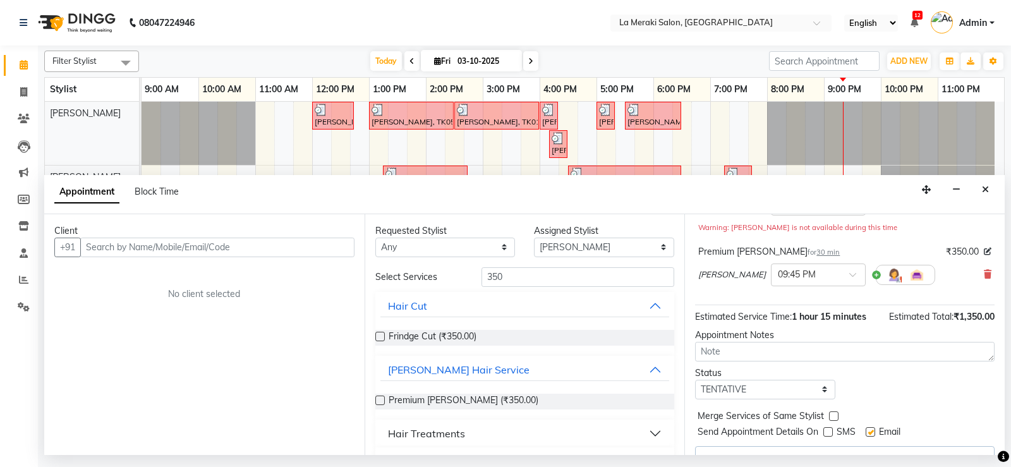
checkbox input "false"
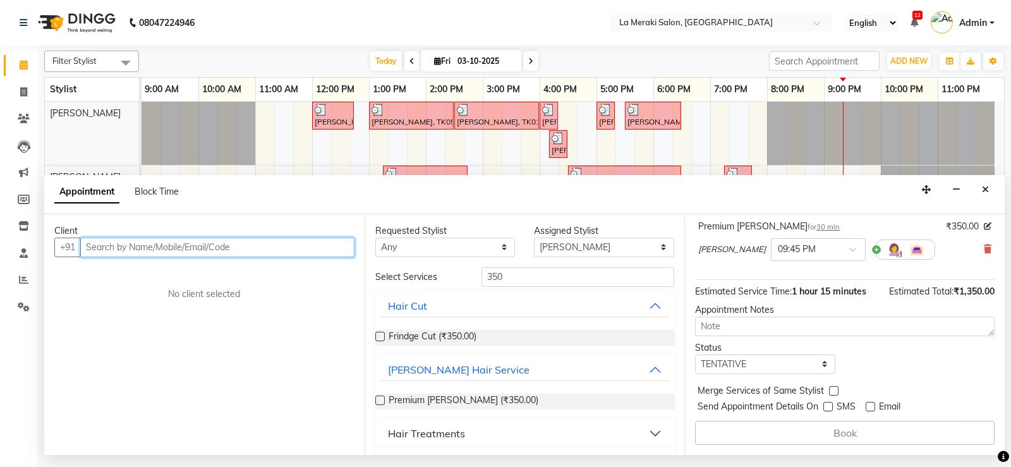
click at [185, 249] on input "text" at bounding box center [217, 248] width 274 height 20
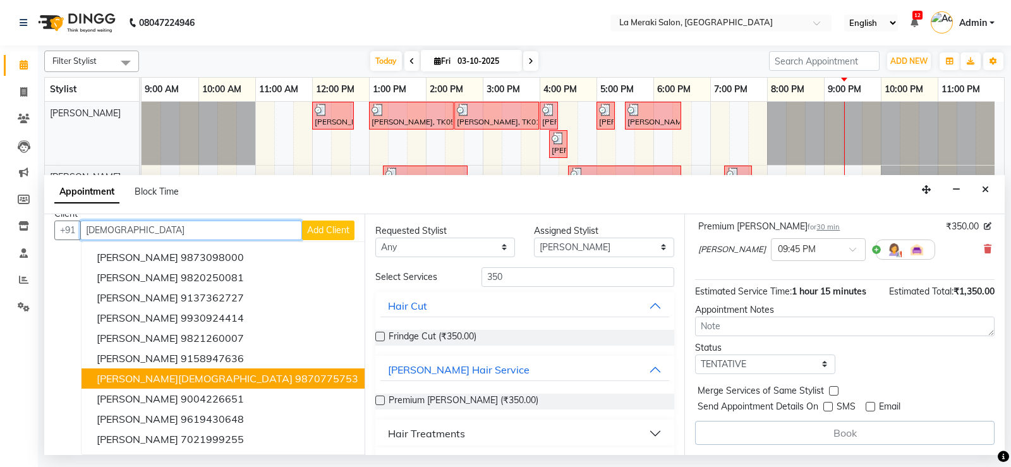
scroll to position [0, 0]
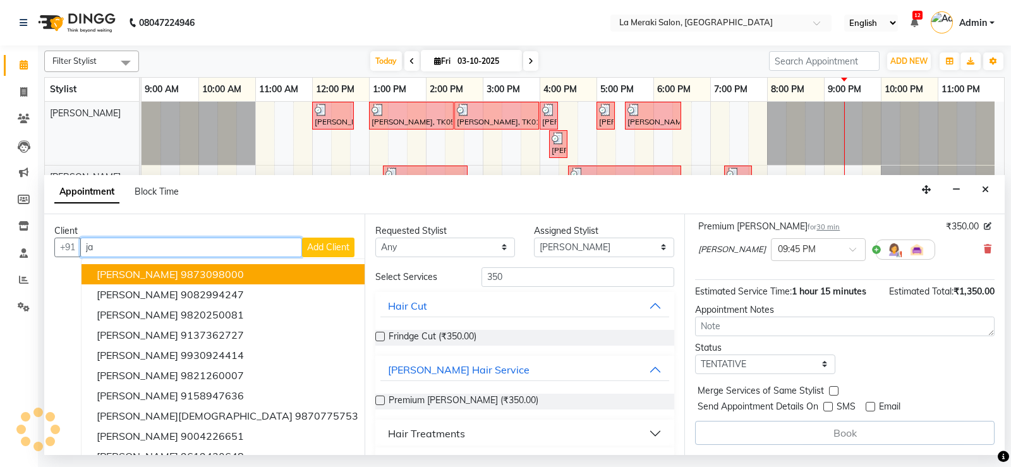
type input "j"
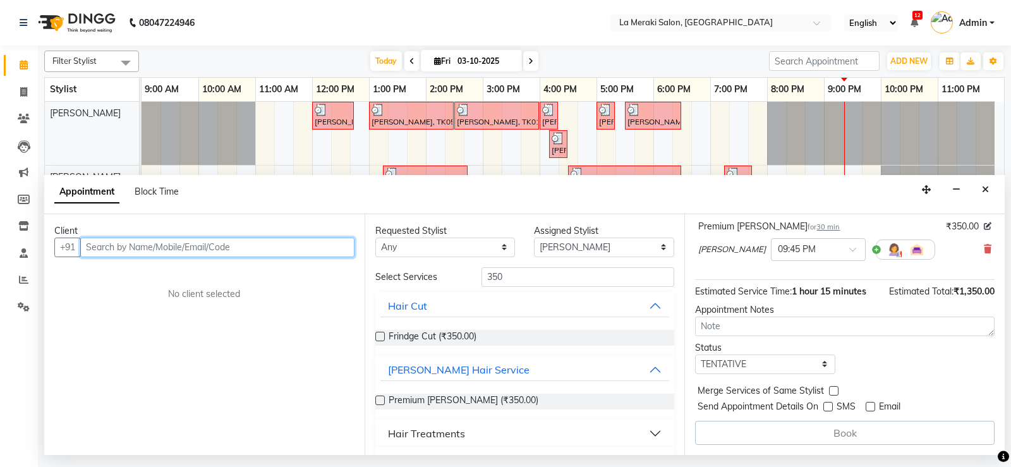
click at [299, 253] on input "text" at bounding box center [217, 248] width 274 height 20
click at [186, 251] on input "text" at bounding box center [217, 248] width 274 height 20
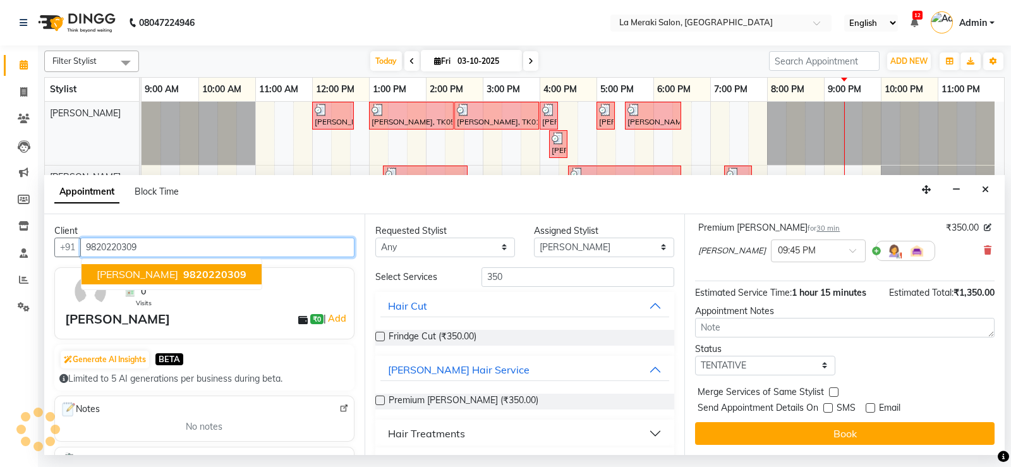
scroll to position [150, 0]
click at [183, 275] on span "9820220309" at bounding box center [214, 274] width 63 height 13
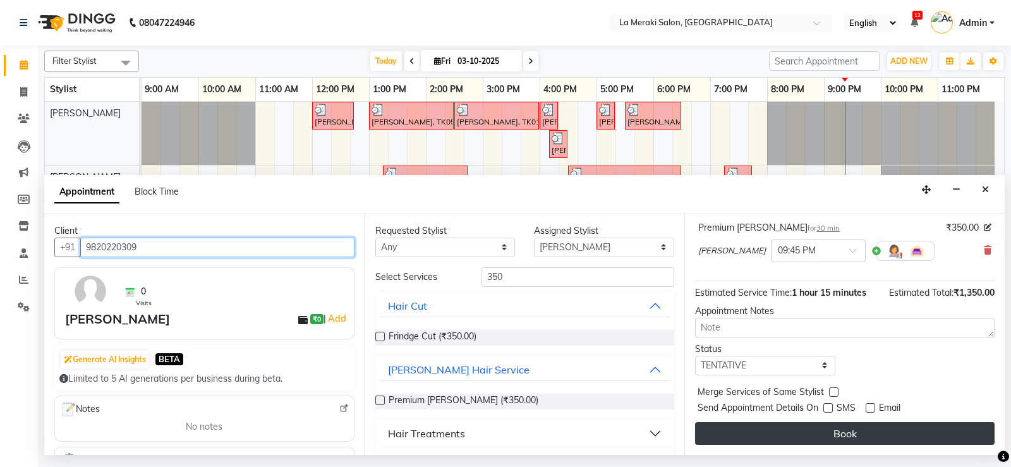
type input "9820220309"
click at [834, 428] on button "Book" at bounding box center [844, 433] width 299 height 23
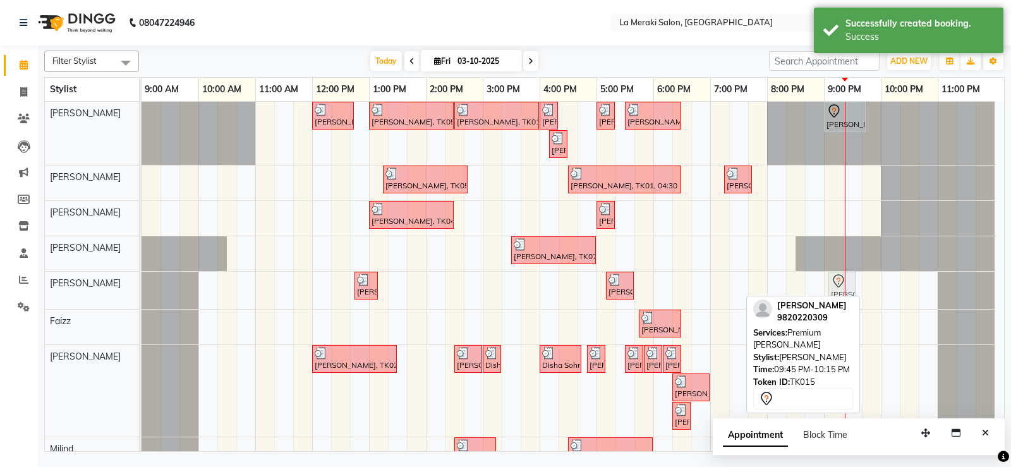
drag, startPoint x: 884, startPoint y: 283, endPoint x: 840, endPoint y: 294, distance: 45.5
click at [142, 294] on div "[PERSON_NAME], TK03, 12:45 PM-01:10 PM, Clean shave [PERSON_NAME], TK11, 05:10 …" at bounding box center [142, 290] width 0 height 37
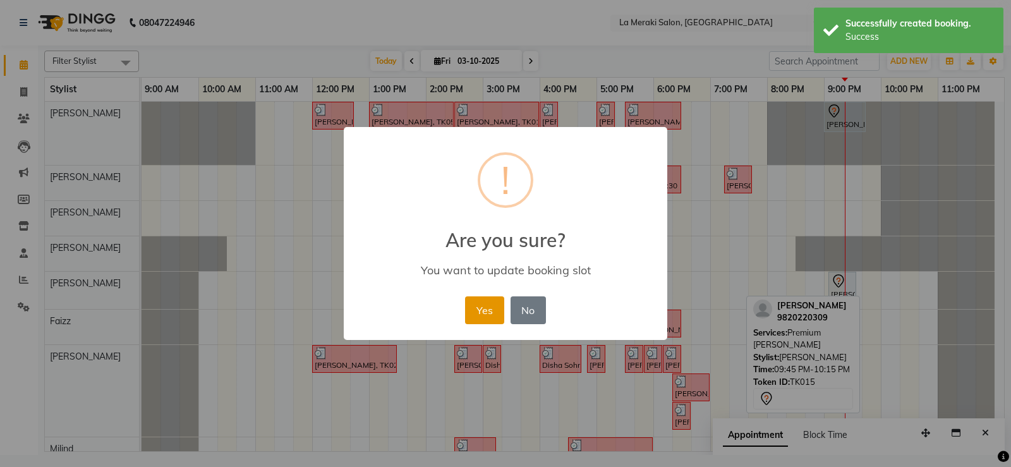
click at [497, 310] on button "Yes" at bounding box center [484, 310] width 39 height 28
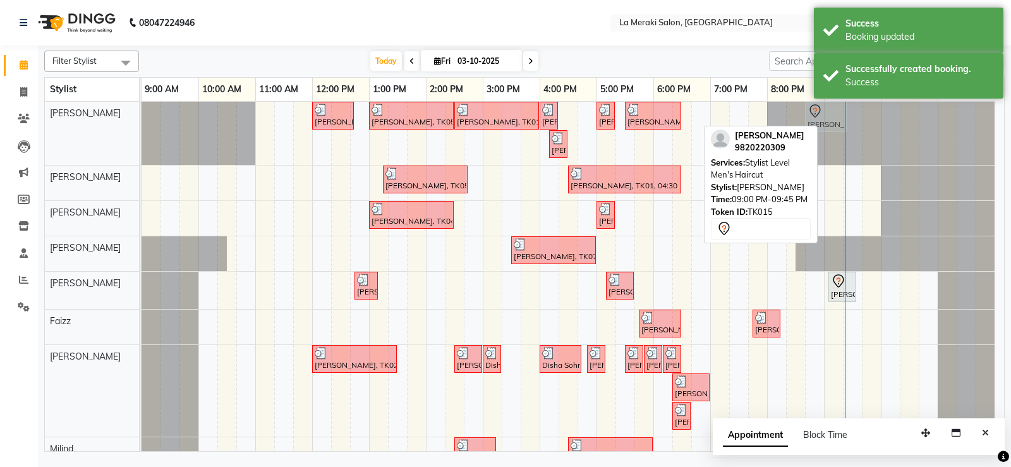
drag, startPoint x: 834, startPoint y: 118, endPoint x: 821, endPoint y: 116, distance: 12.7
click at [142, 117] on div "[PERSON_NAME], TK03, 12:00 PM-12:45 PM, Stylist Level Men's Haircut [PERSON_NAM…" at bounding box center [142, 133] width 0 height 63
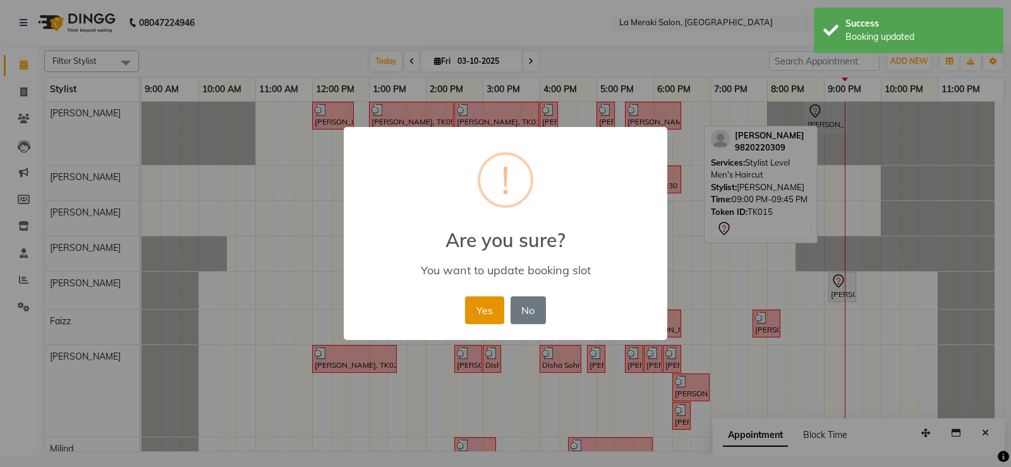
click at [488, 318] on button "Yes" at bounding box center [484, 310] width 39 height 28
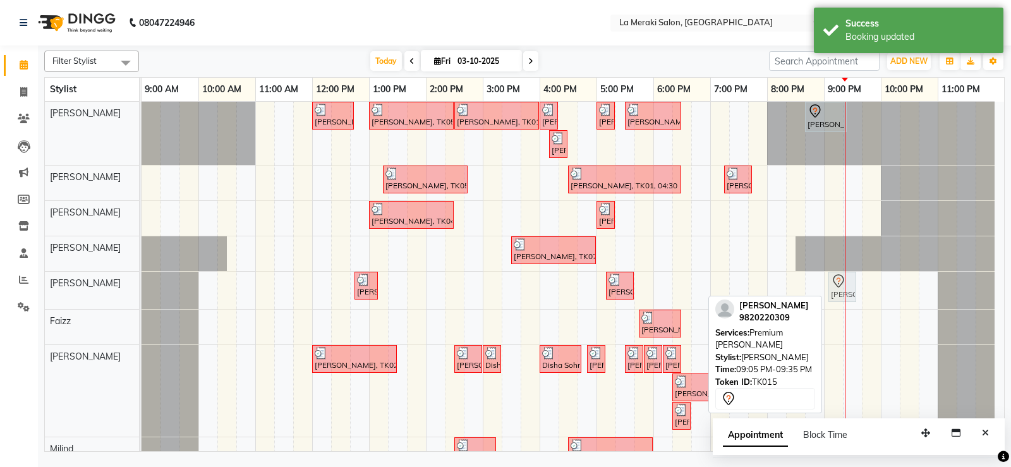
drag, startPoint x: 835, startPoint y: 283, endPoint x: 827, endPoint y: 286, distance: 8.2
click at [827, 286] on div "[PERSON_NAME], TK03, 12:00 PM-12:45 PM, Stylist Level Men's Haircut [PERSON_NAM…" at bounding box center [573, 322] width 862 height 441
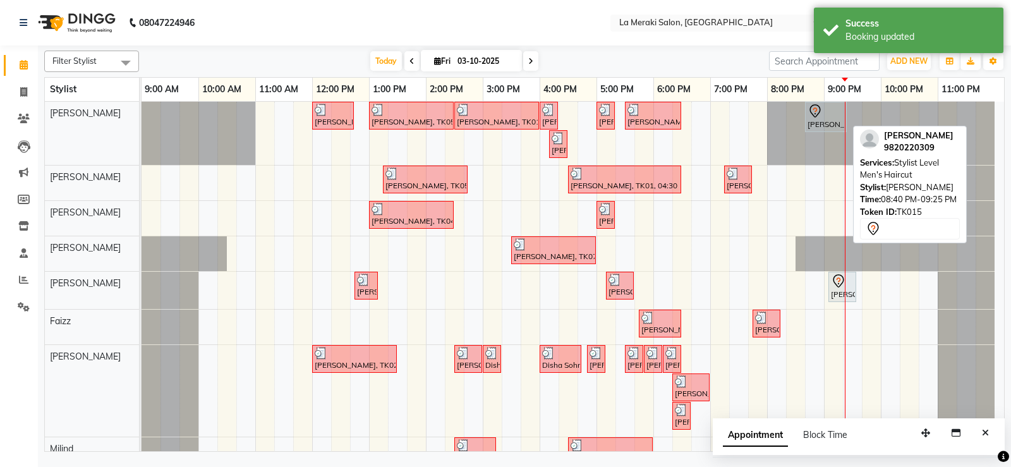
click at [836, 119] on div "[PERSON_NAME], TK15, 08:40 PM-09:25 PM, Stylist Level Men's Haircut" at bounding box center [825, 117] width 39 height 27
click at [818, 116] on icon at bounding box center [814, 111] width 15 height 15
select select "7"
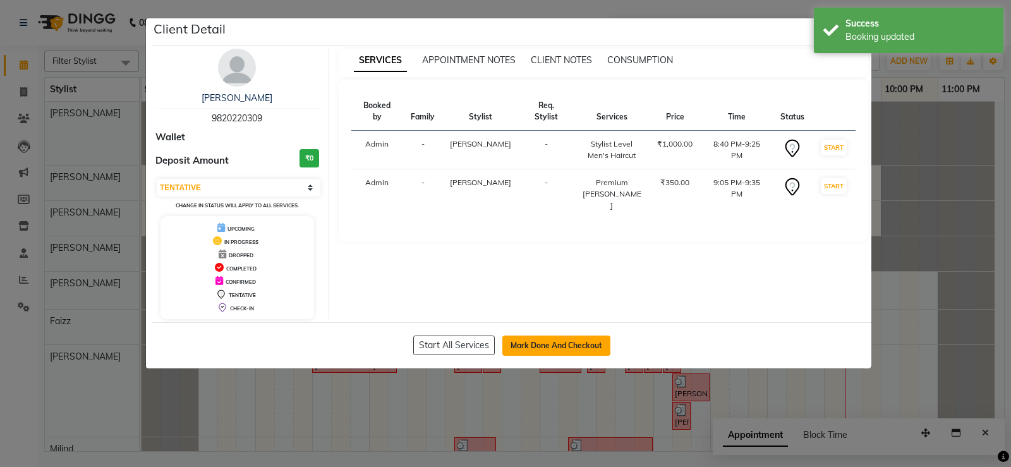
click at [597, 352] on button "Mark Done And Checkout" at bounding box center [556, 345] width 108 height 20
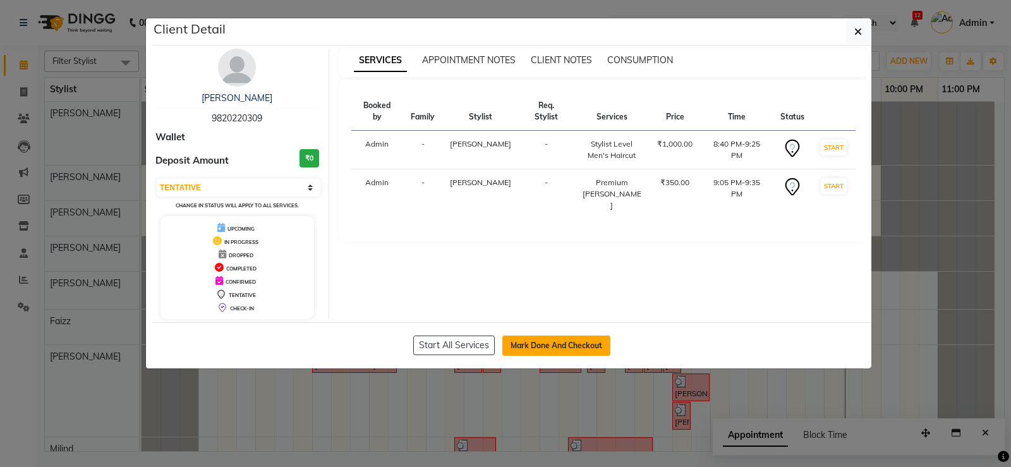
select select "service"
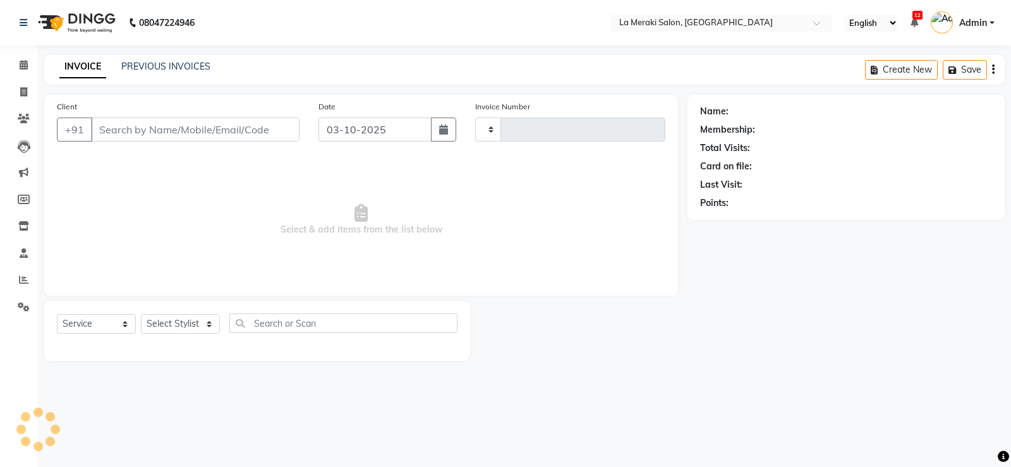
type input "2753"
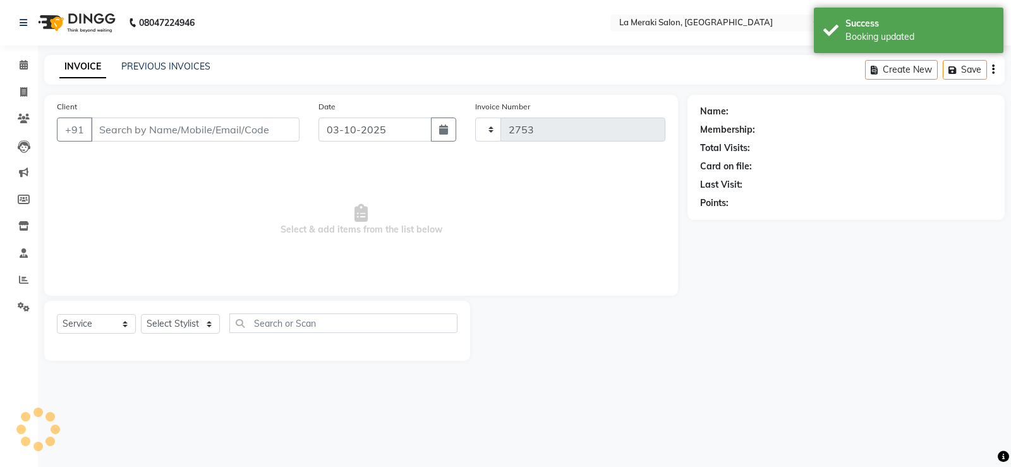
select select "438"
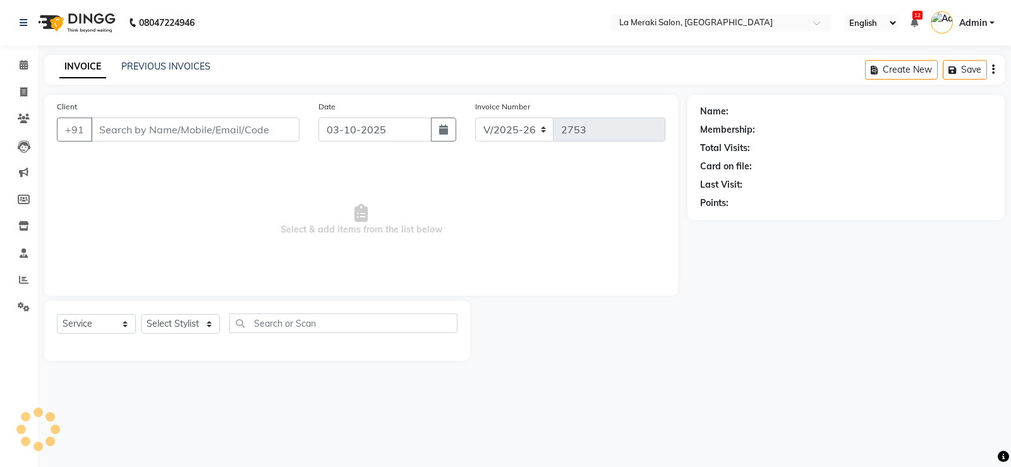
type input "9820220309"
select select "24557"
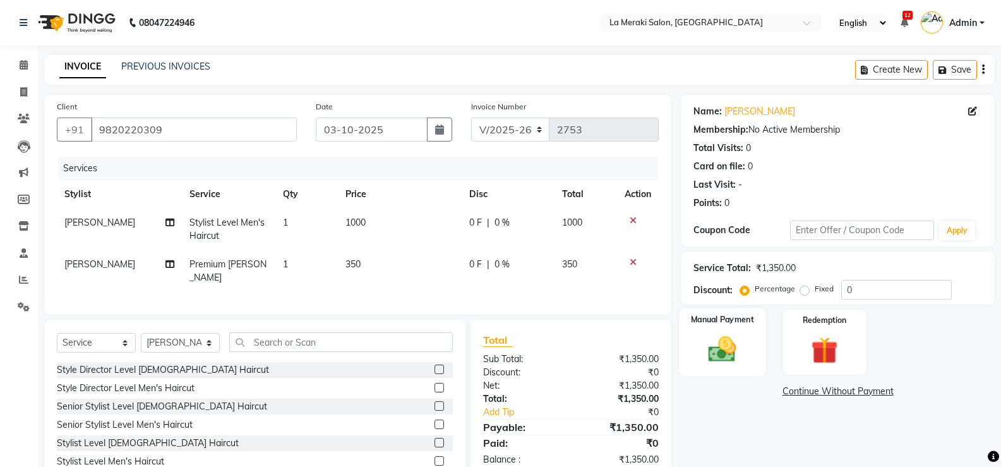
click at [728, 351] on img at bounding box center [722, 349] width 45 height 32
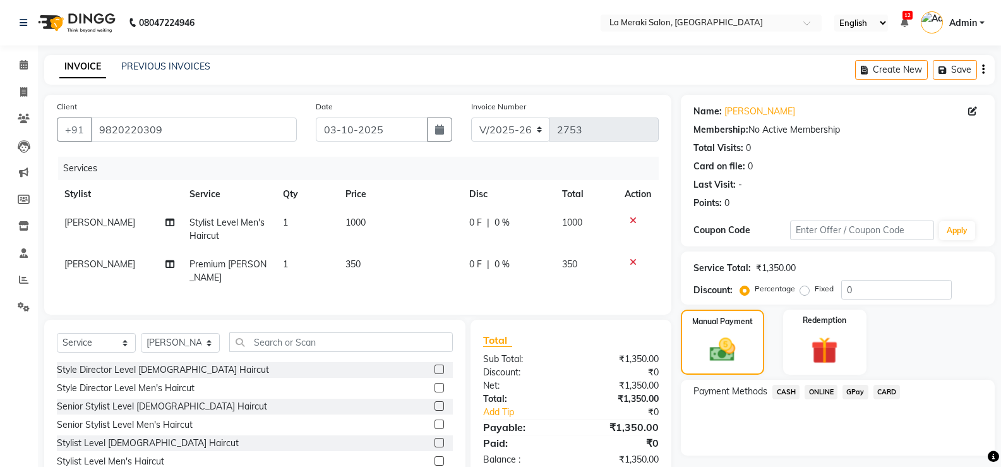
click at [887, 388] on span "CARD" at bounding box center [887, 392] width 27 height 15
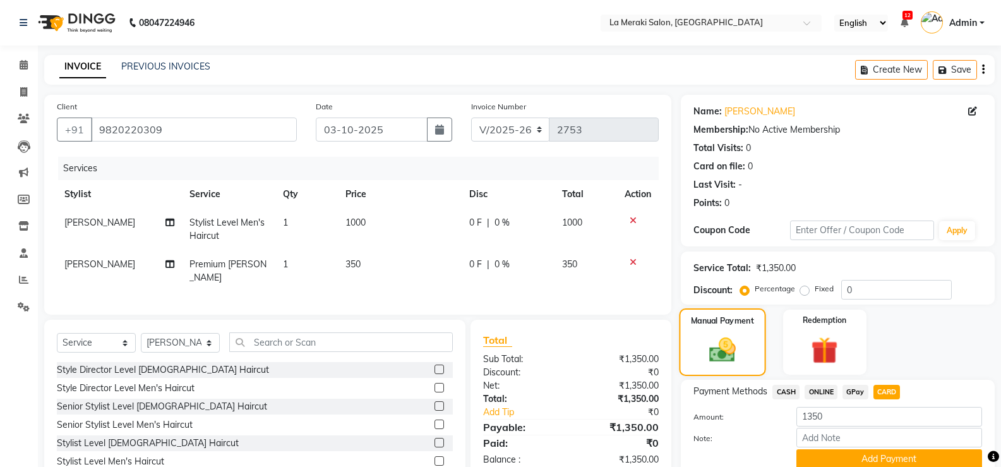
scroll to position [54, 0]
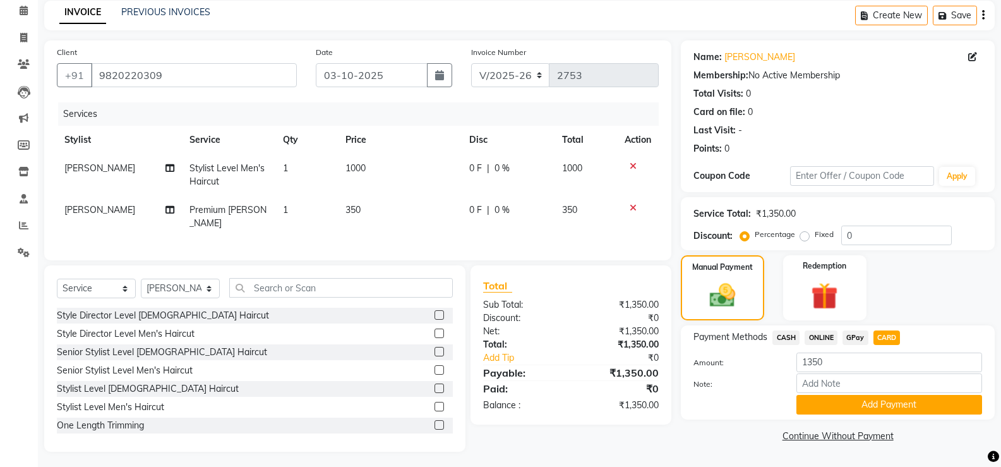
click at [363, 181] on td "1000" at bounding box center [400, 175] width 124 height 42
select select "5904"
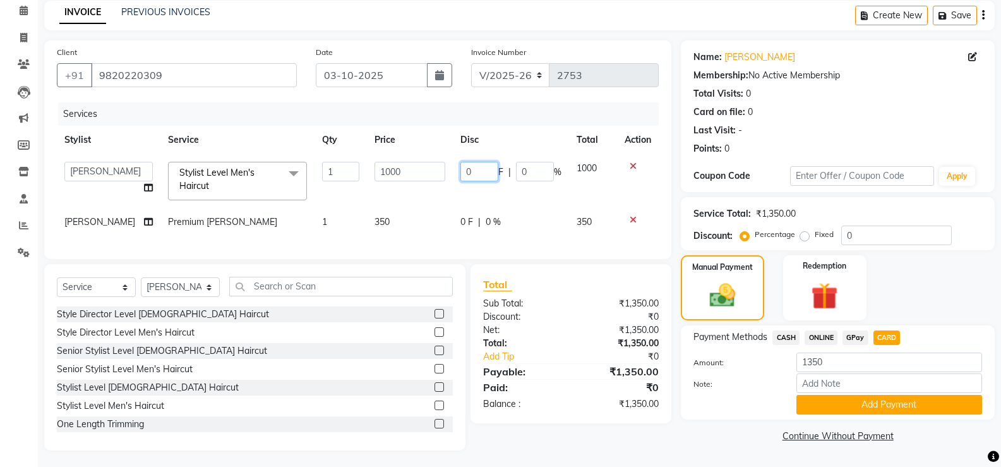
drag, startPoint x: 483, startPoint y: 173, endPoint x: 381, endPoint y: 176, distance: 102.4
click at [389, 176] on tr "[PERSON_NAME] Anus [PERSON_NAME] Faizz [PERSON_NAME] [PERSON_NAME] Kadam [PERSO…" at bounding box center [358, 181] width 602 height 54
type input "500"
click at [406, 208] on td "350" at bounding box center [410, 222] width 86 height 28
select select "24557"
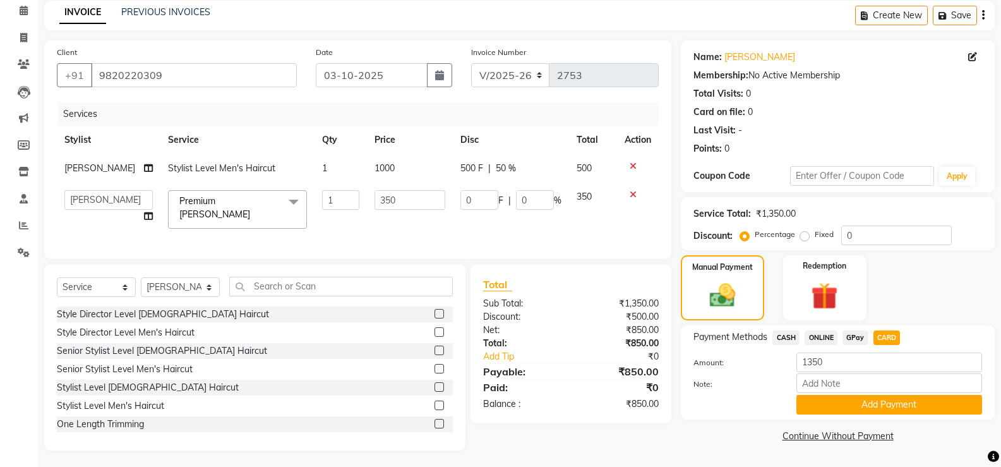
click at [785, 340] on span "CASH" at bounding box center [786, 337] width 27 height 15
type input "850"
click at [889, 343] on span "CARD" at bounding box center [887, 337] width 27 height 15
click at [845, 402] on button "Add Payment" at bounding box center [890, 405] width 186 height 20
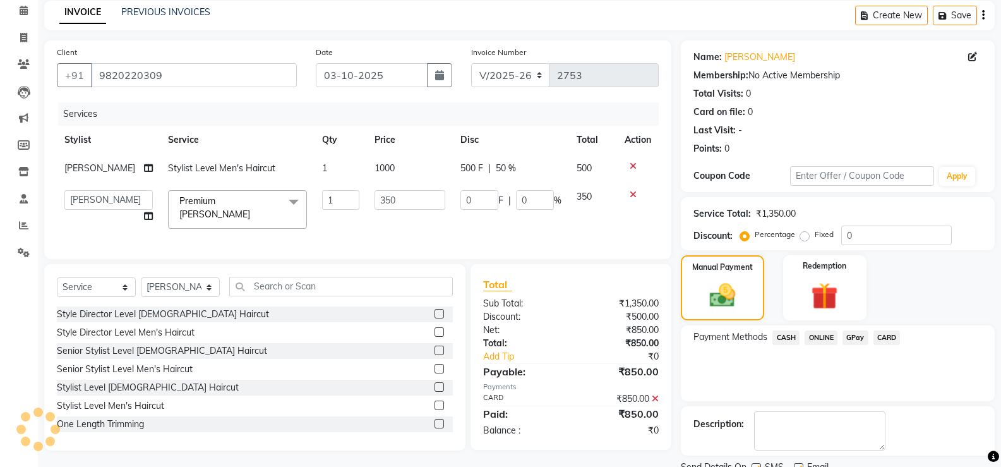
scroll to position [105, 0]
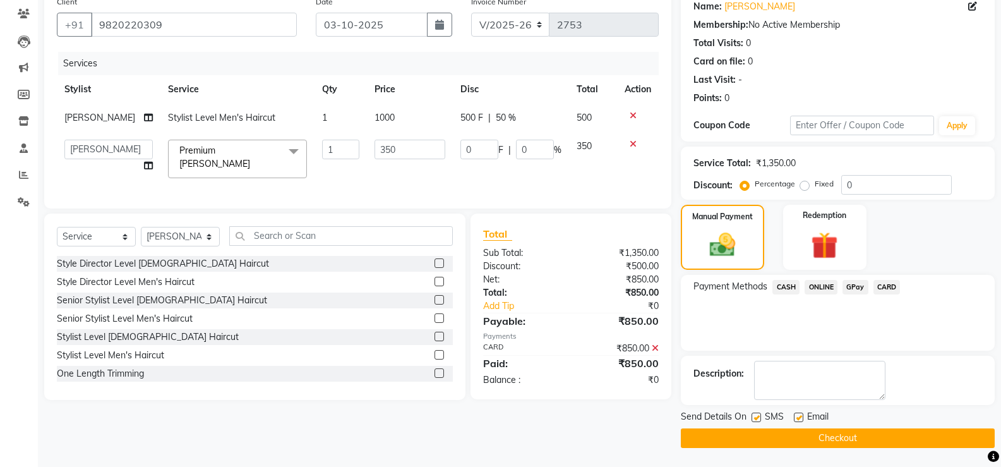
click at [754, 419] on label at bounding box center [756, 417] width 9 height 9
click at [754, 419] on input "checkbox" at bounding box center [756, 418] width 8 height 8
checkbox input "false"
click at [799, 417] on label at bounding box center [798, 417] width 9 height 9
click at [799, 417] on input "checkbox" at bounding box center [798, 418] width 8 height 8
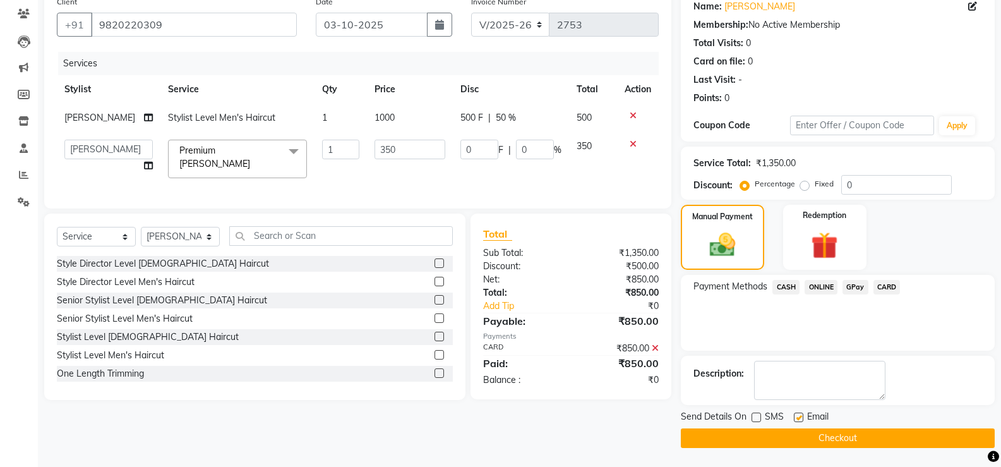
checkbox input "false"
click at [795, 430] on button "Checkout" at bounding box center [838, 438] width 314 height 20
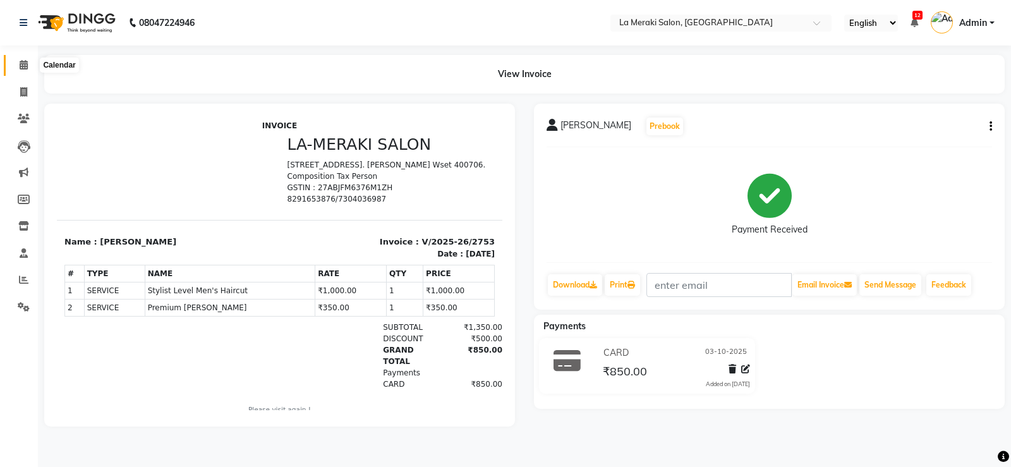
click at [20, 63] on icon at bounding box center [24, 64] width 8 height 9
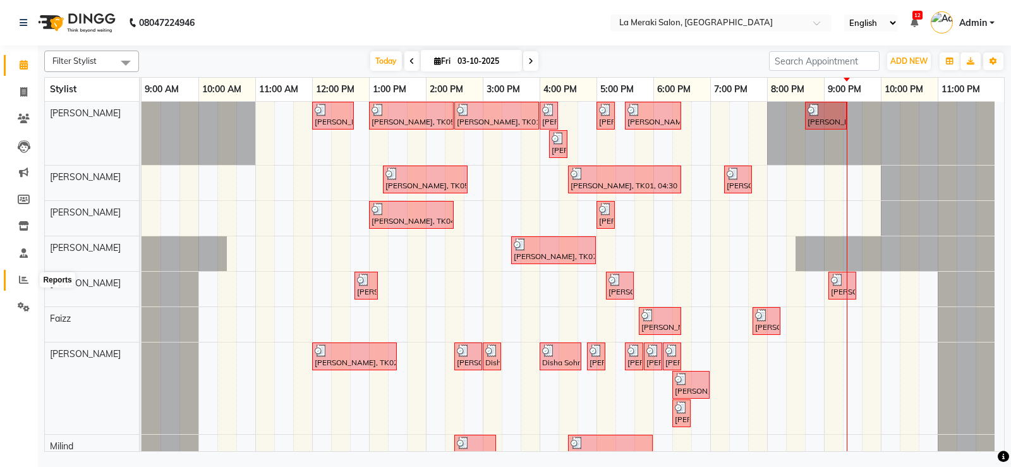
click at [18, 279] on span at bounding box center [24, 280] width 22 height 15
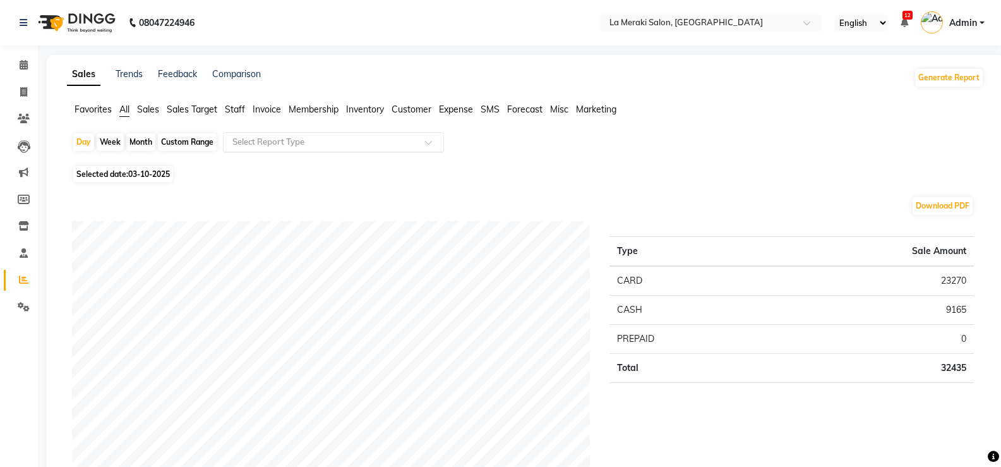
click at [263, 141] on input "text" at bounding box center [321, 142] width 182 height 13
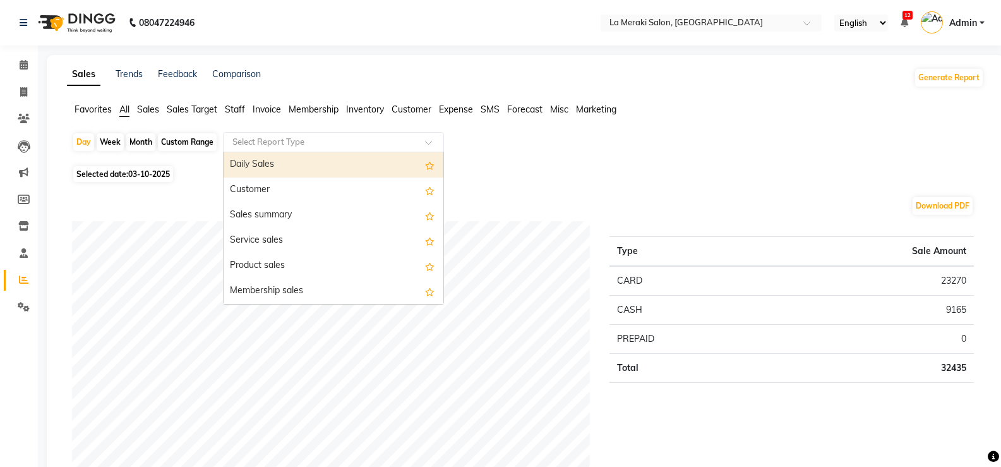
click at [255, 158] on div "Daily Sales" at bounding box center [334, 164] width 220 height 25
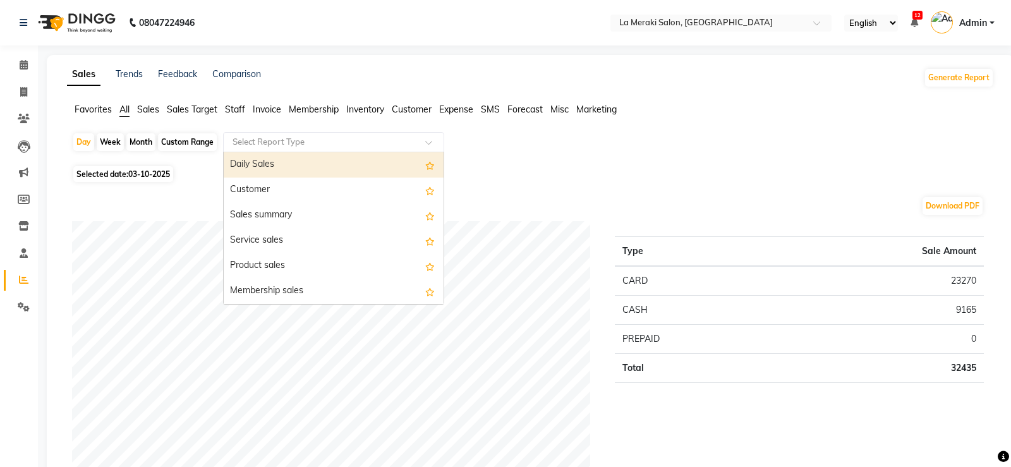
select select "full_report"
select select "csv"
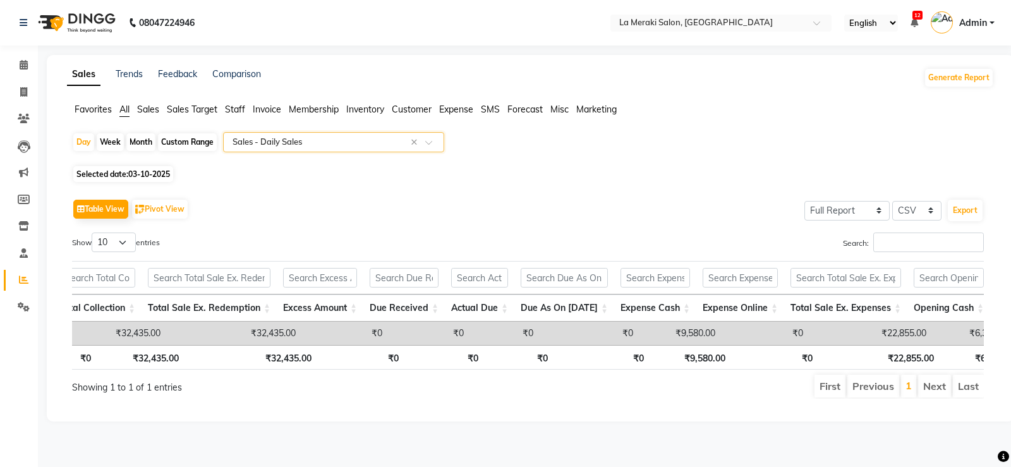
scroll to position [0, 957]
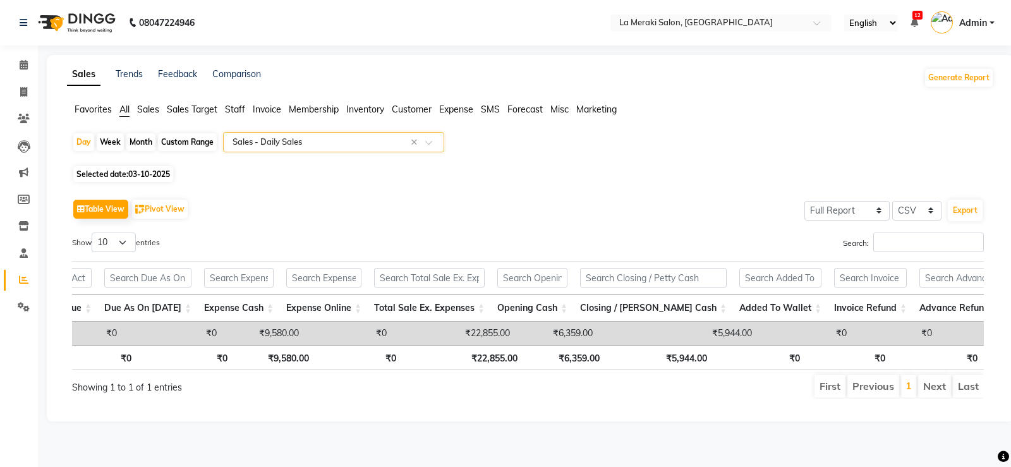
click at [444, 106] on span "Expense" at bounding box center [456, 109] width 34 height 11
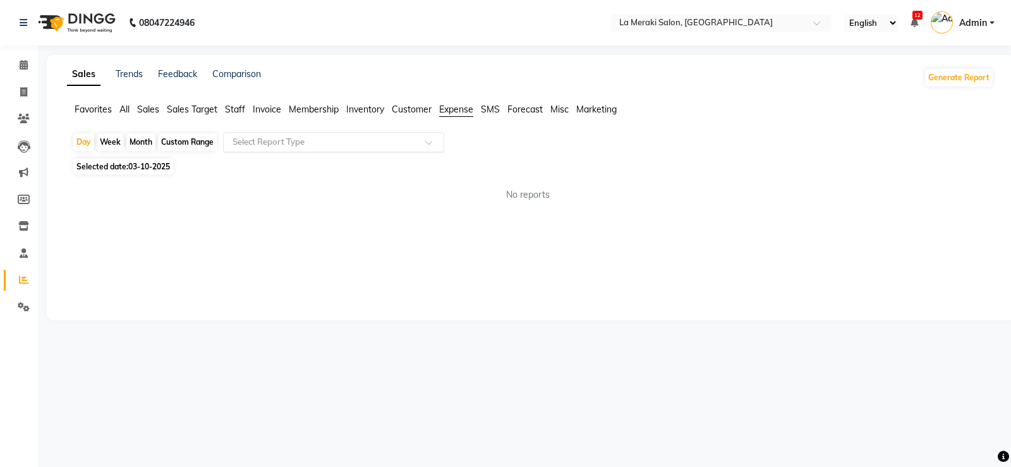
click at [377, 146] on input "text" at bounding box center [321, 142] width 182 height 13
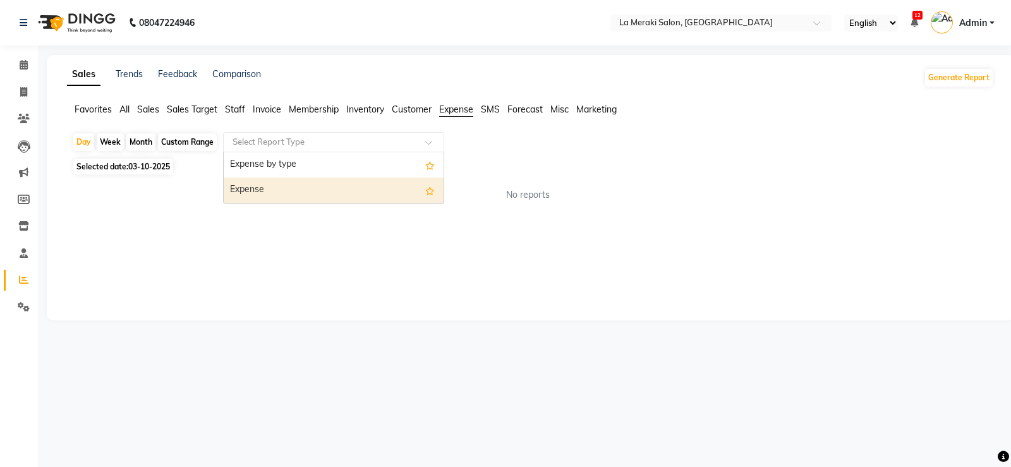
click at [351, 182] on div "Expense" at bounding box center [334, 190] width 220 height 25
select select "full_report"
select select "csv"
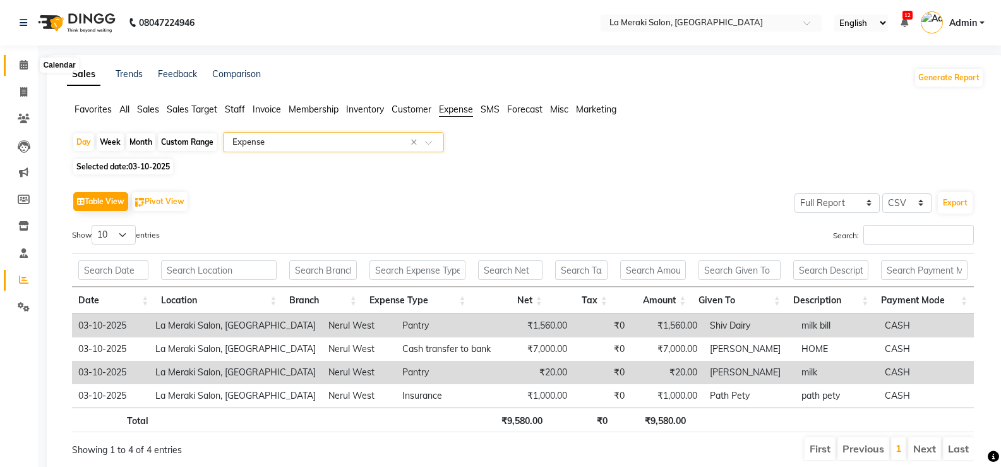
click at [23, 63] on icon at bounding box center [24, 64] width 8 height 9
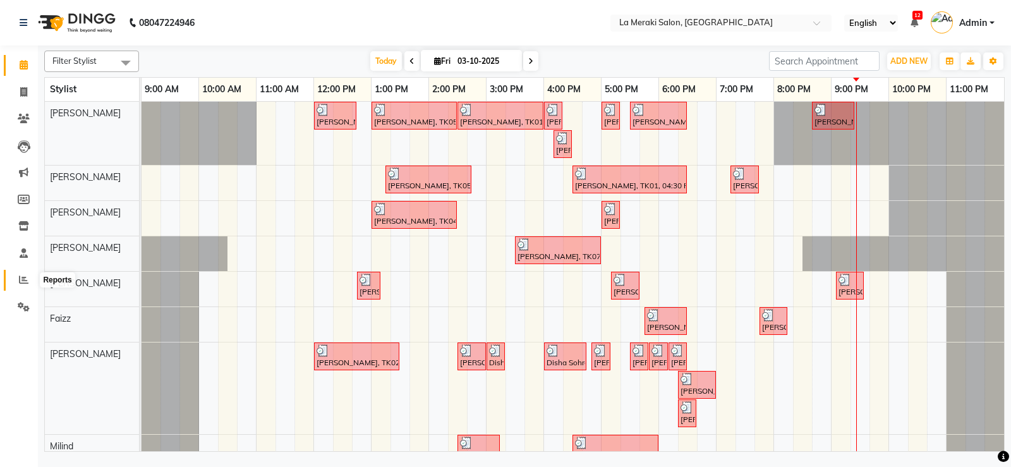
click at [24, 277] on icon at bounding box center [23, 279] width 9 height 9
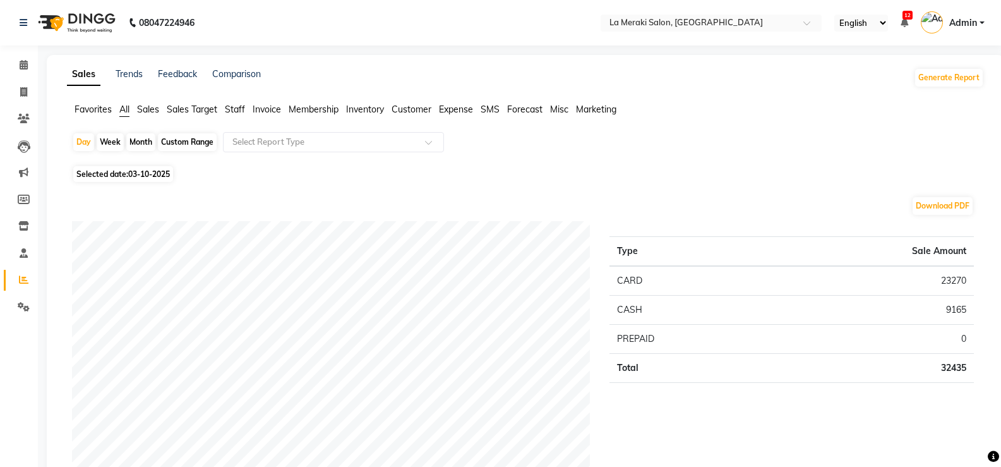
click at [129, 108] on span "All" at bounding box center [124, 109] width 10 height 11
click at [252, 141] on input "text" at bounding box center [321, 142] width 182 height 13
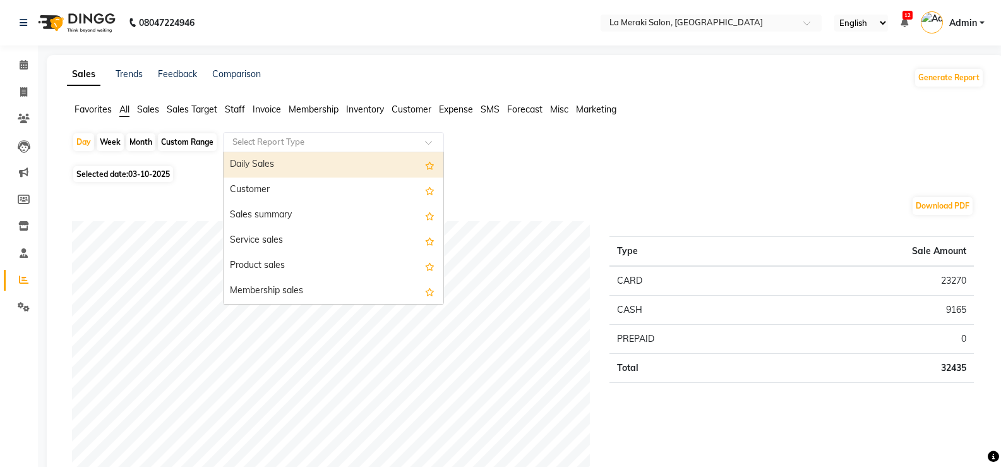
click at [243, 163] on div "Daily Sales" at bounding box center [334, 164] width 220 height 25
select select "full_report"
select select "csv"
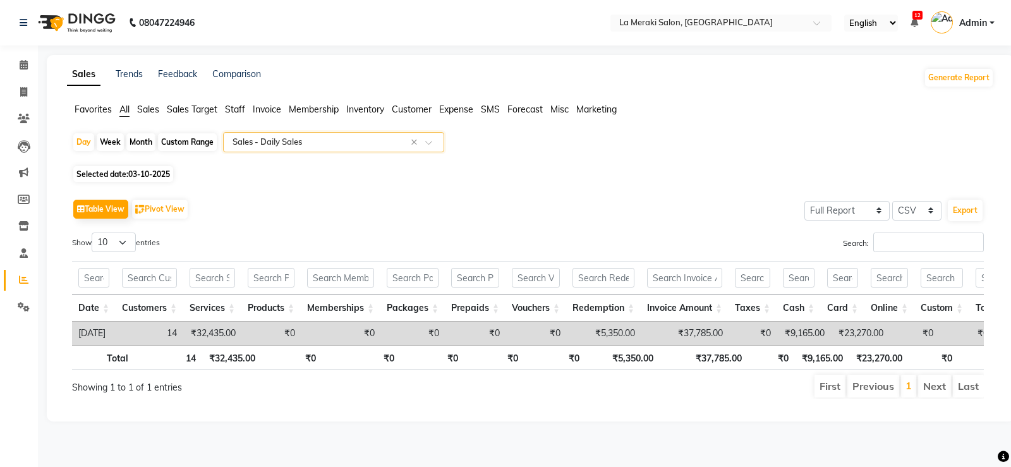
scroll to position [0, 1332]
